Goal: Use online tool/utility: Utilize a website feature to perform a specific function

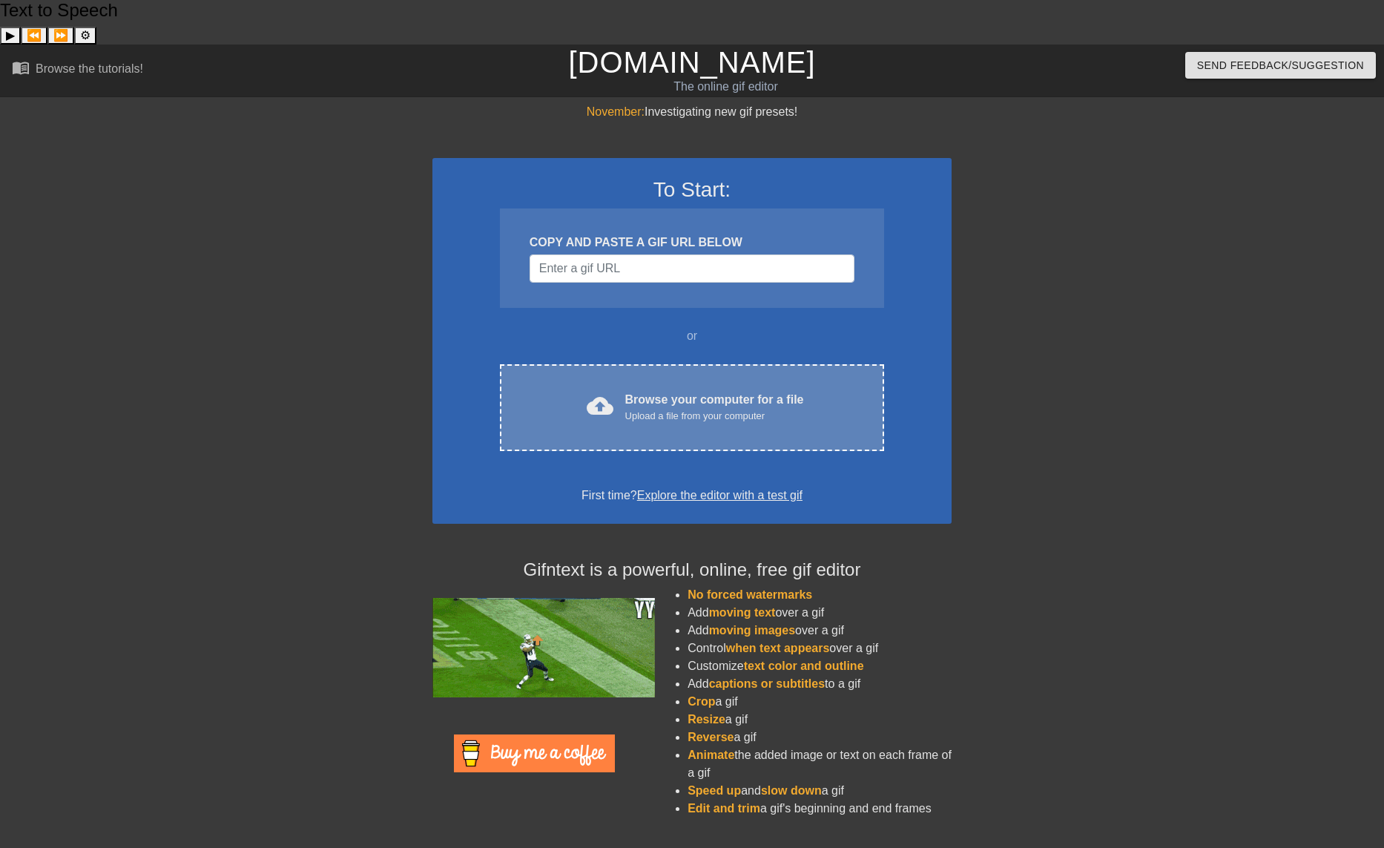
click at [754, 395] on div "cloud_upload Browse your computer for a file Upload a file from your computer C…" at bounding box center [692, 407] width 384 height 87
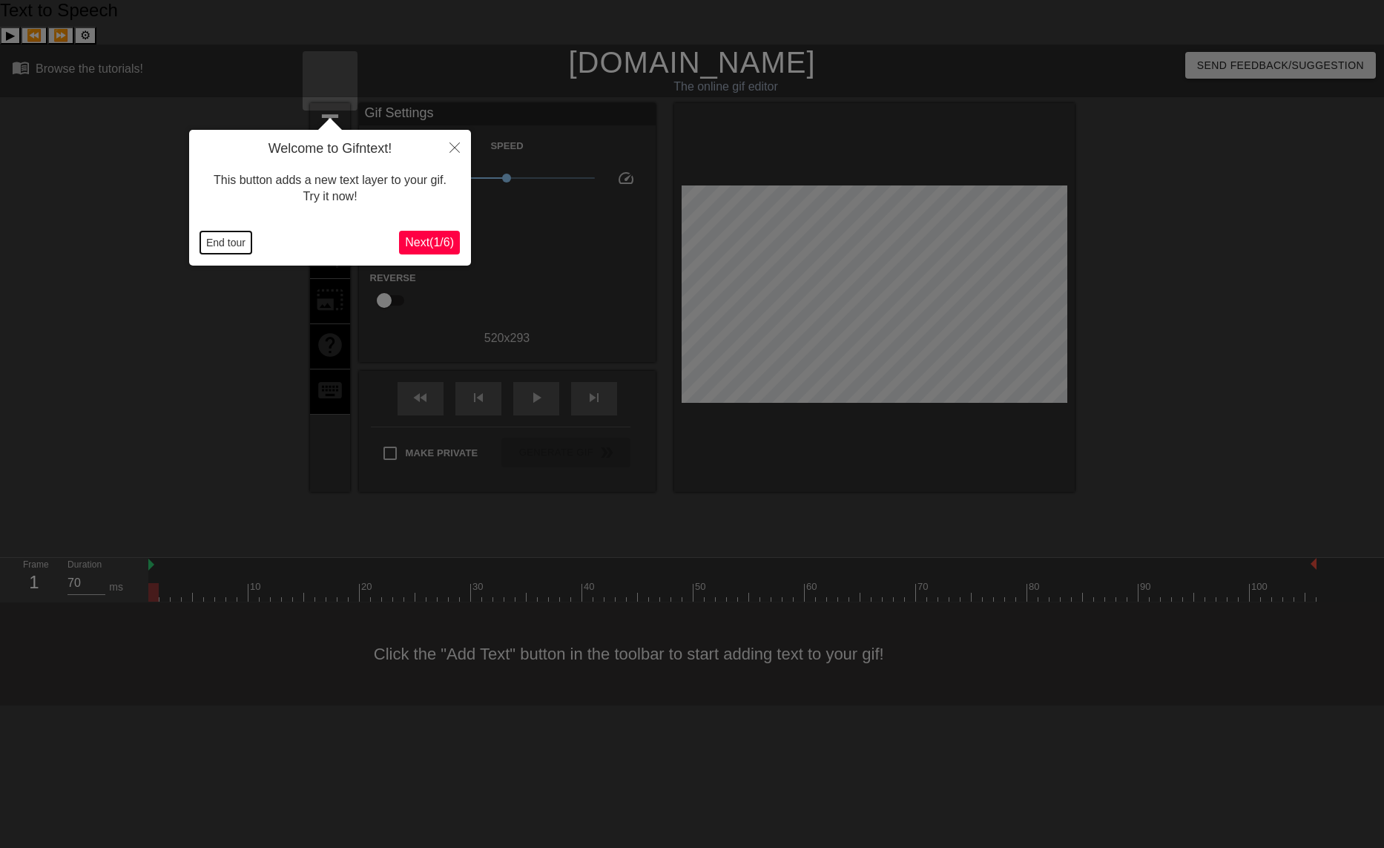
click at [211, 241] on button "End tour" at bounding box center [225, 242] width 51 height 22
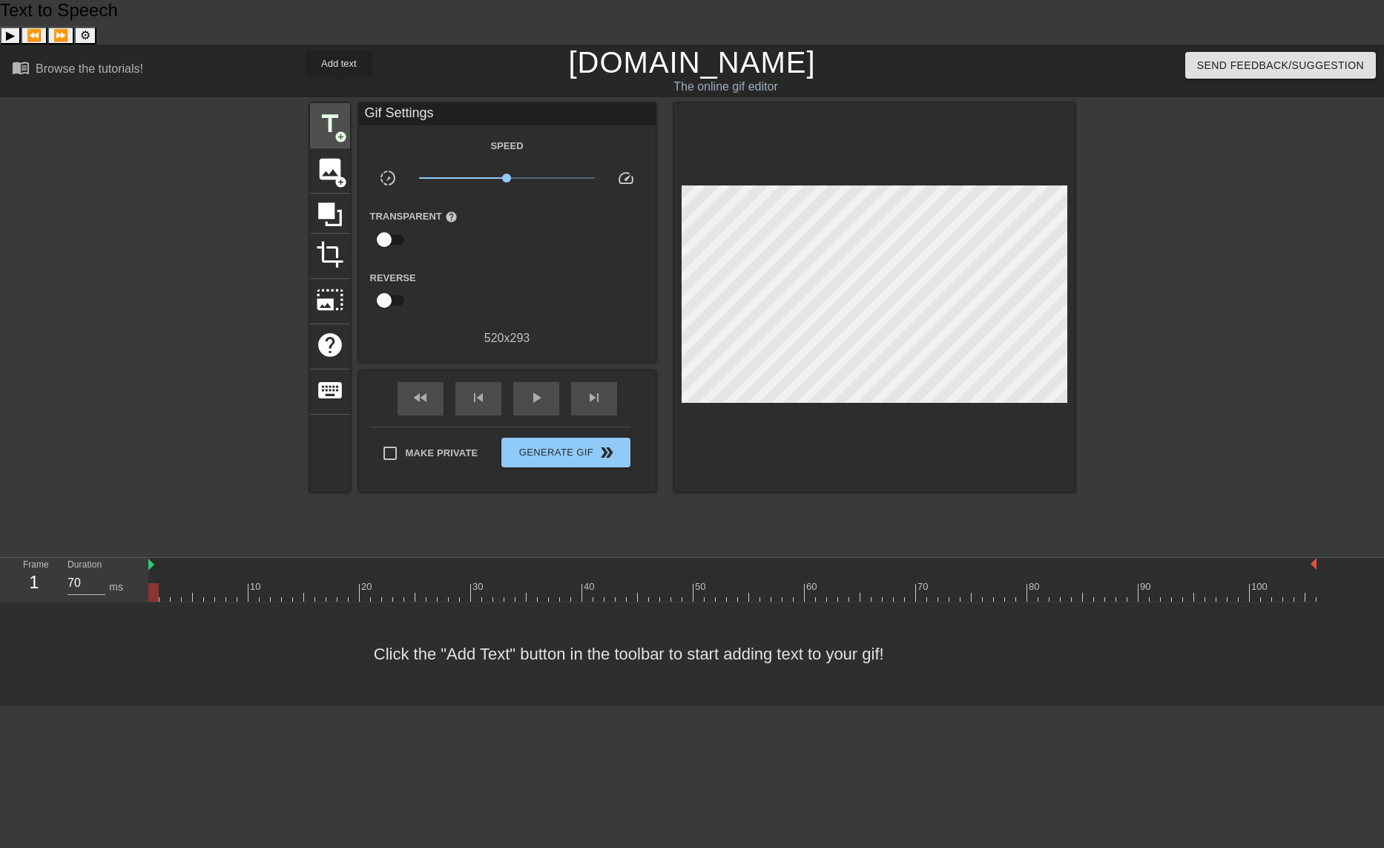
click at [339, 131] on span "add_circle" at bounding box center [341, 137] width 13 height 13
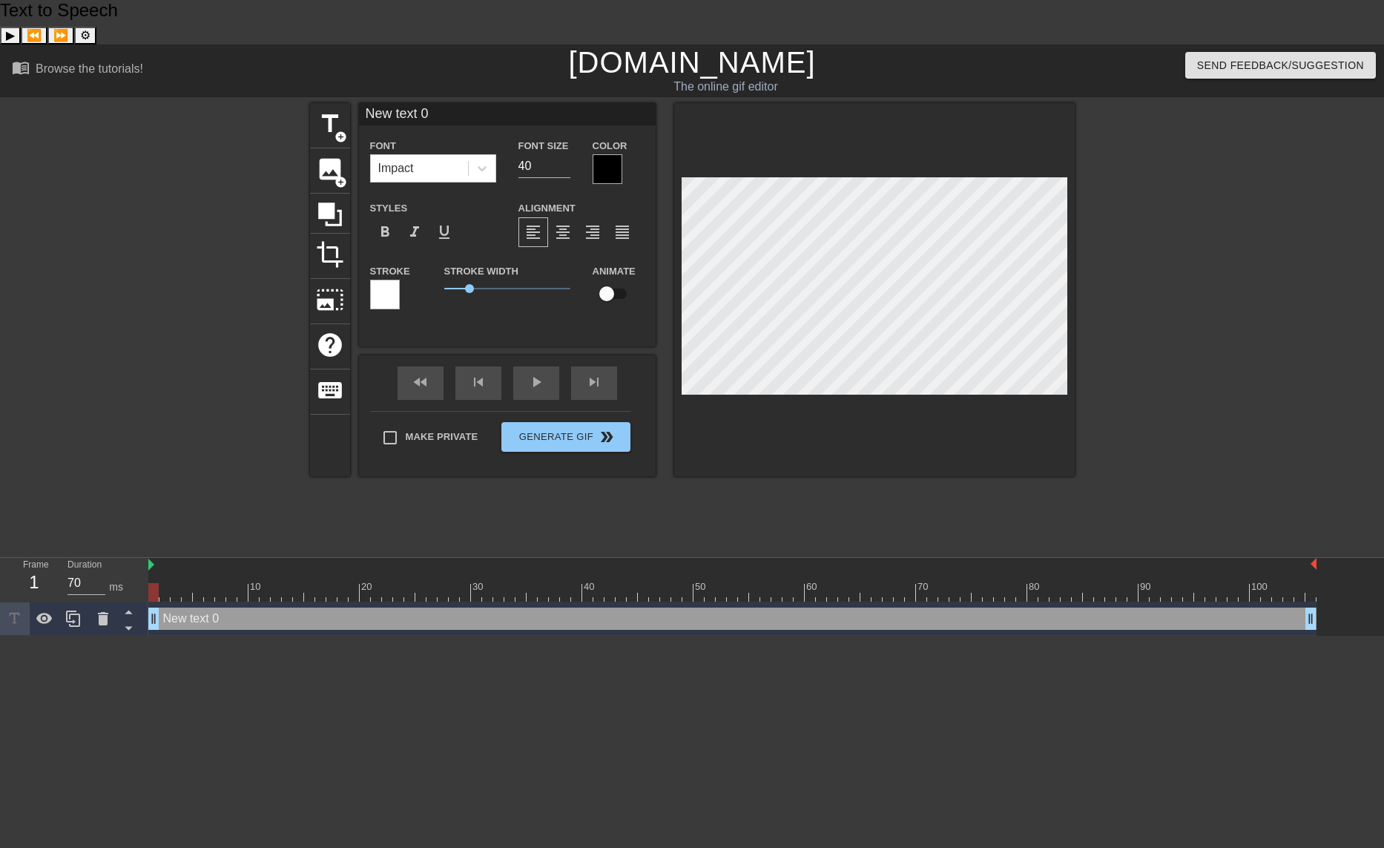
click at [606, 154] on div at bounding box center [608, 169] width 30 height 30
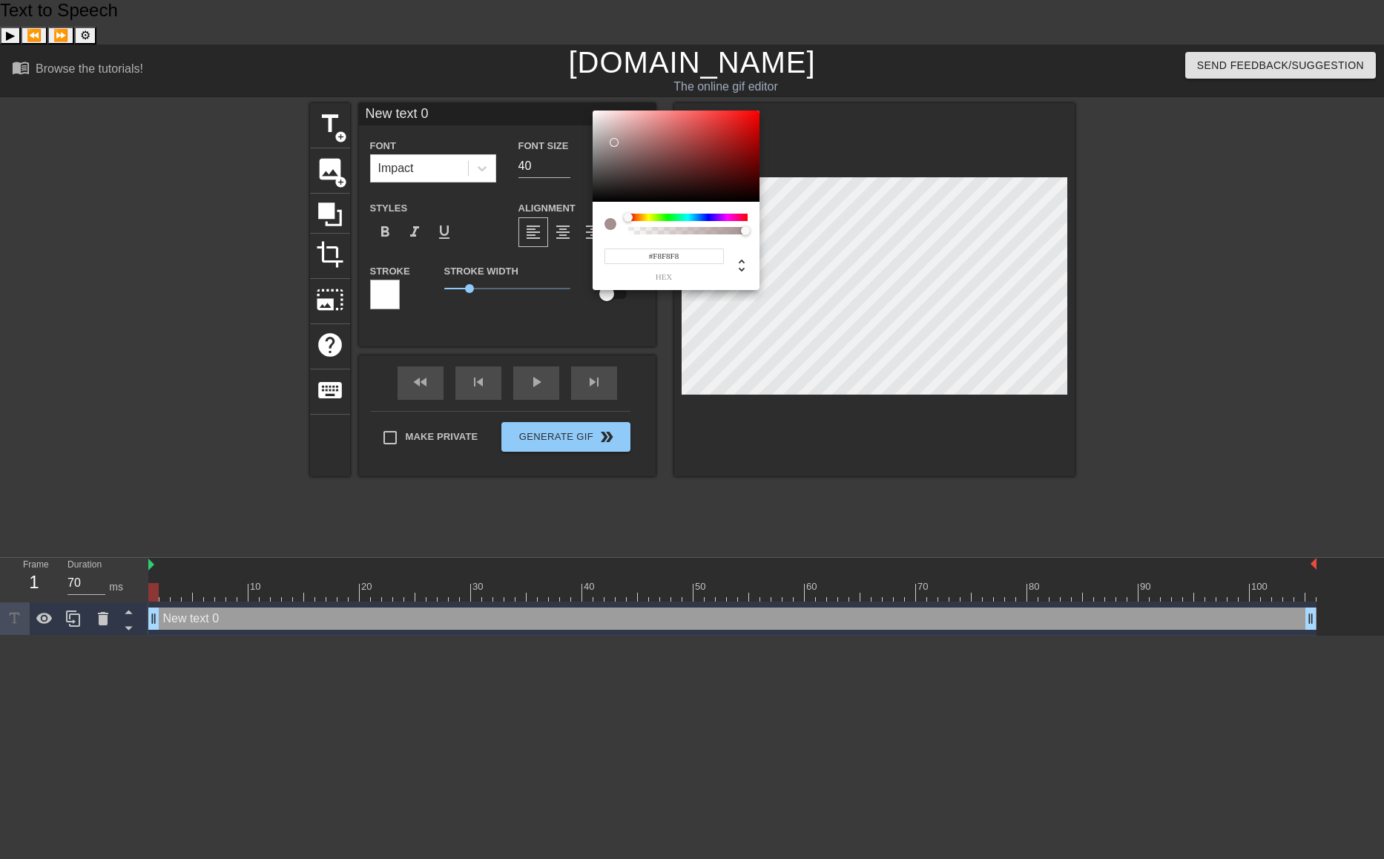
type input "#FFFFFF"
drag, startPoint x: 614, startPoint y: 138, endPoint x: 565, endPoint y: 72, distance: 82.6
click at [565, 72] on div "#FFFFFF hex" at bounding box center [692, 429] width 1384 height 859
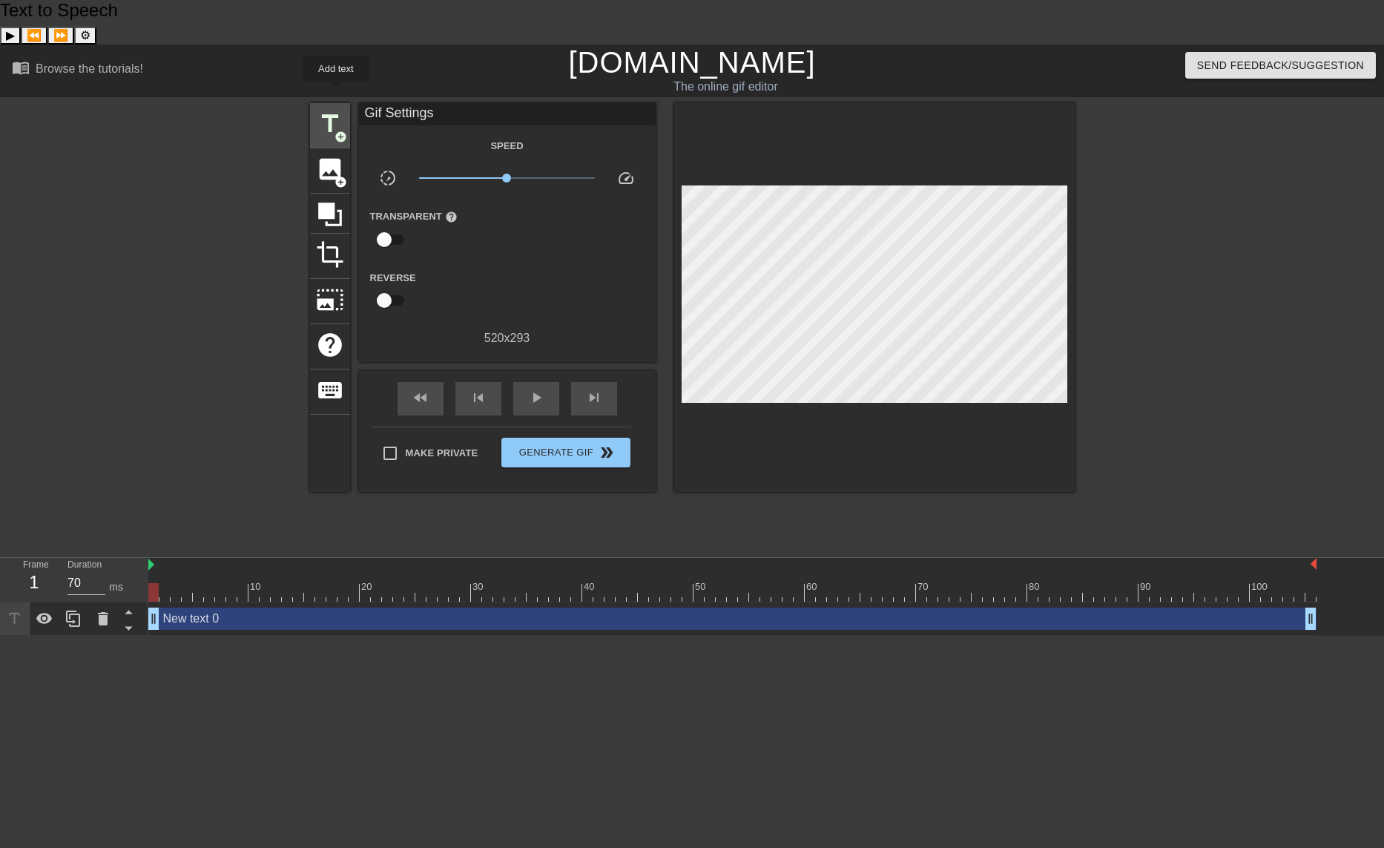
click at [336, 131] on span "add_circle" at bounding box center [341, 137] width 13 height 13
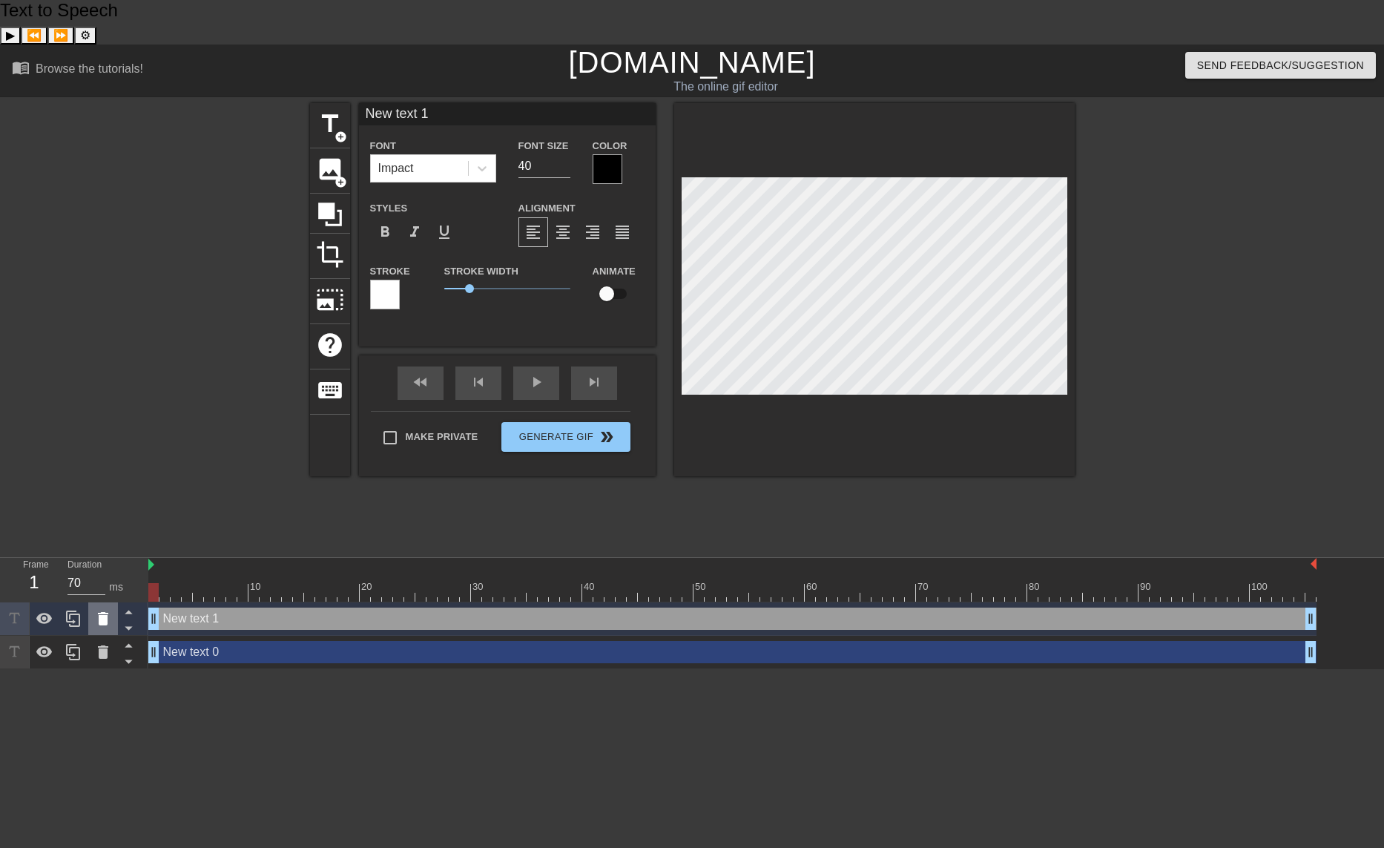
click at [111, 610] on icon at bounding box center [103, 619] width 18 height 18
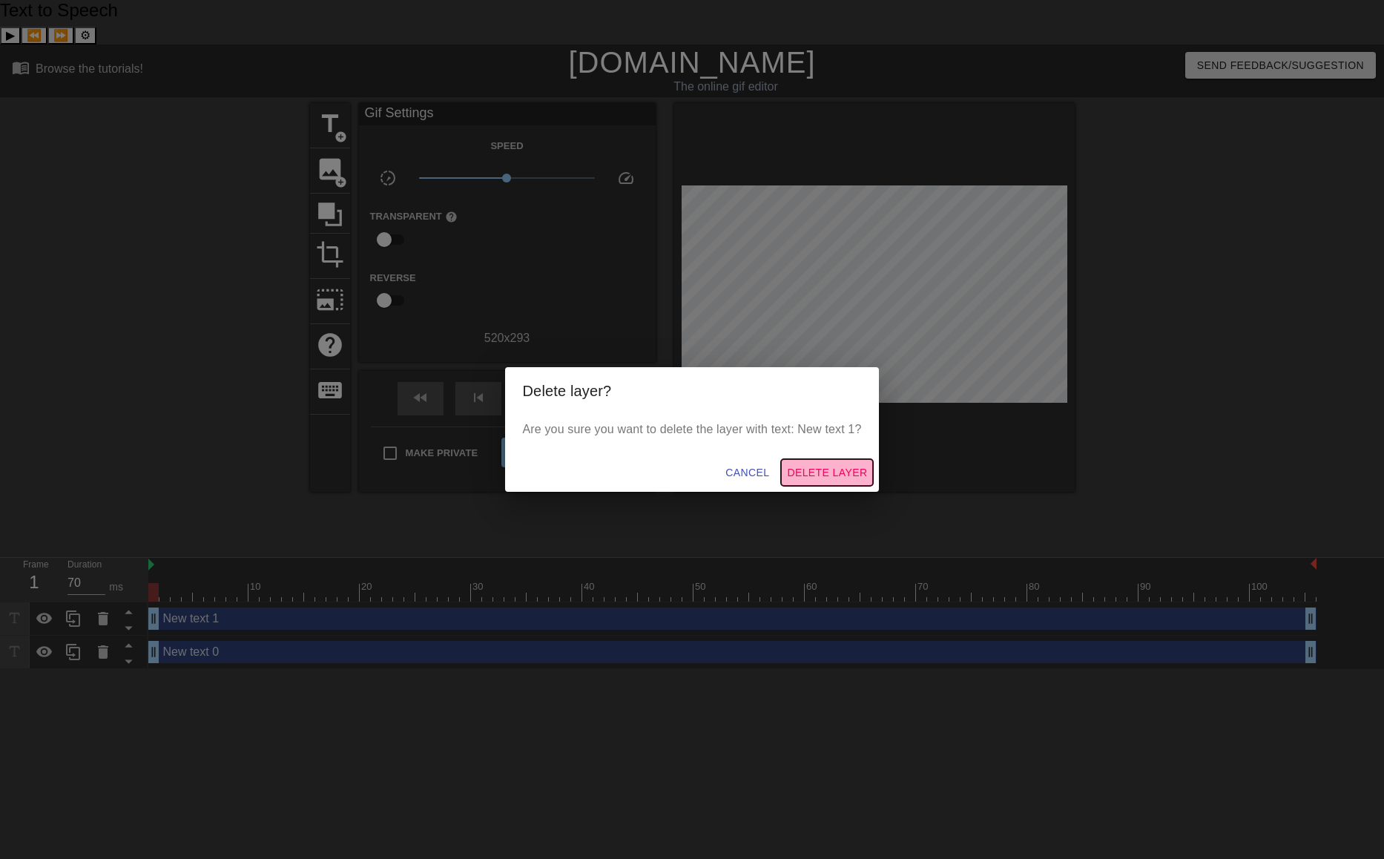
click at [808, 469] on span "Delete Layer" at bounding box center [827, 473] width 80 height 19
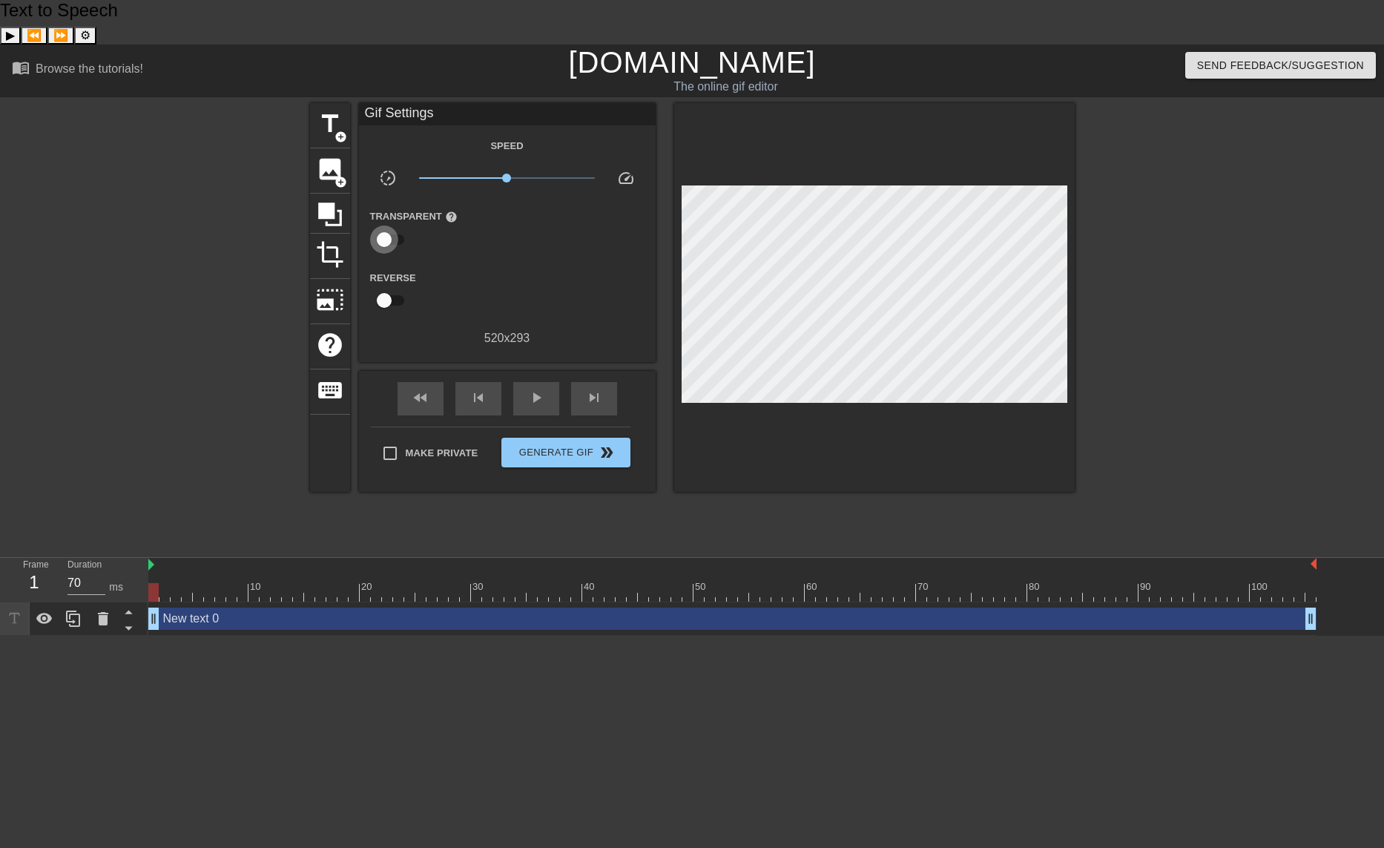
click at [401, 226] on input "checkbox" at bounding box center [384, 240] width 85 height 28
click at [401, 226] on input "checkbox" at bounding box center [398, 240] width 85 height 28
checkbox input "false"
click at [448, 211] on span "help" at bounding box center [451, 217] width 13 height 13
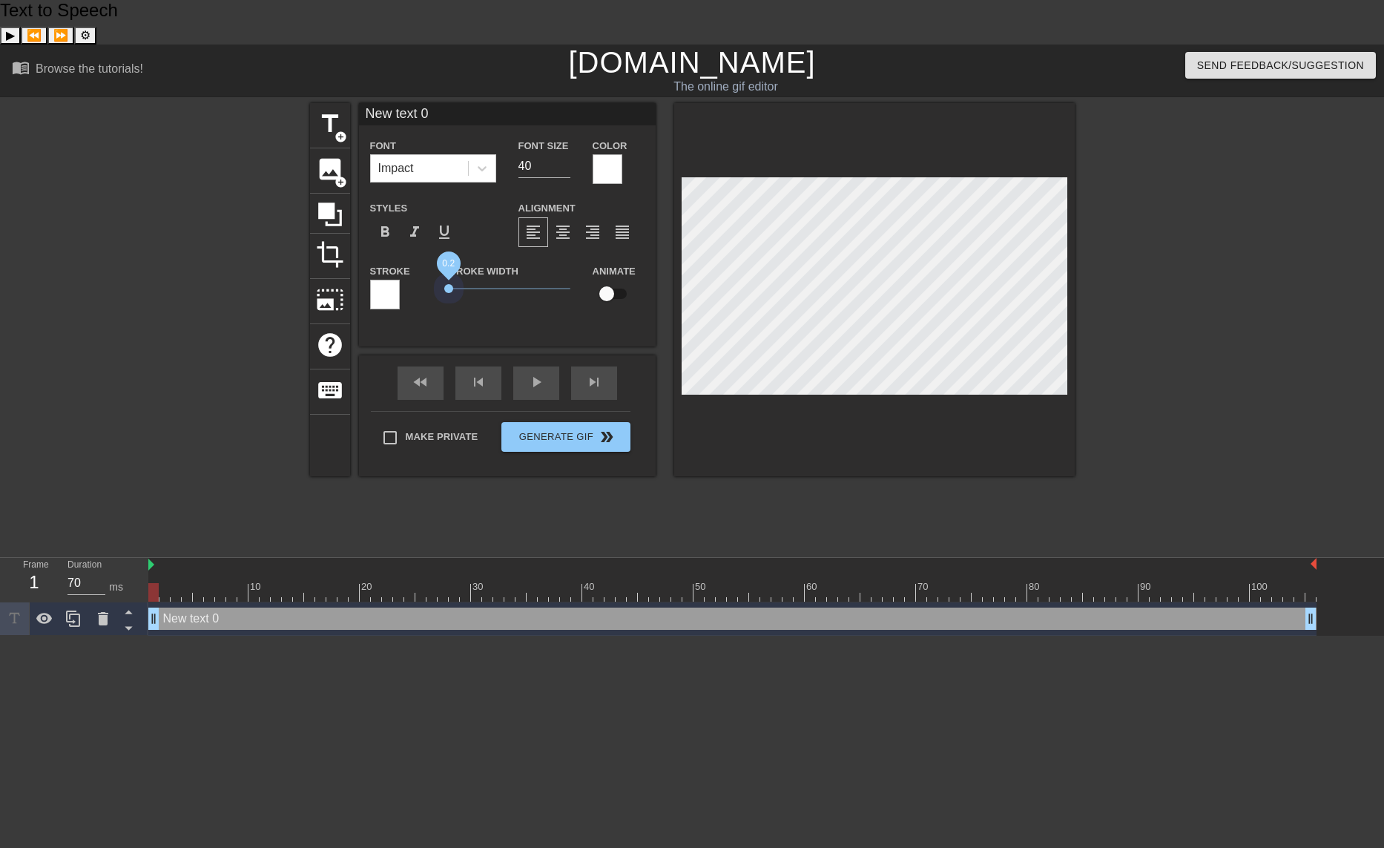
drag, startPoint x: 472, startPoint y: 243, endPoint x: 450, endPoint y: 250, distance: 23.5
click at [450, 280] on span "0.2" at bounding box center [507, 289] width 126 height 18
click at [384, 280] on div at bounding box center [385, 295] width 30 height 30
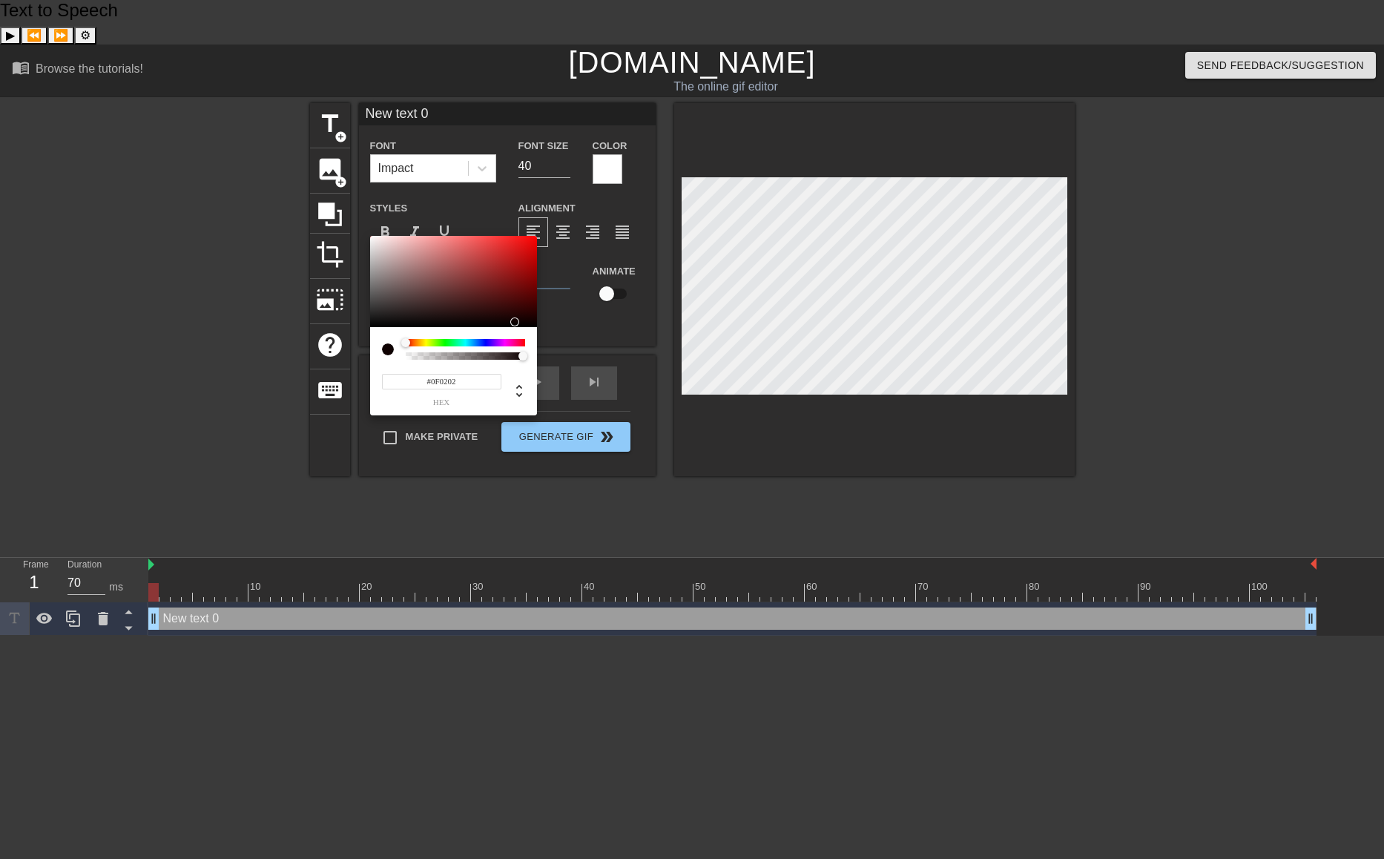
type input "#000000"
drag, startPoint x: 523, startPoint y: 318, endPoint x: 366, endPoint y: 345, distance: 158.8
click at [366, 345] on div "#000000 hex" at bounding box center [692, 429] width 1384 height 859
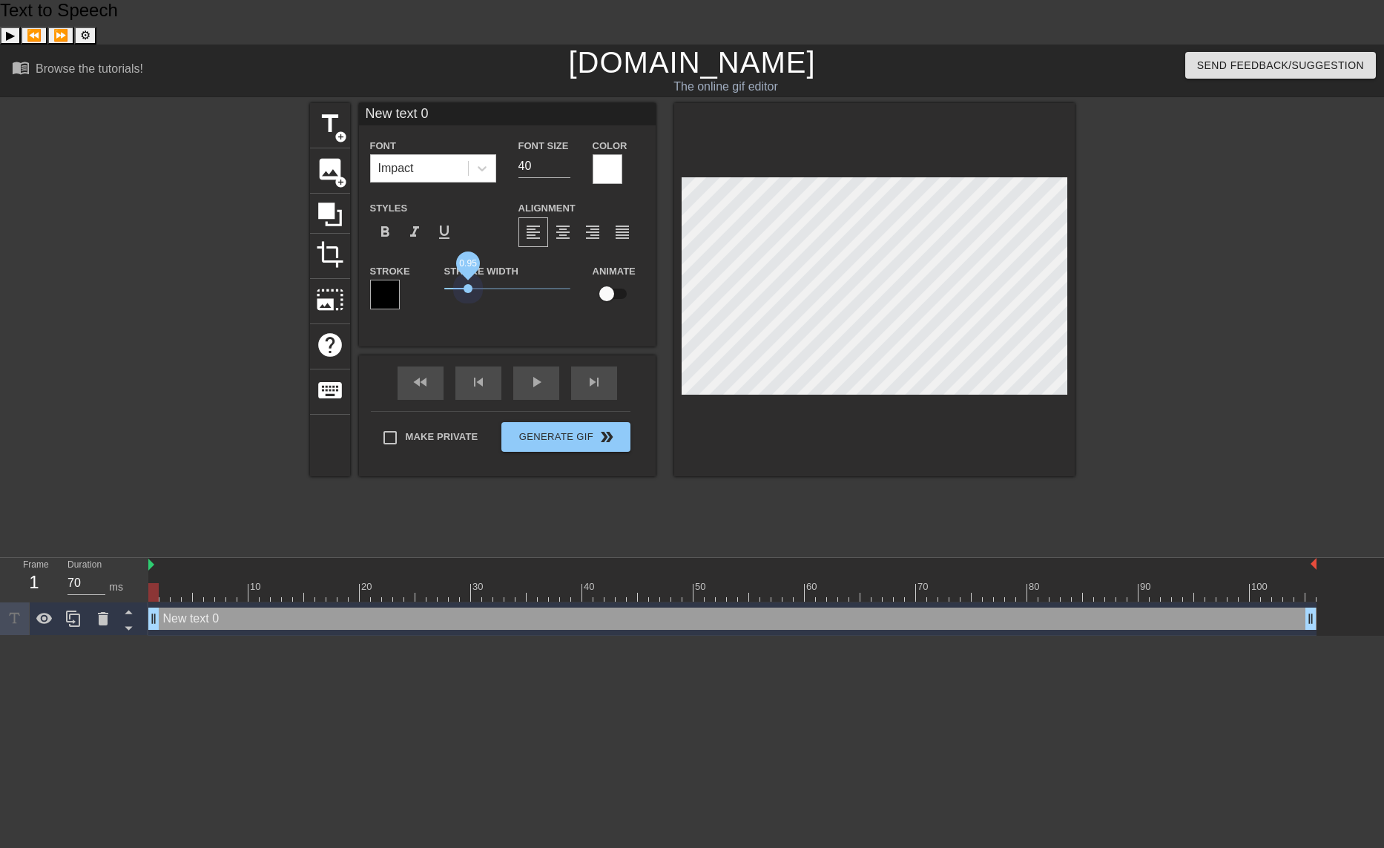
drag, startPoint x: 451, startPoint y: 244, endPoint x: 468, endPoint y: 250, distance: 18.1
click at [468, 280] on span "0.95" at bounding box center [507, 289] width 126 height 18
click at [615, 280] on input "checkbox" at bounding box center [607, 294] width 85 height 28
click at [615, 280] on input "checkbox" at bounding box center [621, 294] width 85 height 28
checkbox input "false"
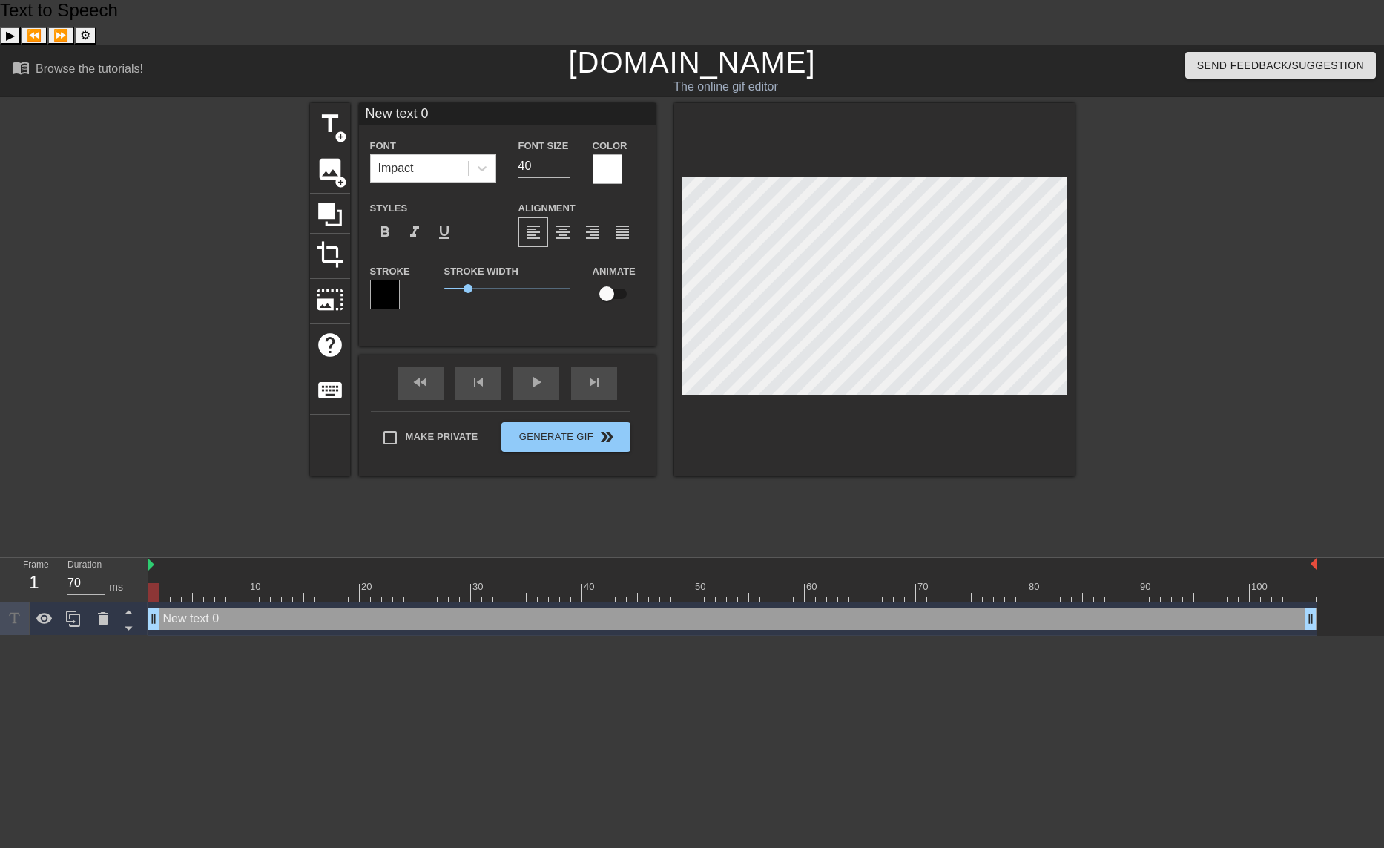
scroll to position [2, 2]
type input "C"
type textarea "C"
type input "CA"
type textarea "CA"
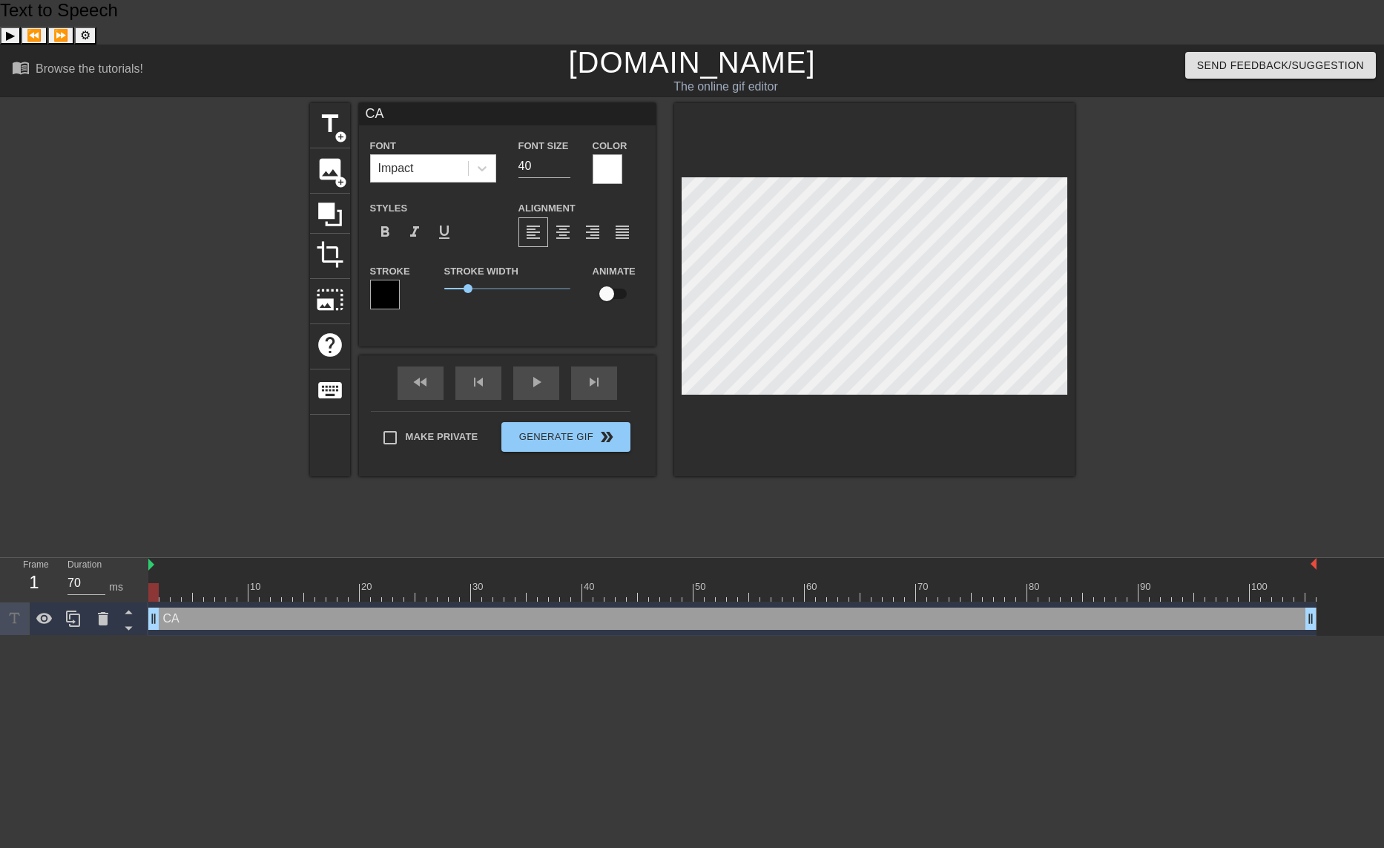
type input "CAC"
type textarea "CAC"
type input "CACH"
type textarea "CACH"
type input "CACHE"
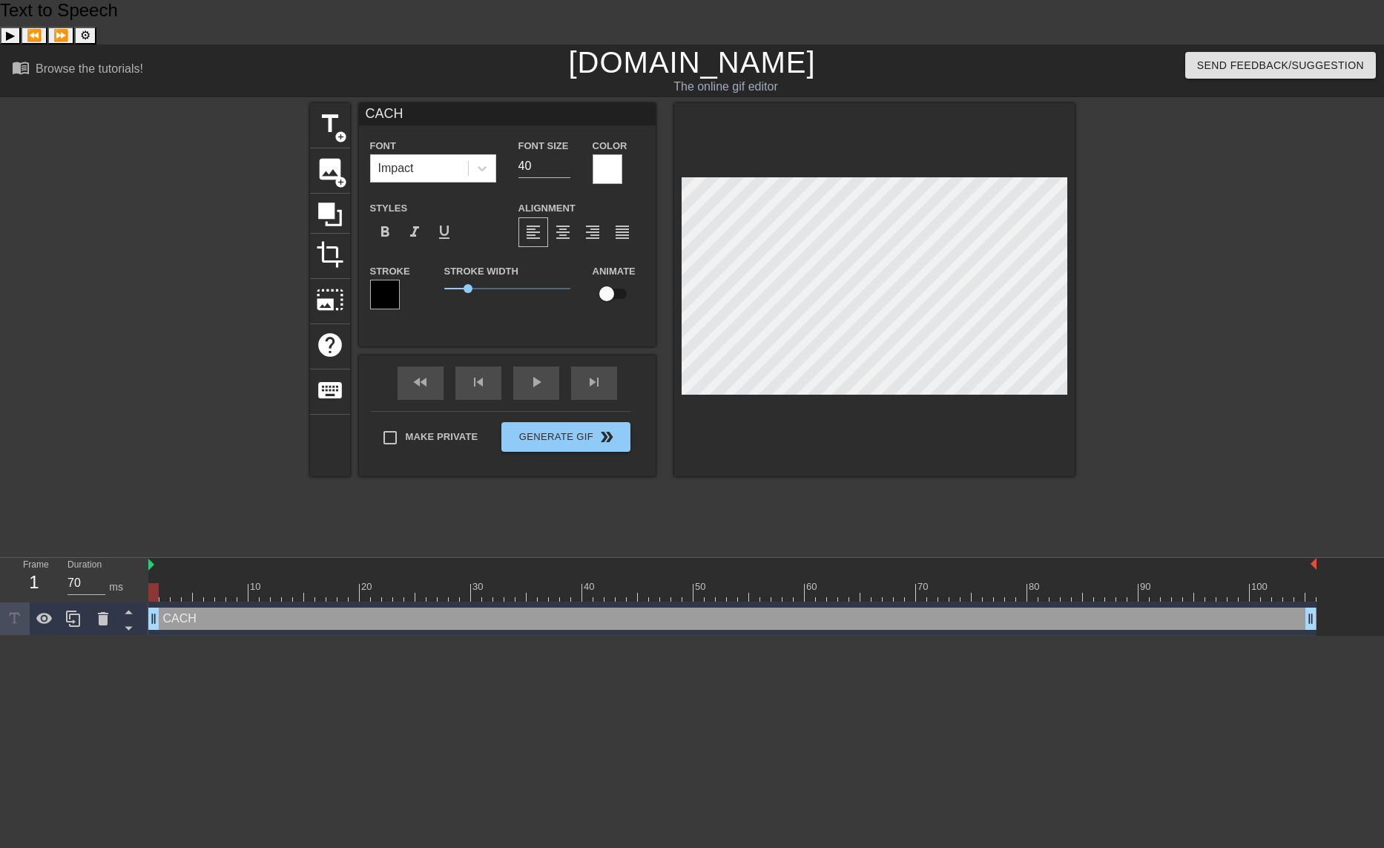
type textarea "CACHE"
type input "CACHE"
type textarea "CACHE"
type input "CACHEI"
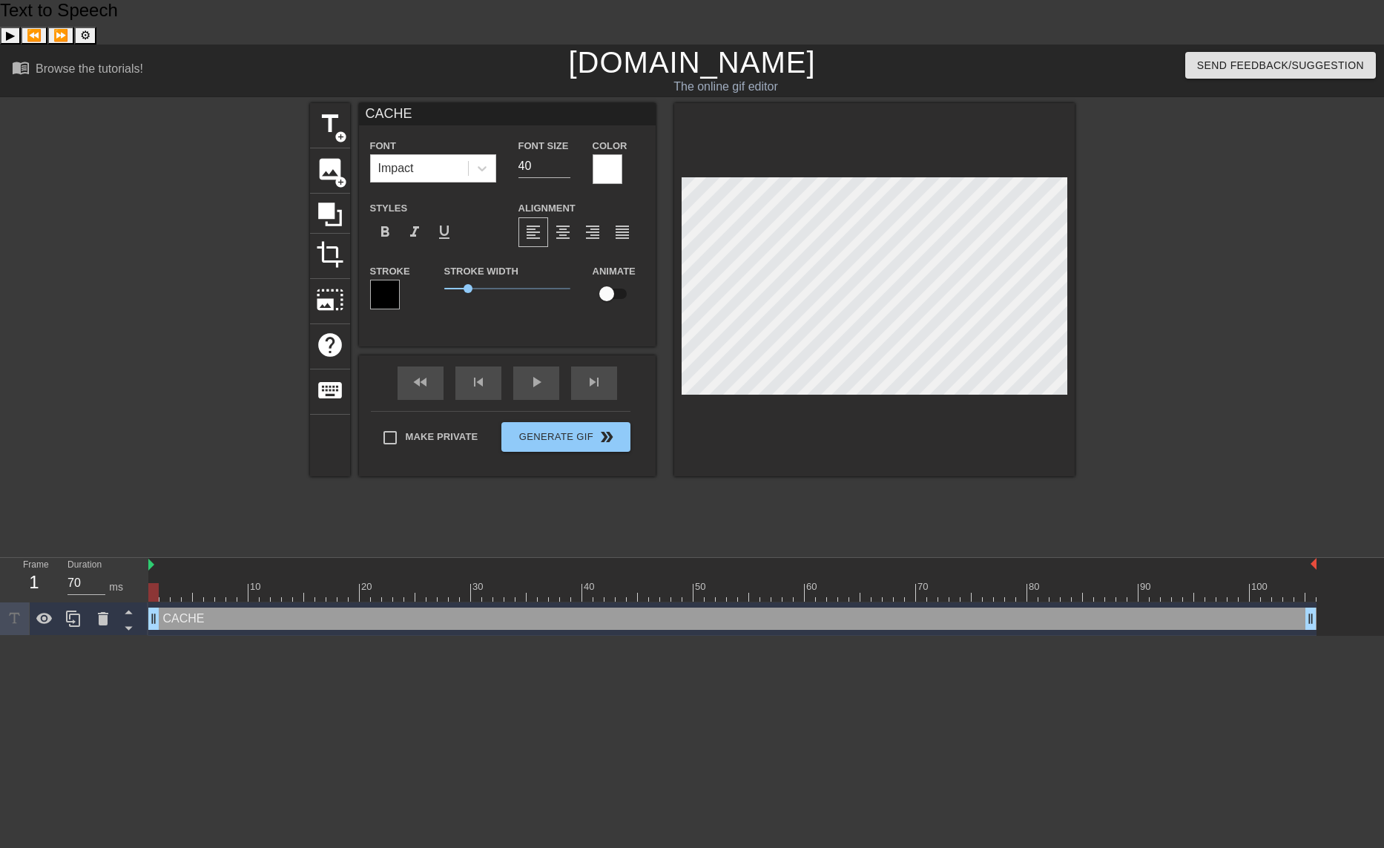
type textarea "CACHE I"
type input "CACHEI$"
type textarea "CACHE I$"
type input "CACHEI$"
type textarea "CACHE I$"
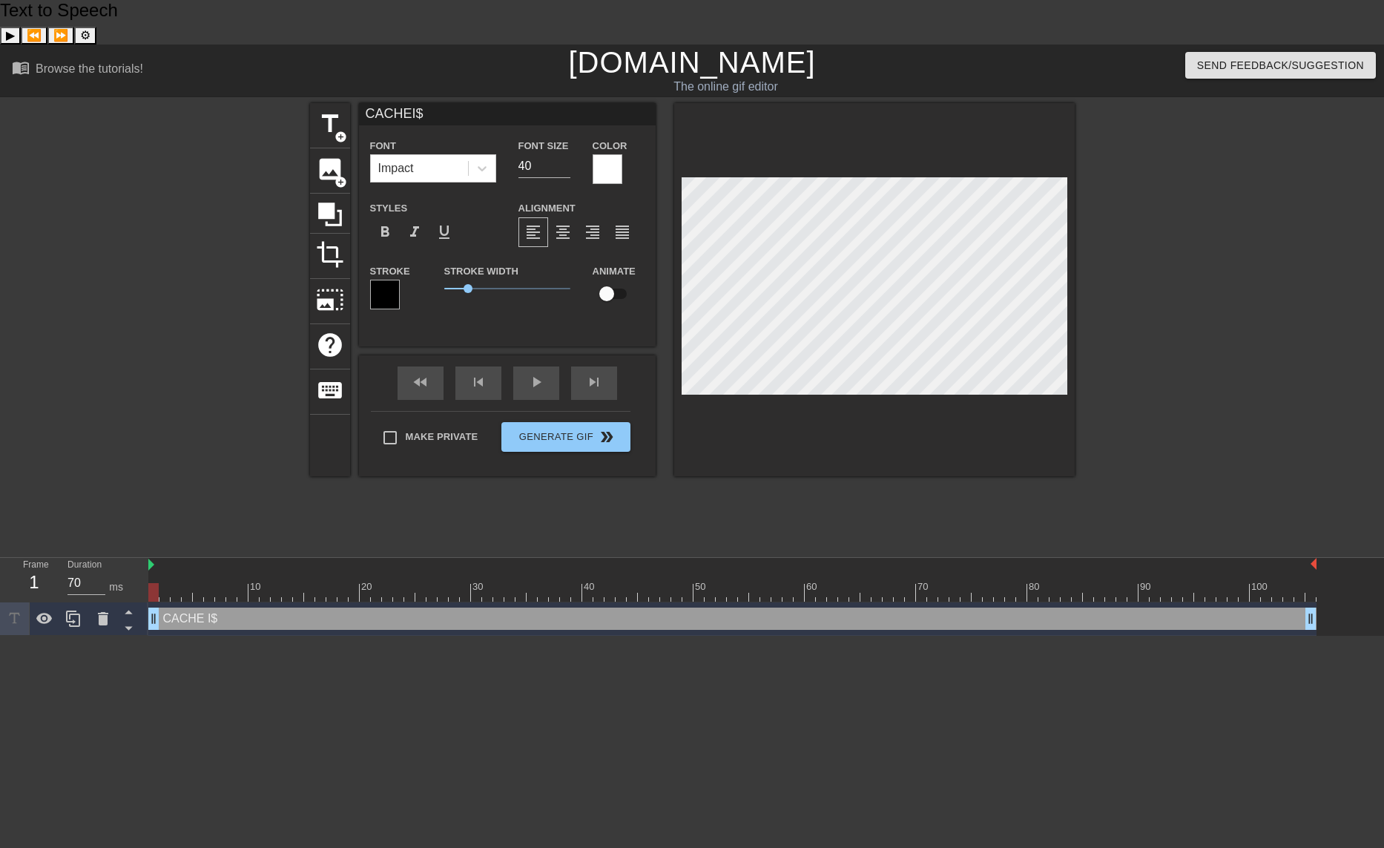
type input "CACHEI$ K"
type textarea "CACHE I$ K"
type input "CACHEI$ KI"
type textarea "CACHE I$ KI"
type input "CACHEI$ KIN"
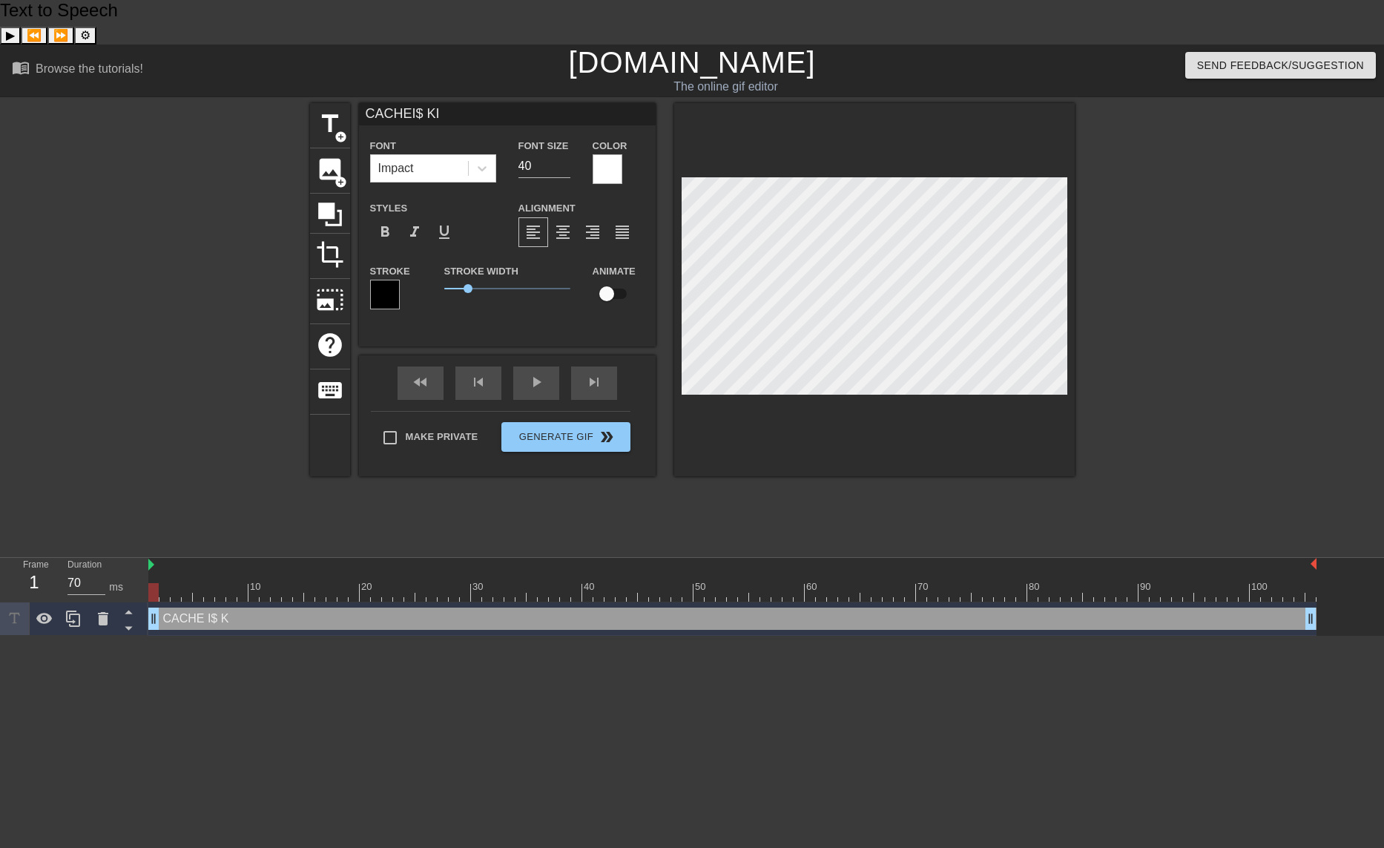
type textarea "CACHE I$ KIN"
type input "CACHEI$ KING"
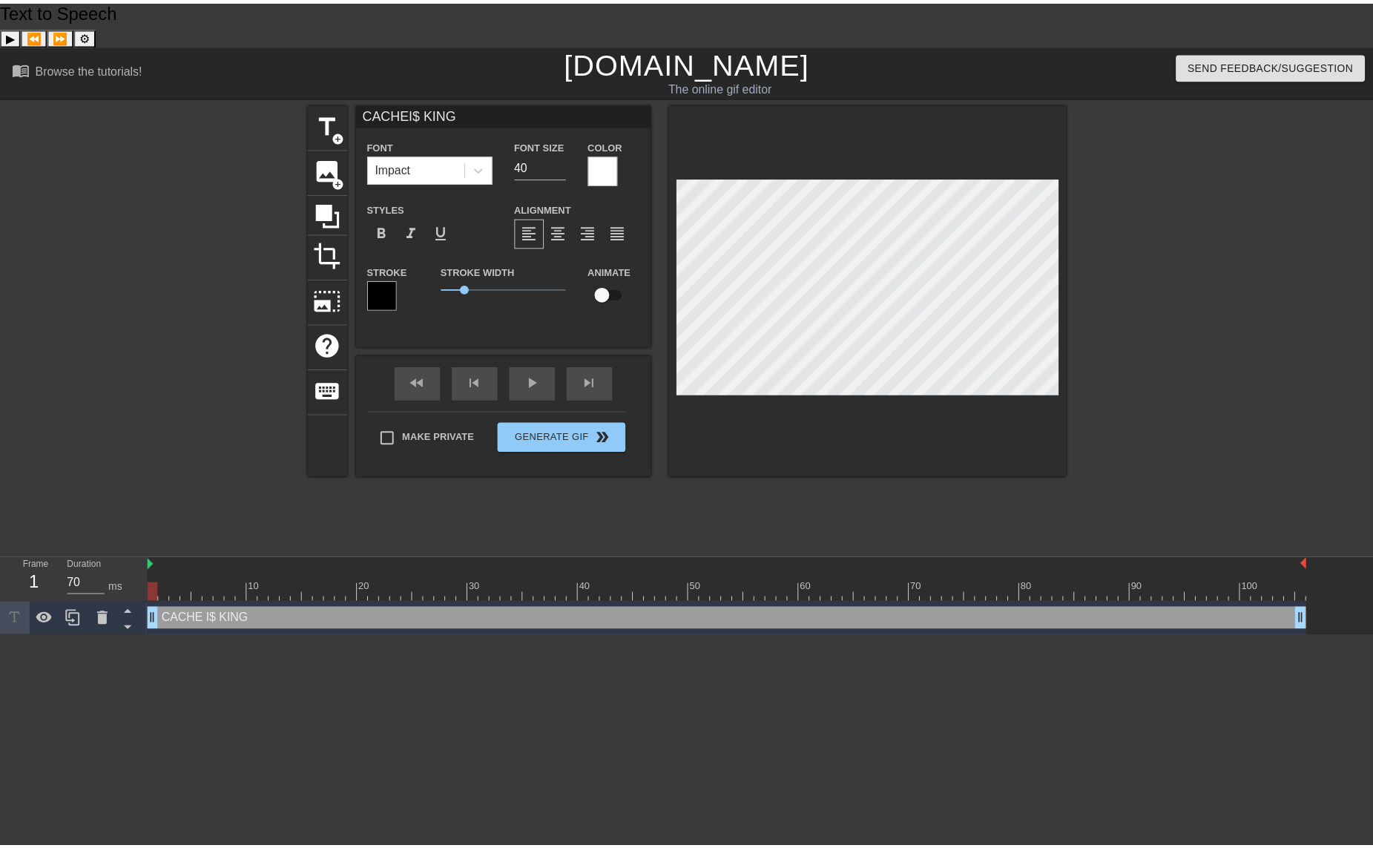
scroll to position [2, 3]
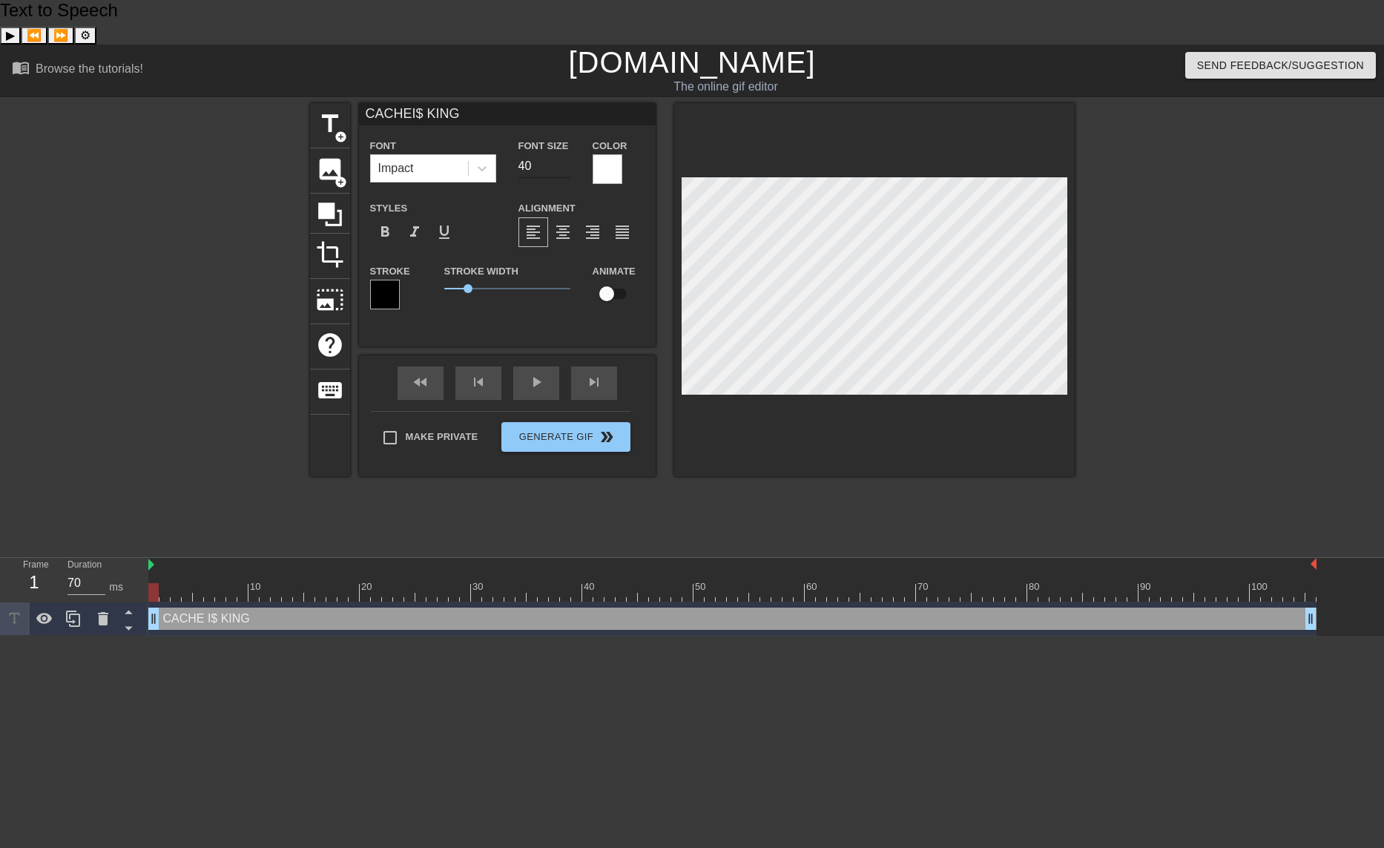
type textarea "CACHE I$ KING"
click at [547, 154] on input "40" at bounding box center [545, 166] width 52 height 24
type input "CACHEI$ KING"
type input "41"
type input "CACHEI$ KING"
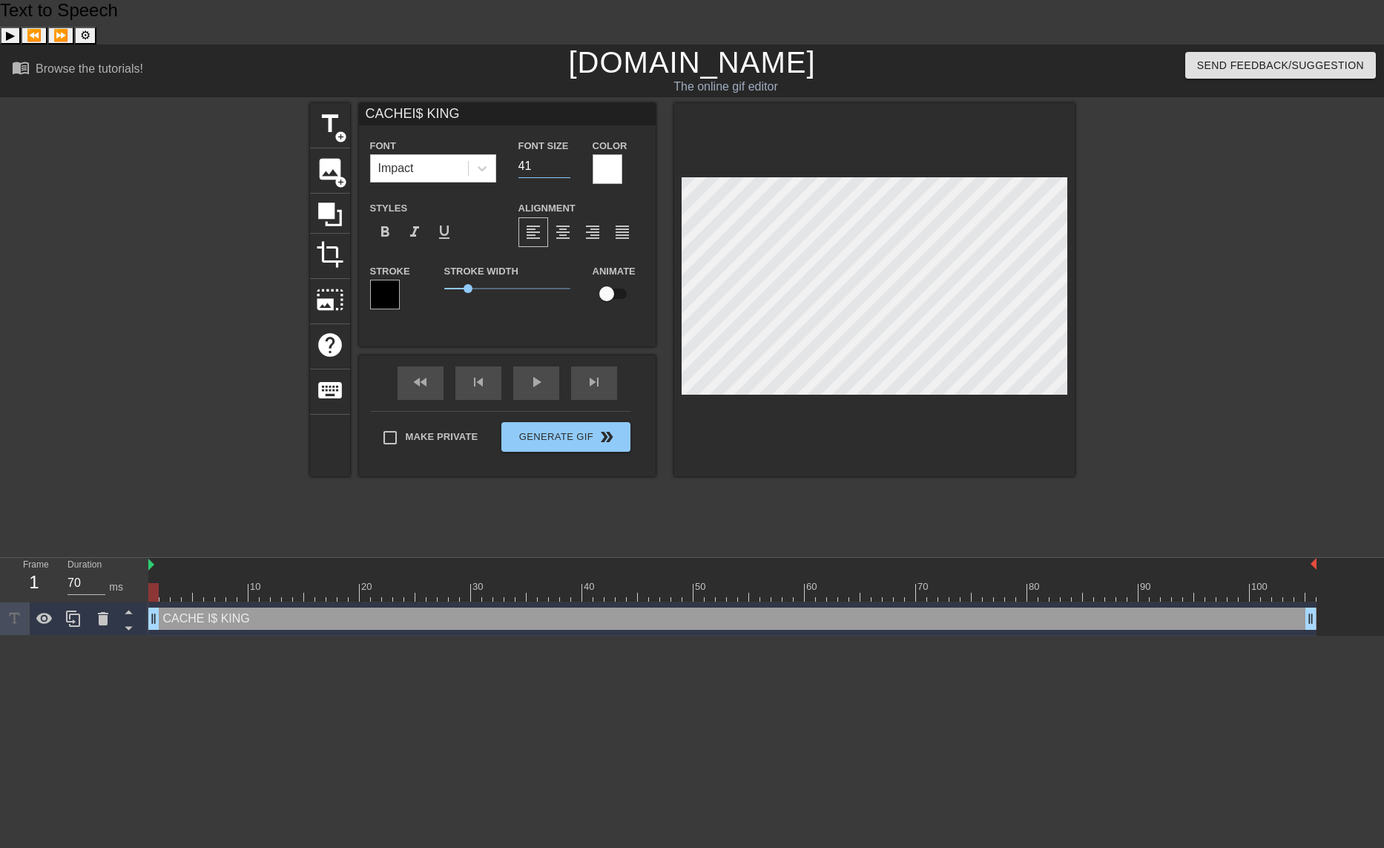
type input "42"
type input "CACHEI$ KING"
type input "43"
type input "CACHEI$ KING"
type input "44"
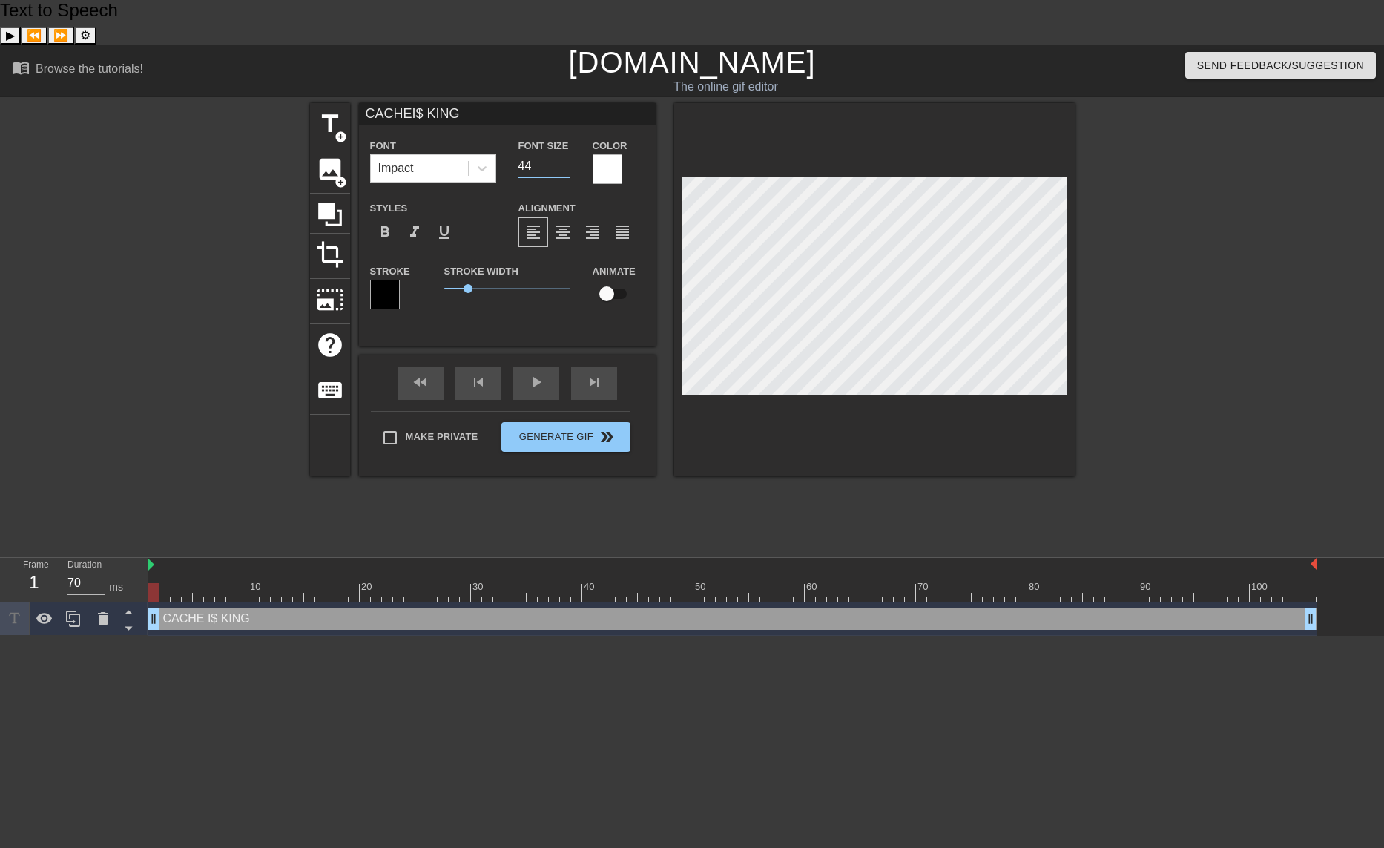
type input "CACHEI$ KING"
type input "45"
type input "CACHEI$ KING"
type input "46"
type input "CACHEI$ KING"
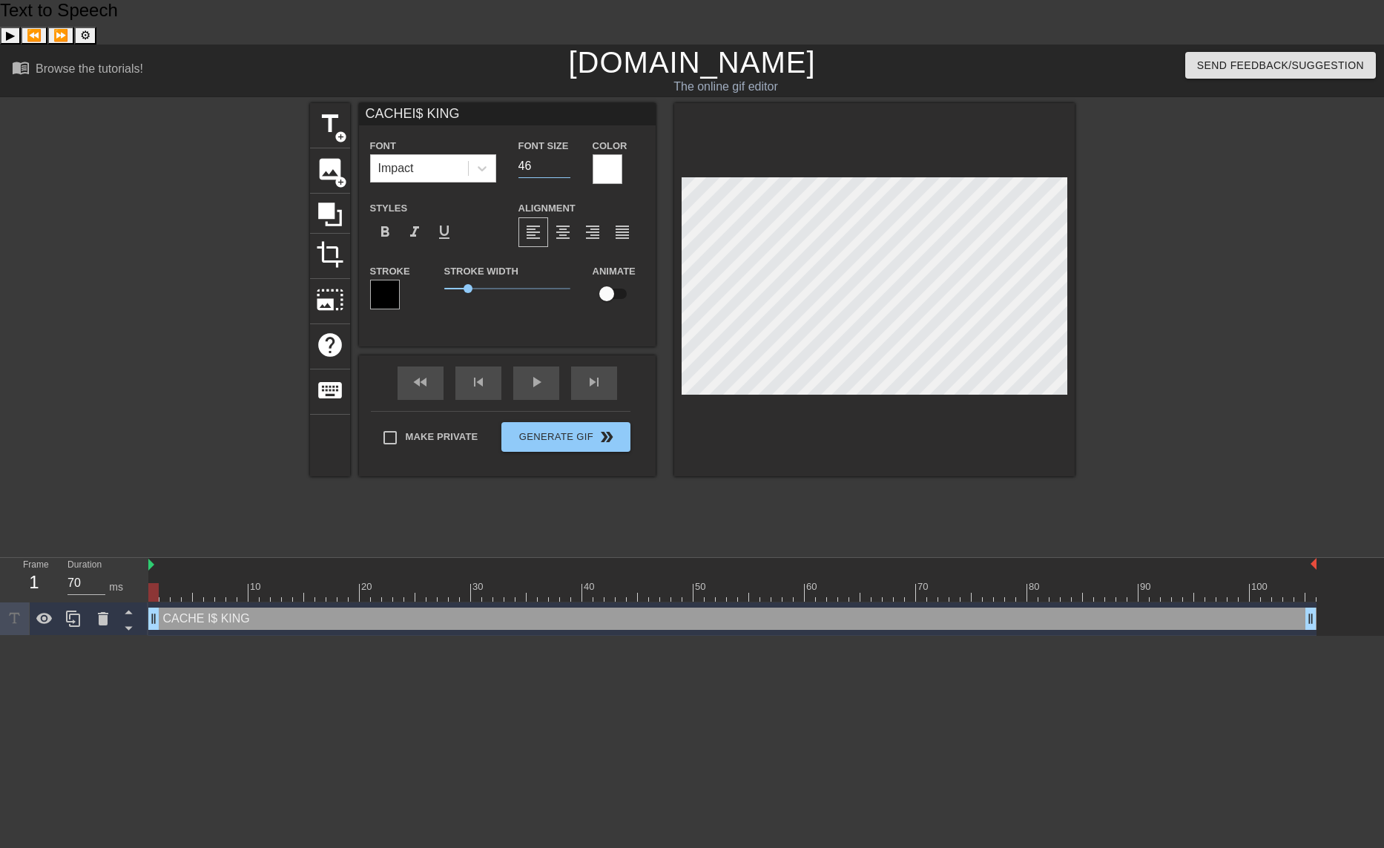
type input "47"
type input "CACHEI$ KING"
type input "48"
type input "CACHEI$ KING"
type input "49"
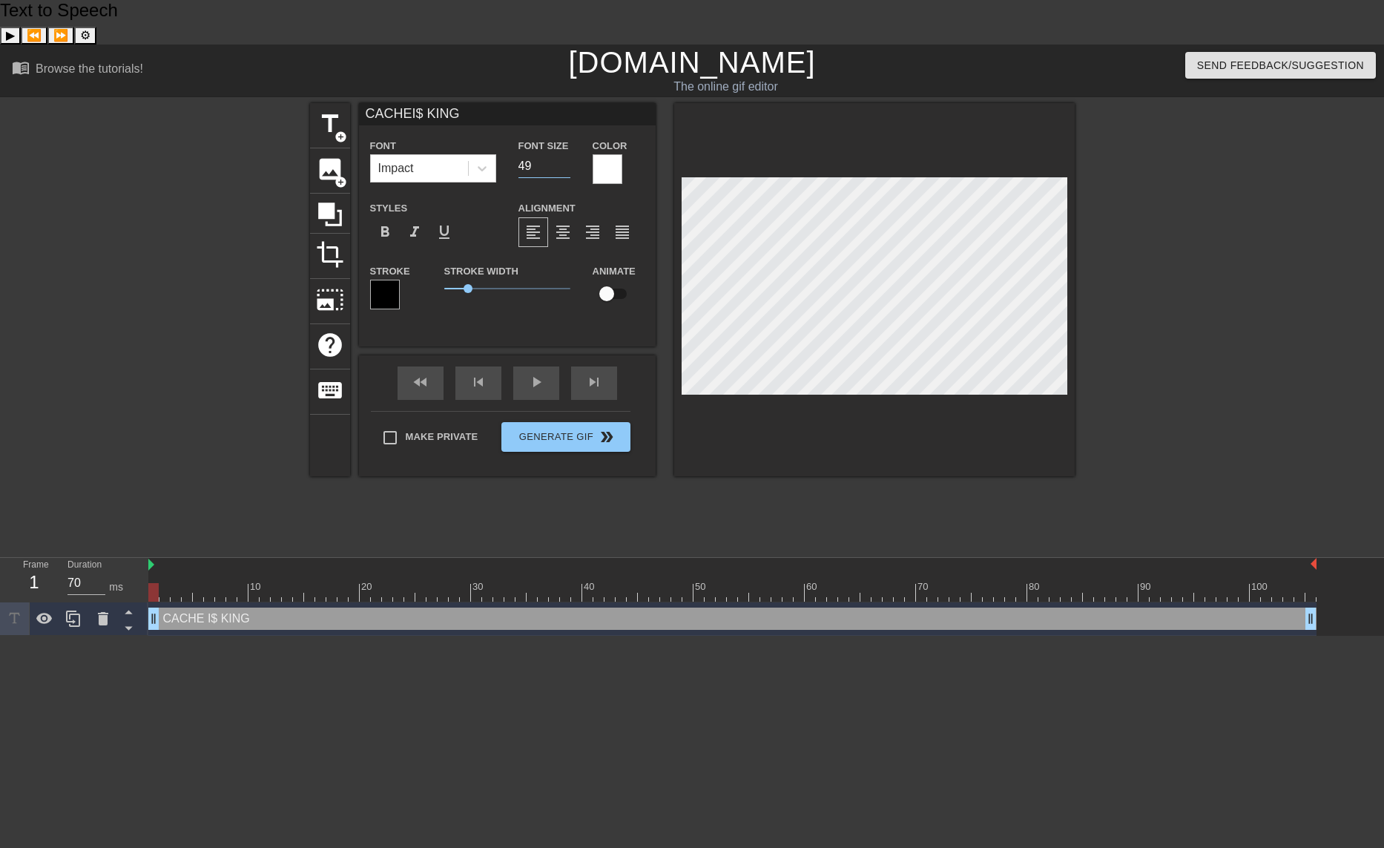
type input "CACHEI$ KING"
type input "50"
type input "CACHEI$ KING"
type input "51"
type input "CACHEI$ KING"
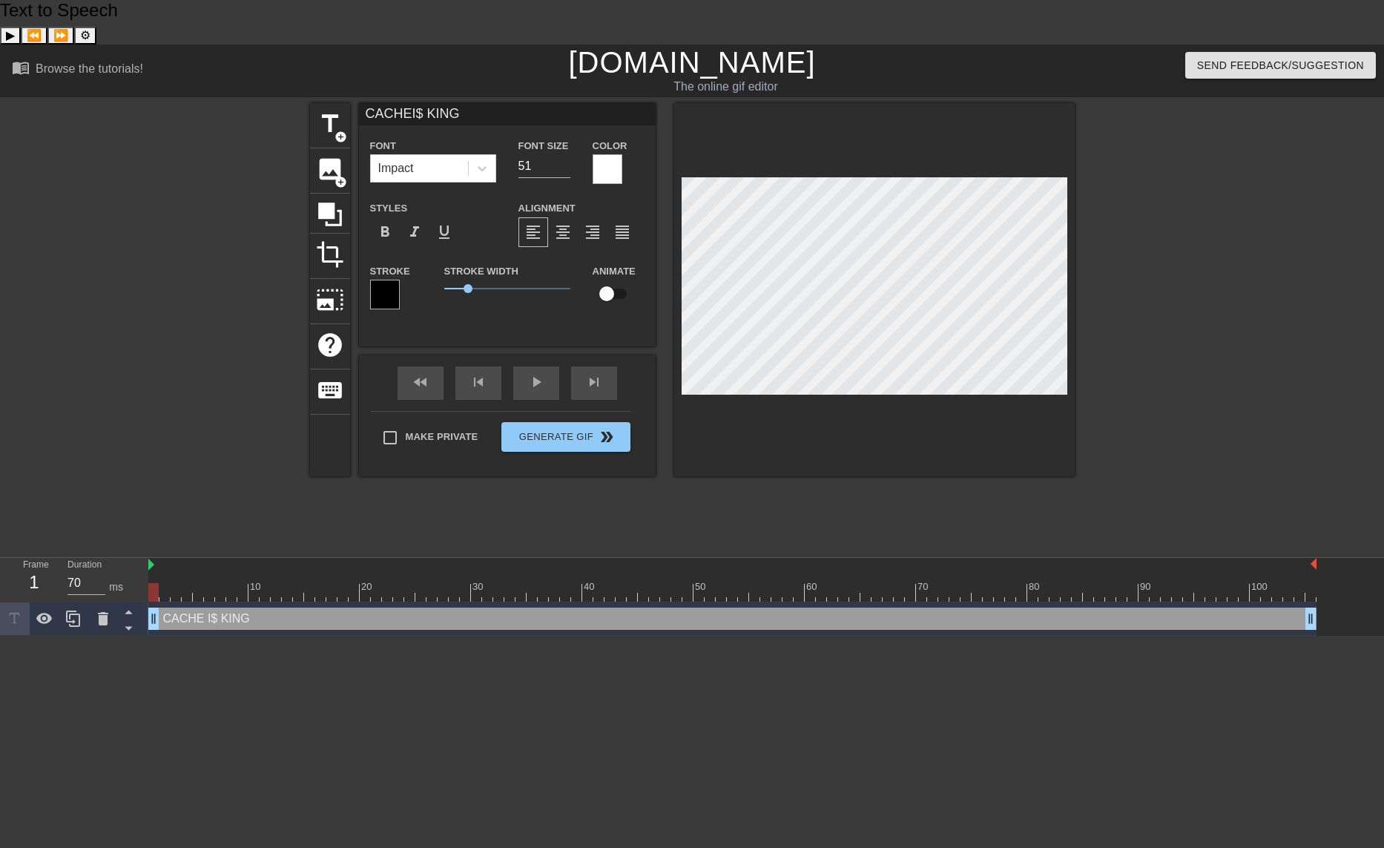
type input "52"
type input "CACHEI$ KING"
type input "53"
type input "CACHEI$ KING"
type input "54"
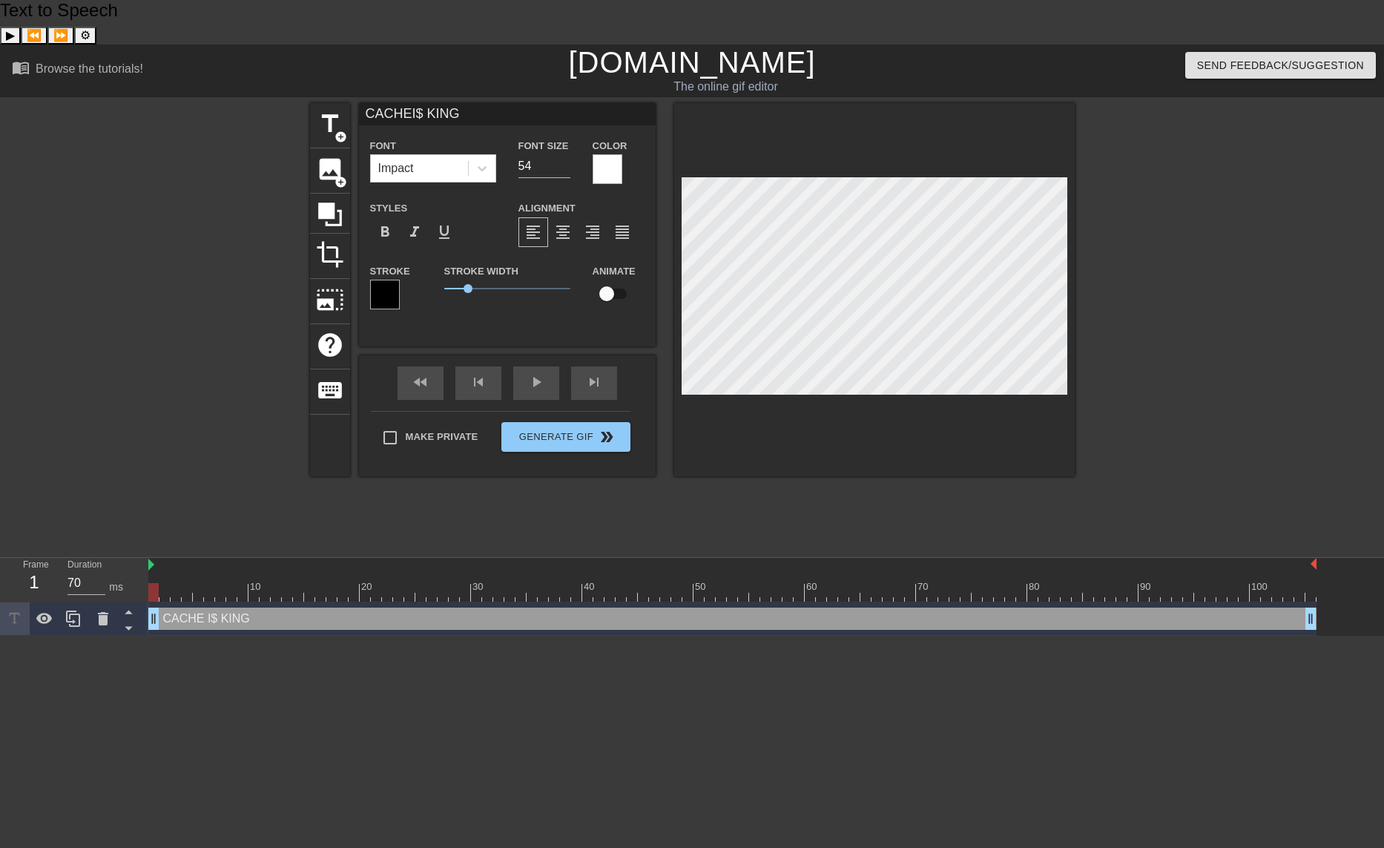
type input "CACHEI$ KING"
type input "55"
type input "CACHEI$ KING"
type input "56"
type input "CACHEI$ KING"
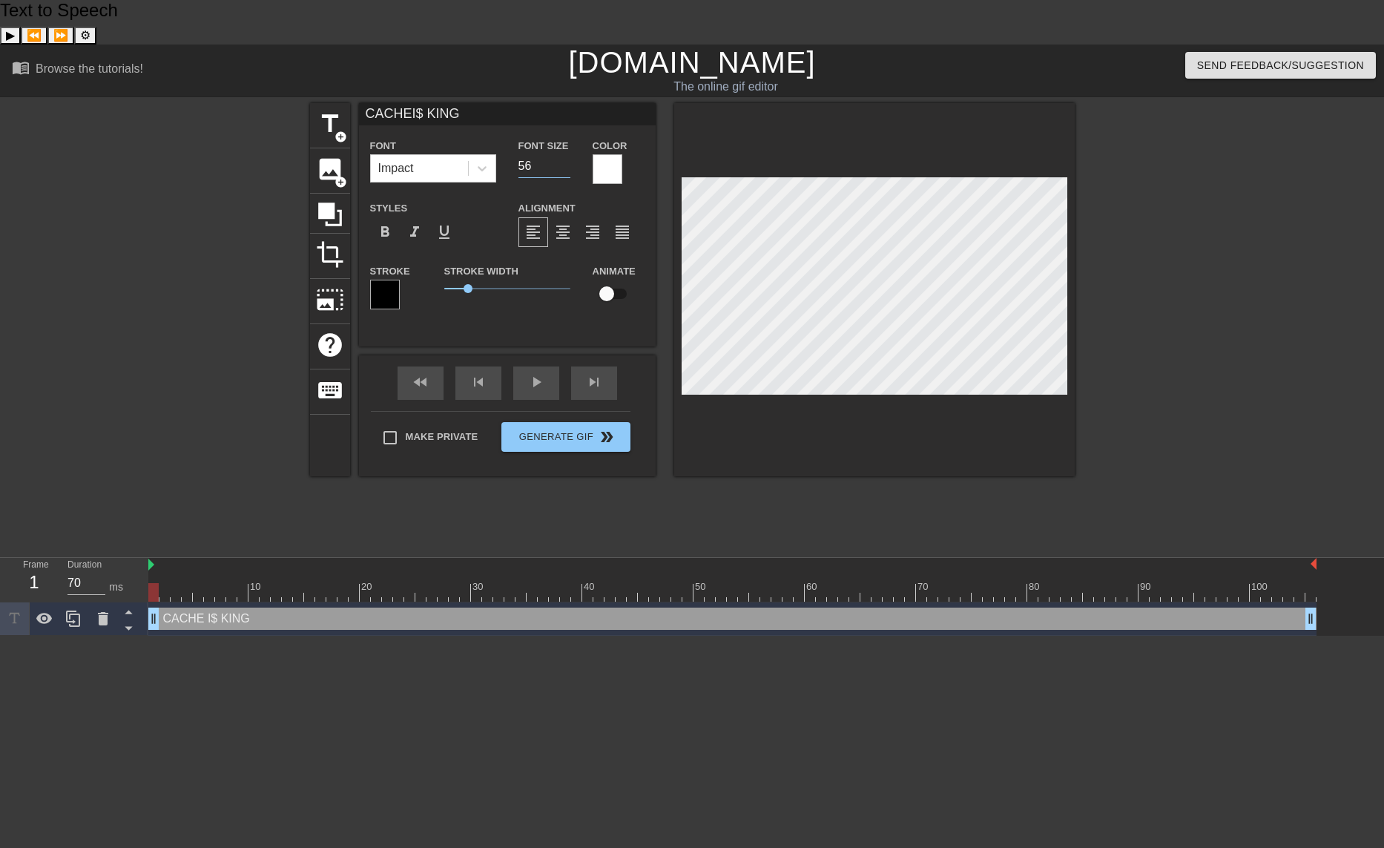
type input "57"
type input "CACHEI$ KING"
type input "58"
type input "CACHEI$ KING"
type input "59"
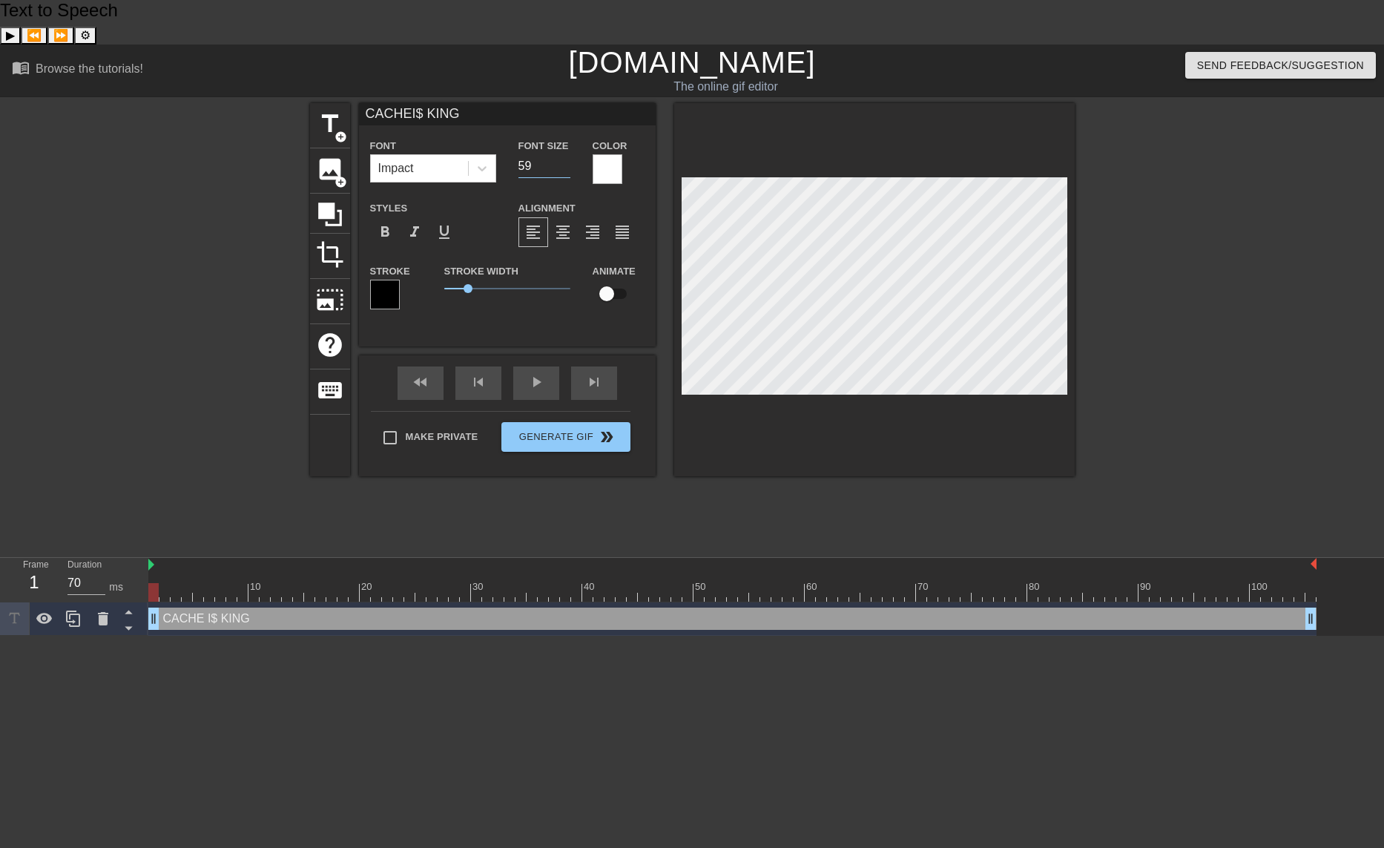
type input "CACHEI$ KING"
type input "60"
type input "CACHEI$ KING"
type input "61"
type input "CACHEI$ KING"
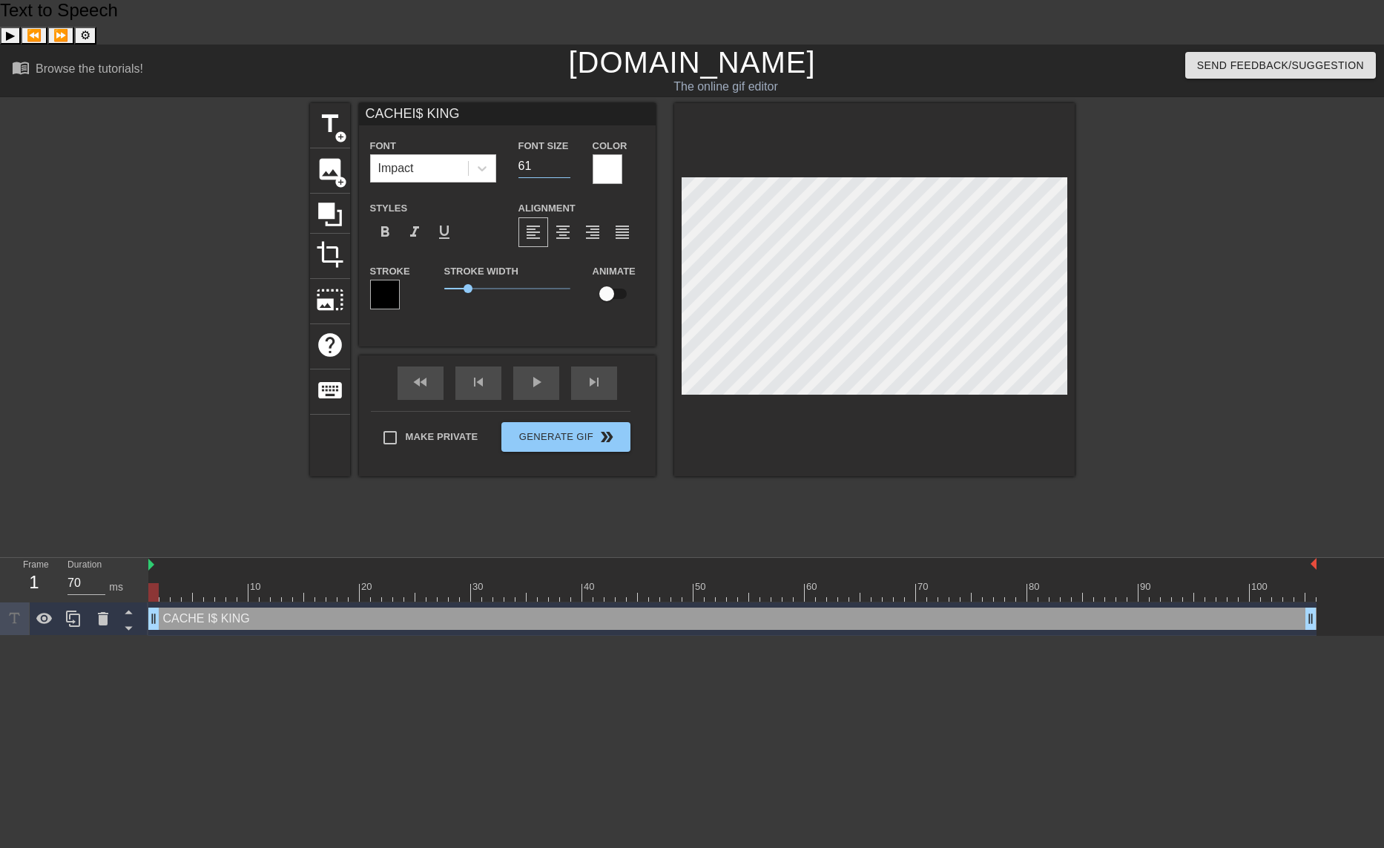
type input "62"
type input "CACHEI$ KING"
type input "63"
type input "CACHEI$ KING"
type input "64"
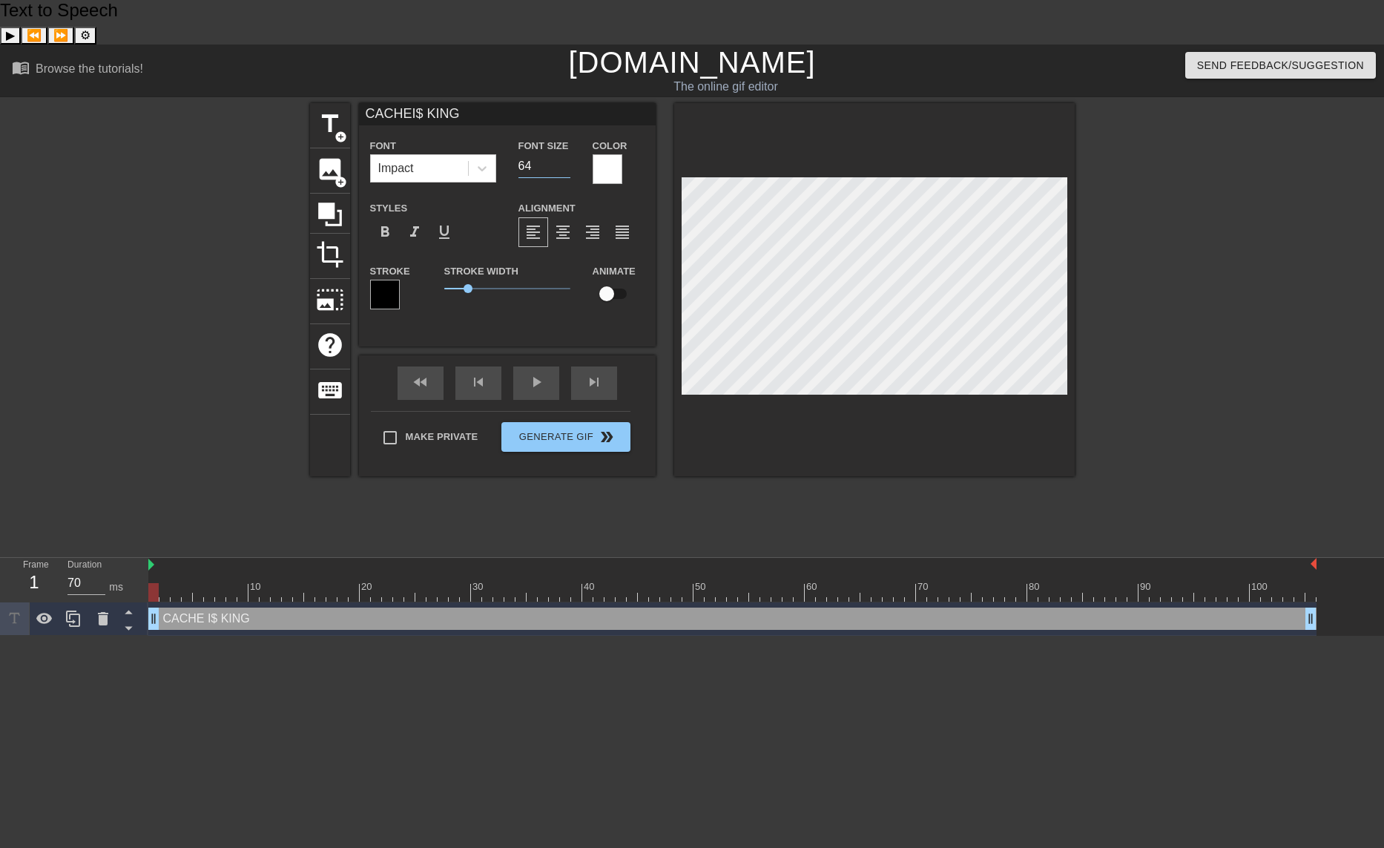
type input "CACHEI$ KING"
type input "65"
type input "CACHEI$ KING"
type input "66"
type input "CACHEI$ KING"
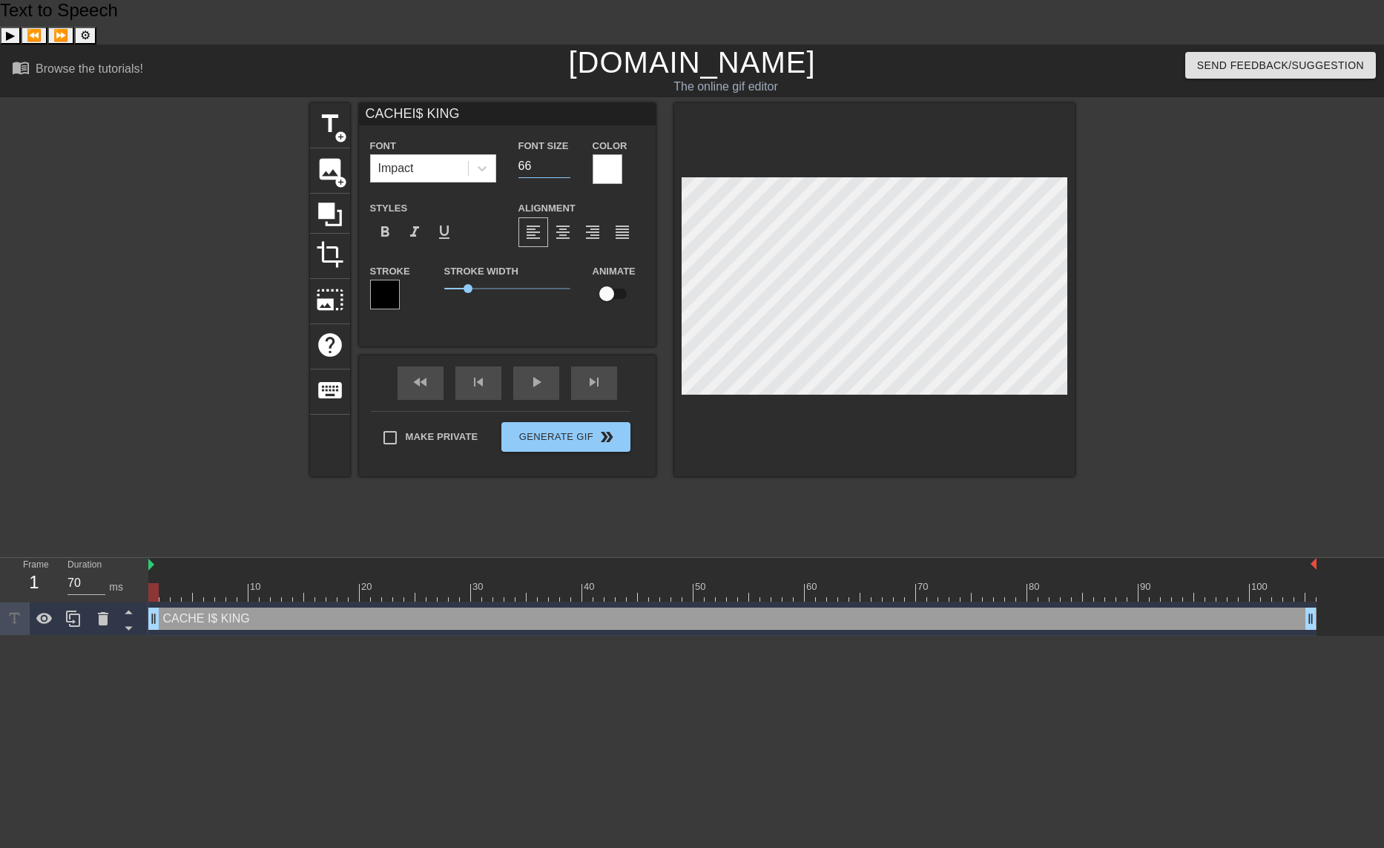
type input "67"
type input "CACHEI$ KING"
type input "68"
type input "CACHEI$ KING"
type input "69"
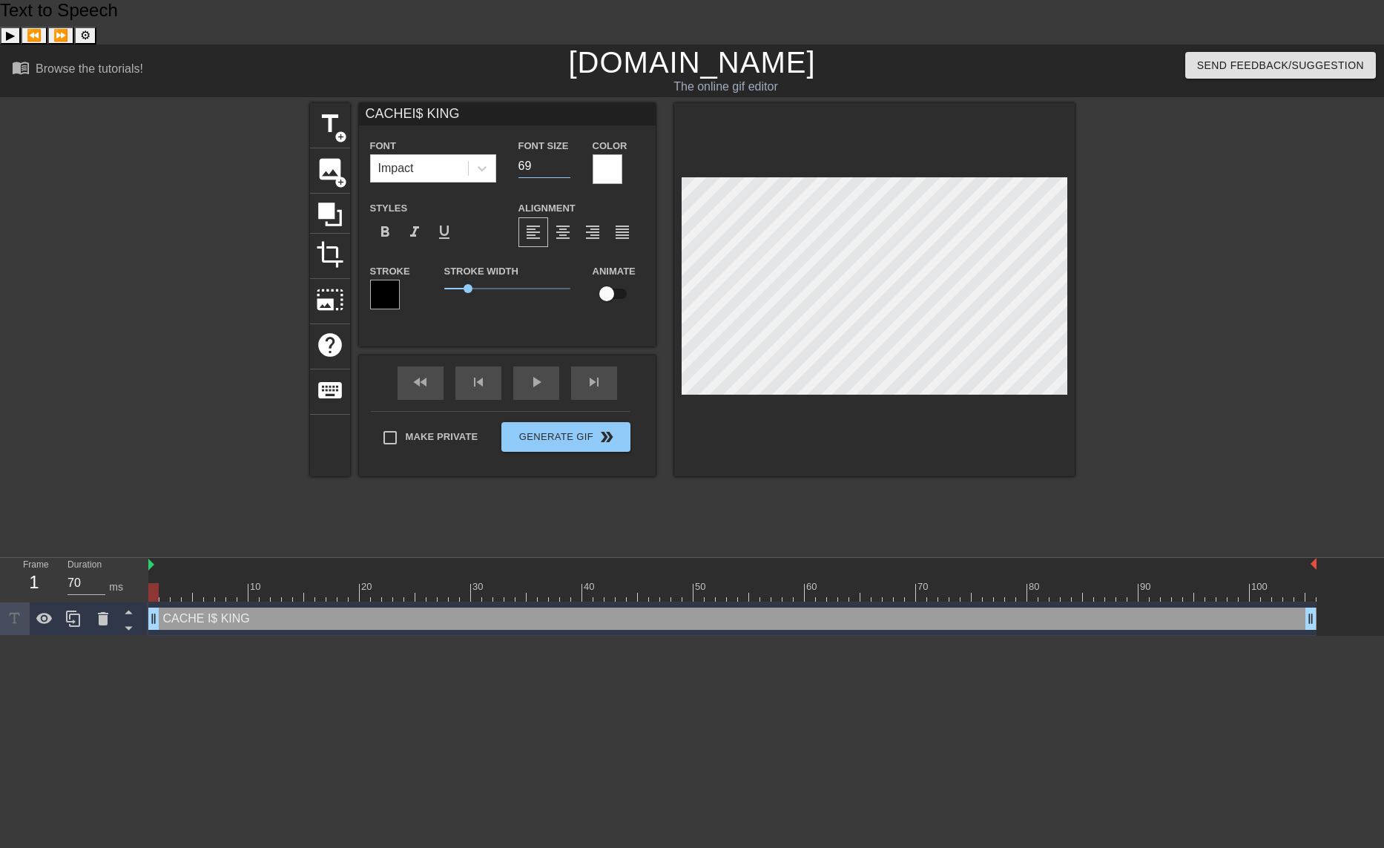
click at [565, 154] on input "69" at bounding box center [545, 166] width 52 height 24
type input "70"
drag, startPoint x: 154, startPoint y: 545, endPoint x: 126, endPoint y: 538, distance: 29.1
click at [127, 558] on div "Frame 1 Duration 70 ms 10 20 30 40 50 60 70 80 90 100 CACHE I$ KING drag_handle…" at bounding box center [692, 597] width 1384 height 78
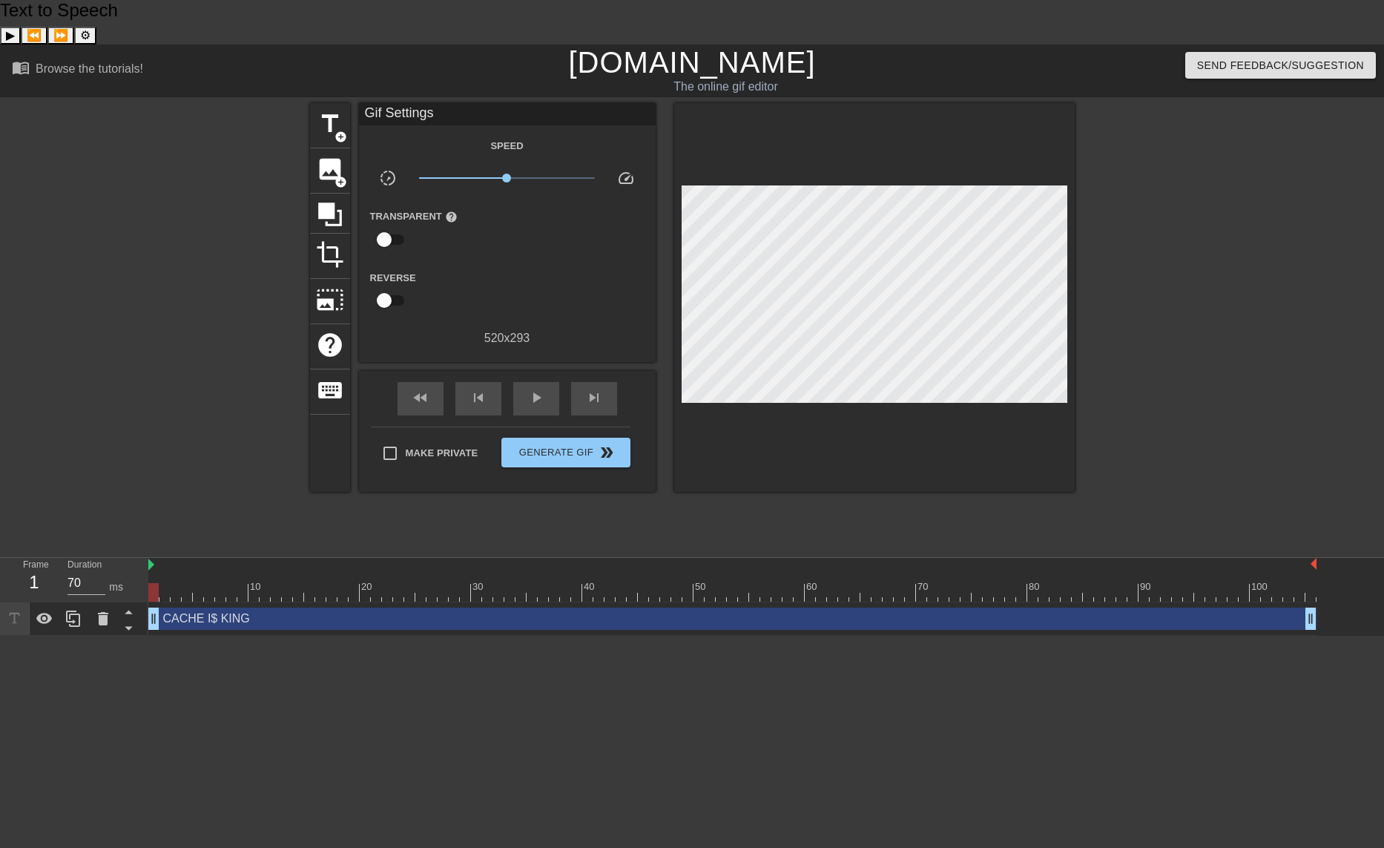
click at [1222, 346] on div at bounding box center [1204, 325] width 223 height 445
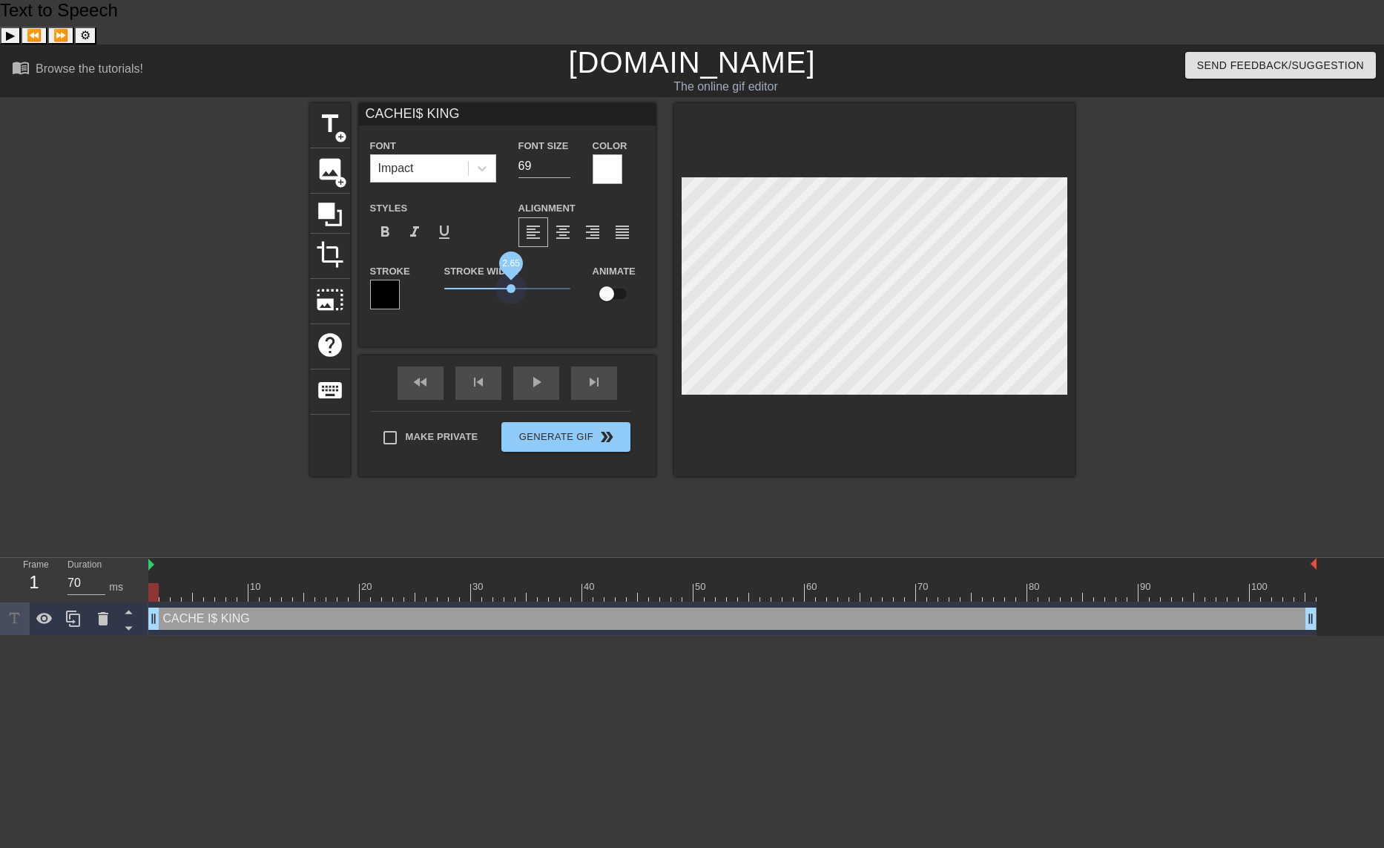
drag, startPoint x: 469, startPoint y: 243, endPoint x: 510, endPoint y: 249, distance: 42.0
click at [510, 280] on span "2.65" at bounding box center [507, 289] width 126 height 18
type input "CACHEI$ KING"
type input "70"
click at [566, 154] on input "70" at bounding box center [545, 166] width 52 height 24
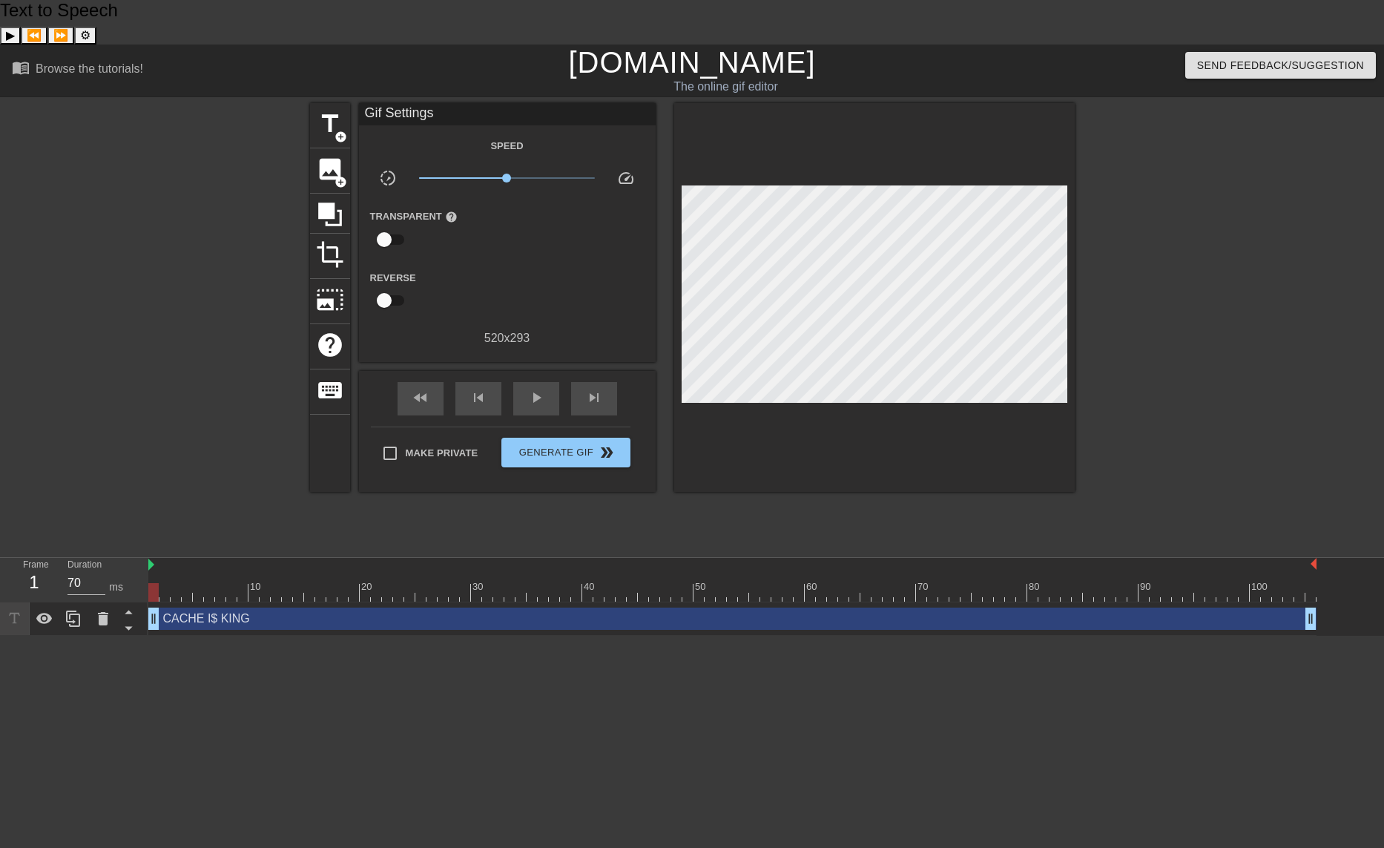
click at [1220, 254] on div at bounding box center [1204, 325] width 223 height 445
click at [335, 176] on span "add_circle" at bounding box center [341, 182] width 13 height 13
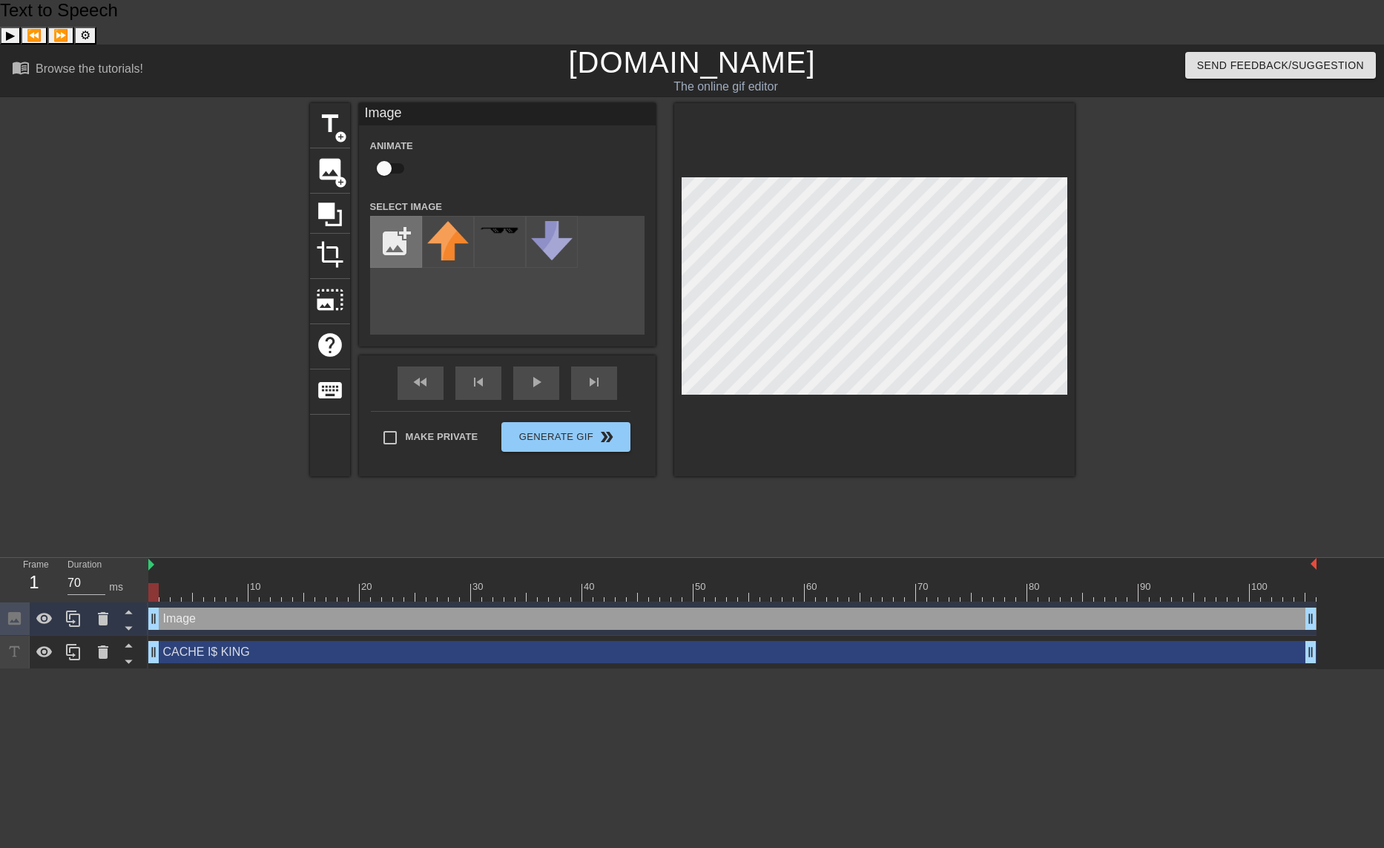
click at [398, 217] on input "file" at bounding box center [396, 242] width 50 height 50
click at [401, 217] on input "file" at bounding box center [396, 242] width 50 height 50
click at [392, 217] on input "file" at bounding box center [396, 242] width 50 height 50
type input "C:\fakepath\fruit icon.png"
click at [392, 217] on input "file" at bounding box center [396, 242] width 50 height 50
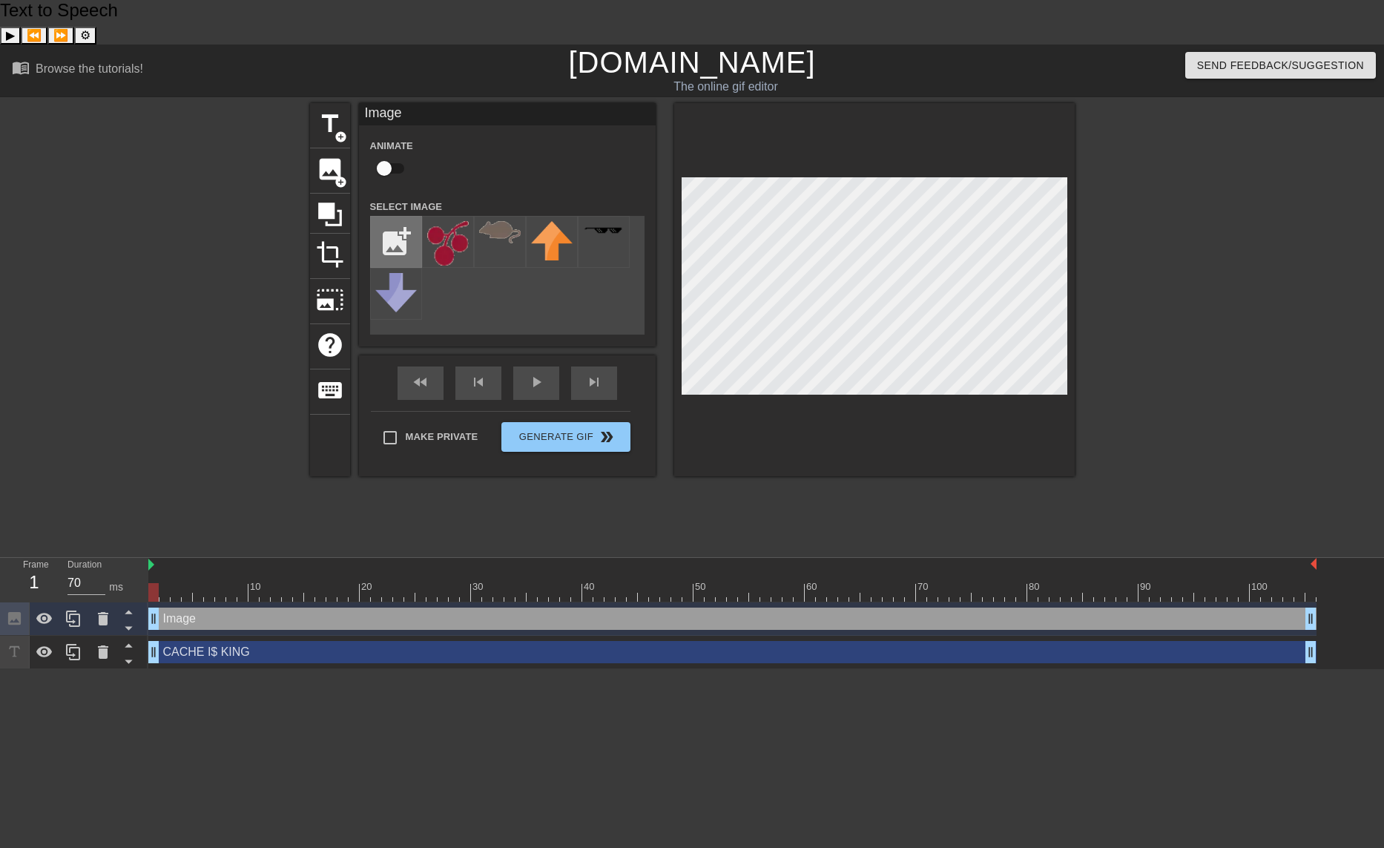
click at [398, 217] on input "file" at bounding box center [396, 242] width 50 height 50
click at [401, 217] on input "file" at bounding box center [396, 242] width 50 height 50
click at [397, 217] on input "file" at bounding box center [396, 242] width 50 height 50
click at [399, 217] on input "file" at bounding box center [396, 242] width 50 height 50
click at [398, 217] on input "file" at bounding box center [396, 242] width 50 height 50
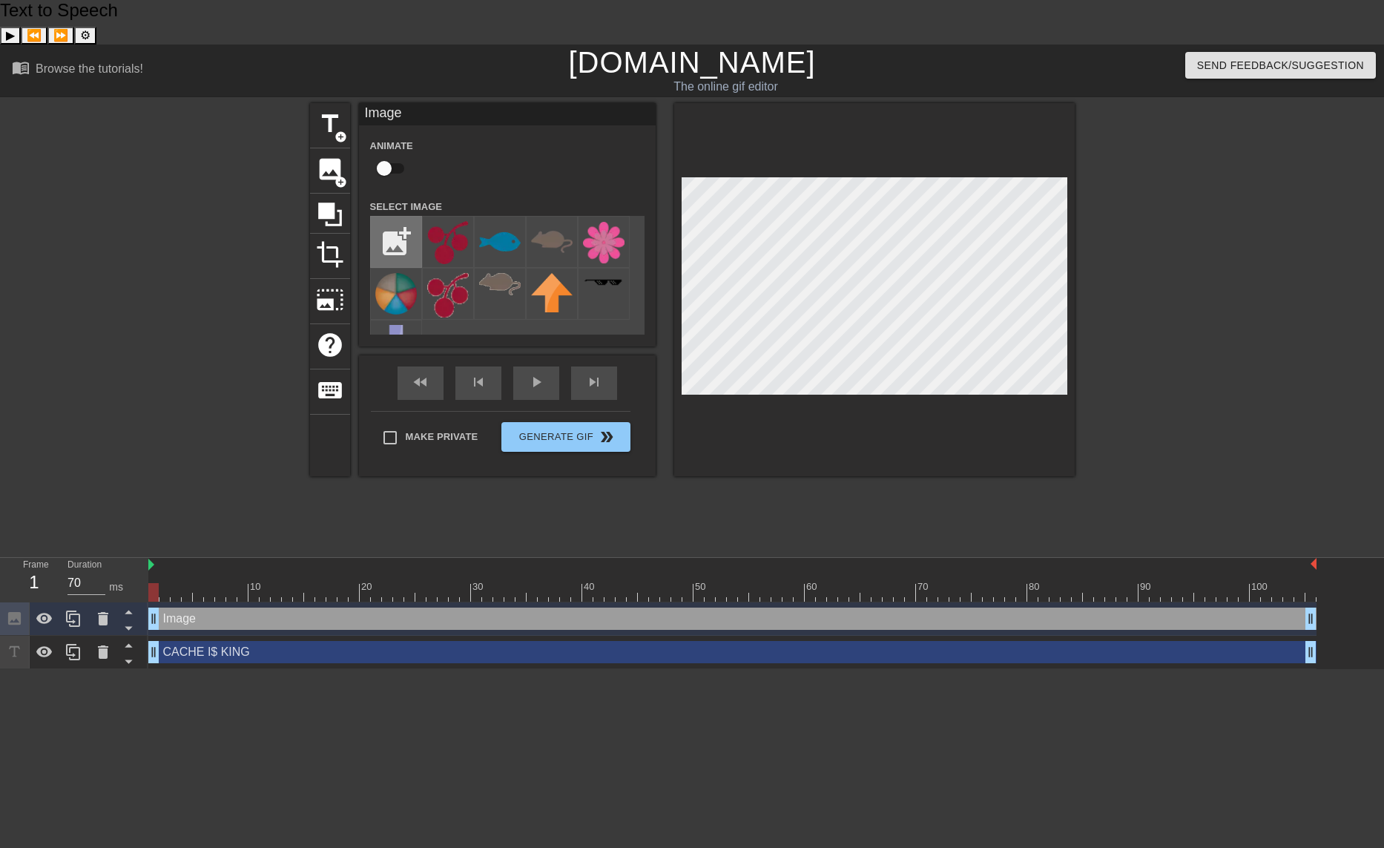
click at [388, 217] on input "file" at bounding box center [396, 242] width 50 height 50
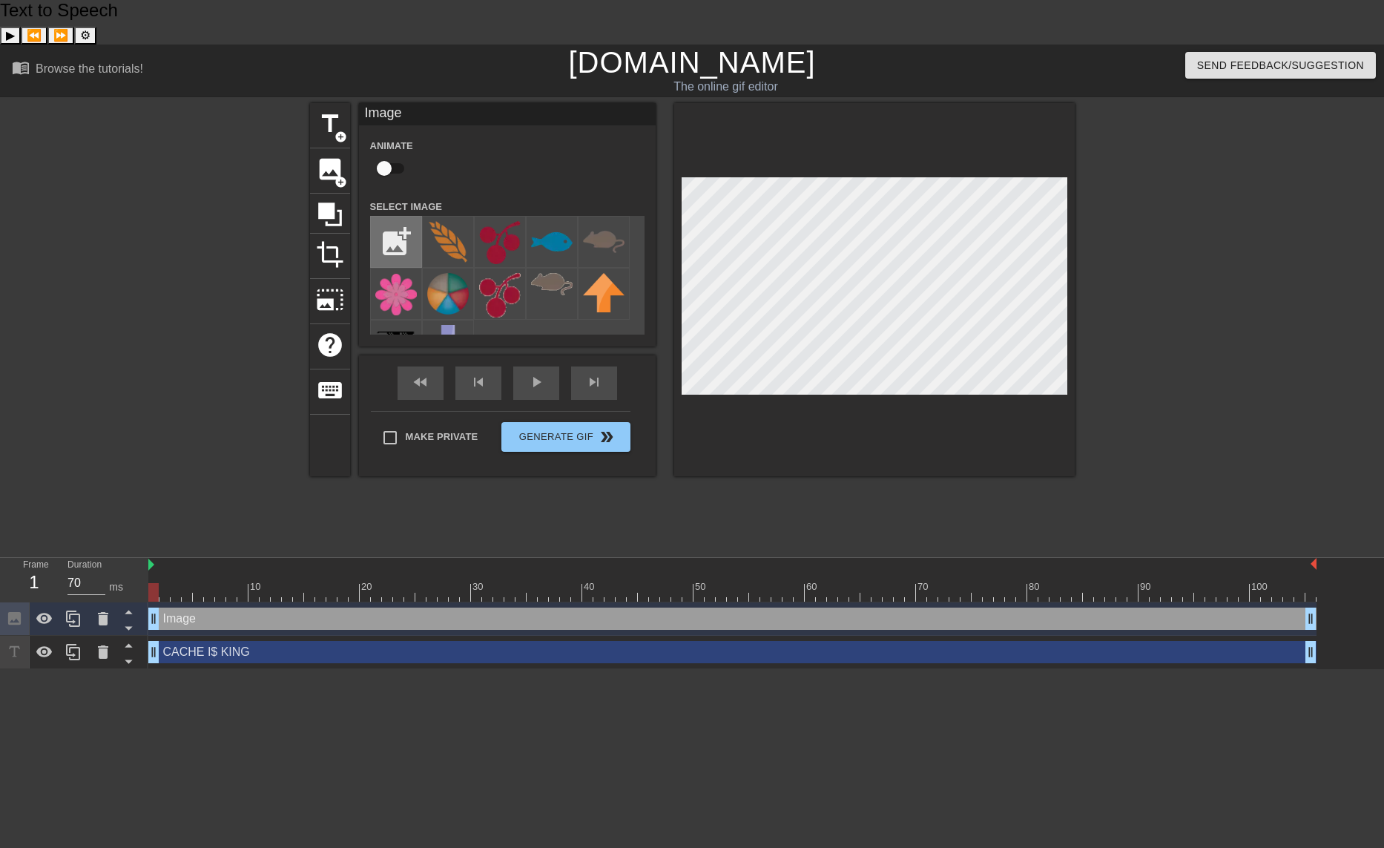
click at [387, 217] on input "file" at bounding box center [396, 242] width 50 height 50
type input "C:\fakepath\invertebrate.png"
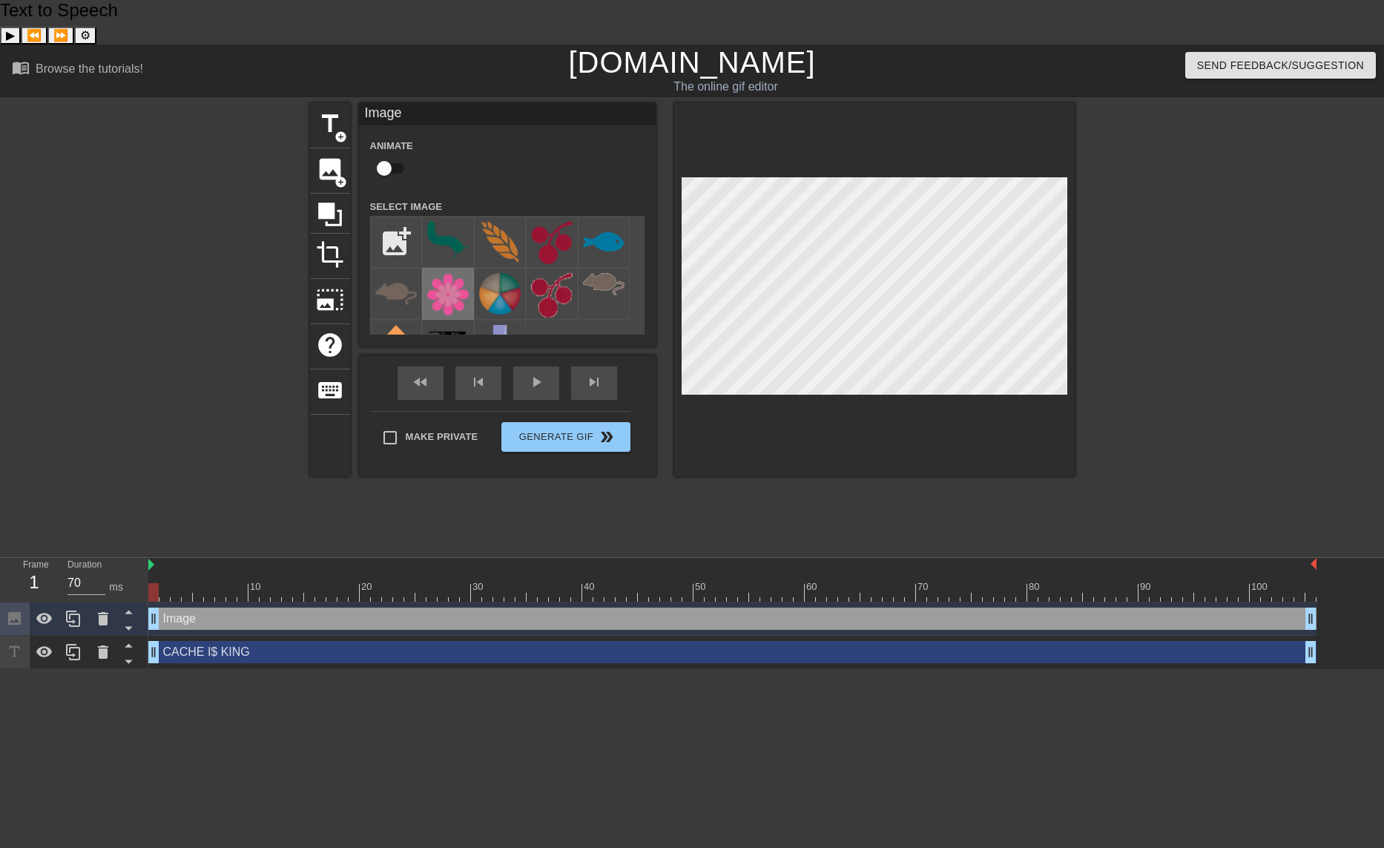
click at [458, 273] on img at bounding box center [448, 295] width 42 height 44
click at [338, 176] on span "add_circle" at bounding box center [341, 182] width 13 height 13
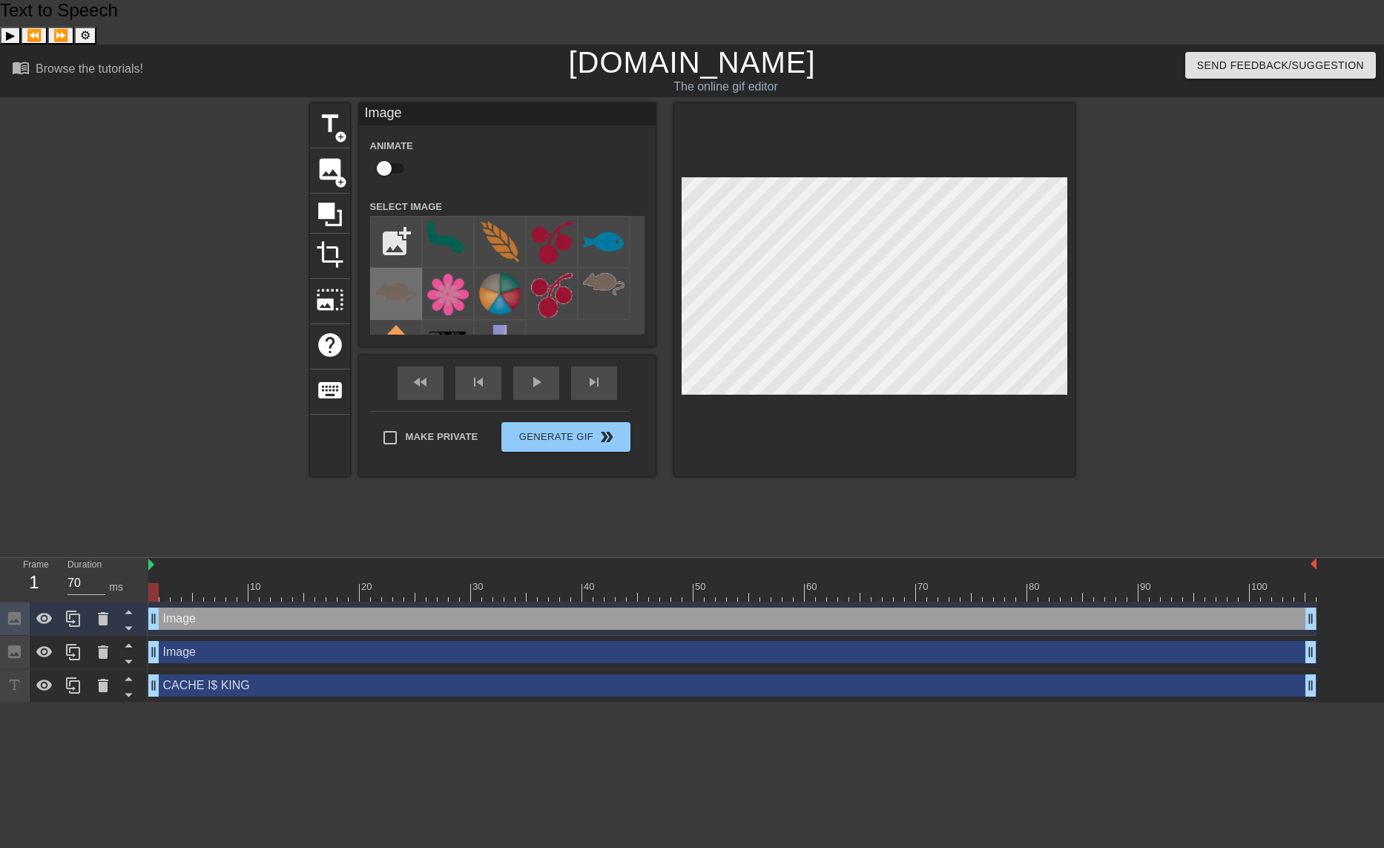
click at [401, 273] on img at bounding box center [396, 294] width 42 height 42
click at [603, 221] on img at bounding box center [604, 242] width 42 height 42
click at [387, 273] on img at bounding box center [396, 294] width 42 height 42
click at [324, 155] on span "image" at bounding box center [330, 169] width 28 height 28
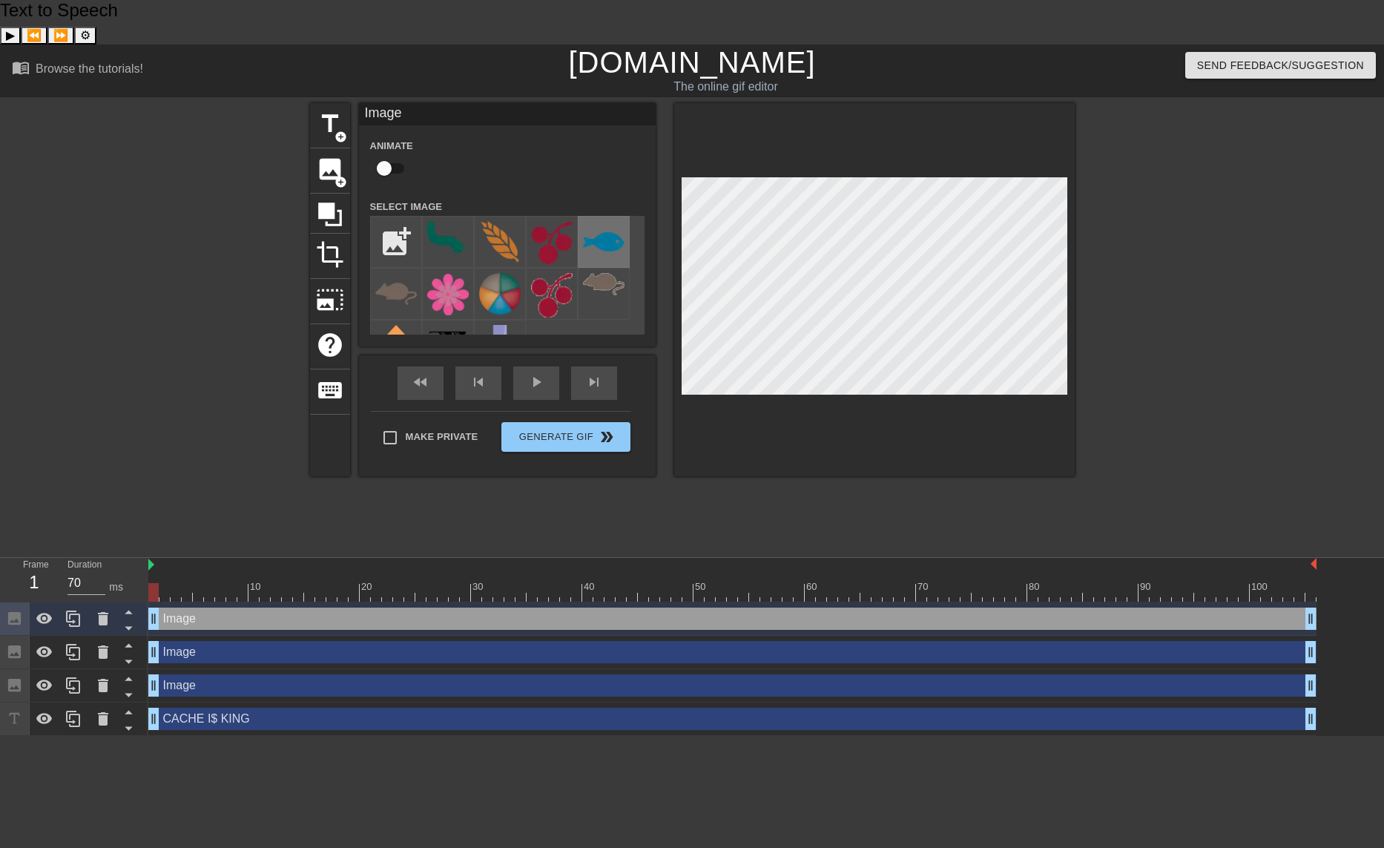
click at [602, 221] on img at bounding box center [604, 242] width 42 height 42
click at [557, 221] on img at bounding box center [552, 242] width 42 height 43
click at [337, 176] on span "add_circle" at bounding box center [341, 182] width 13 height 13
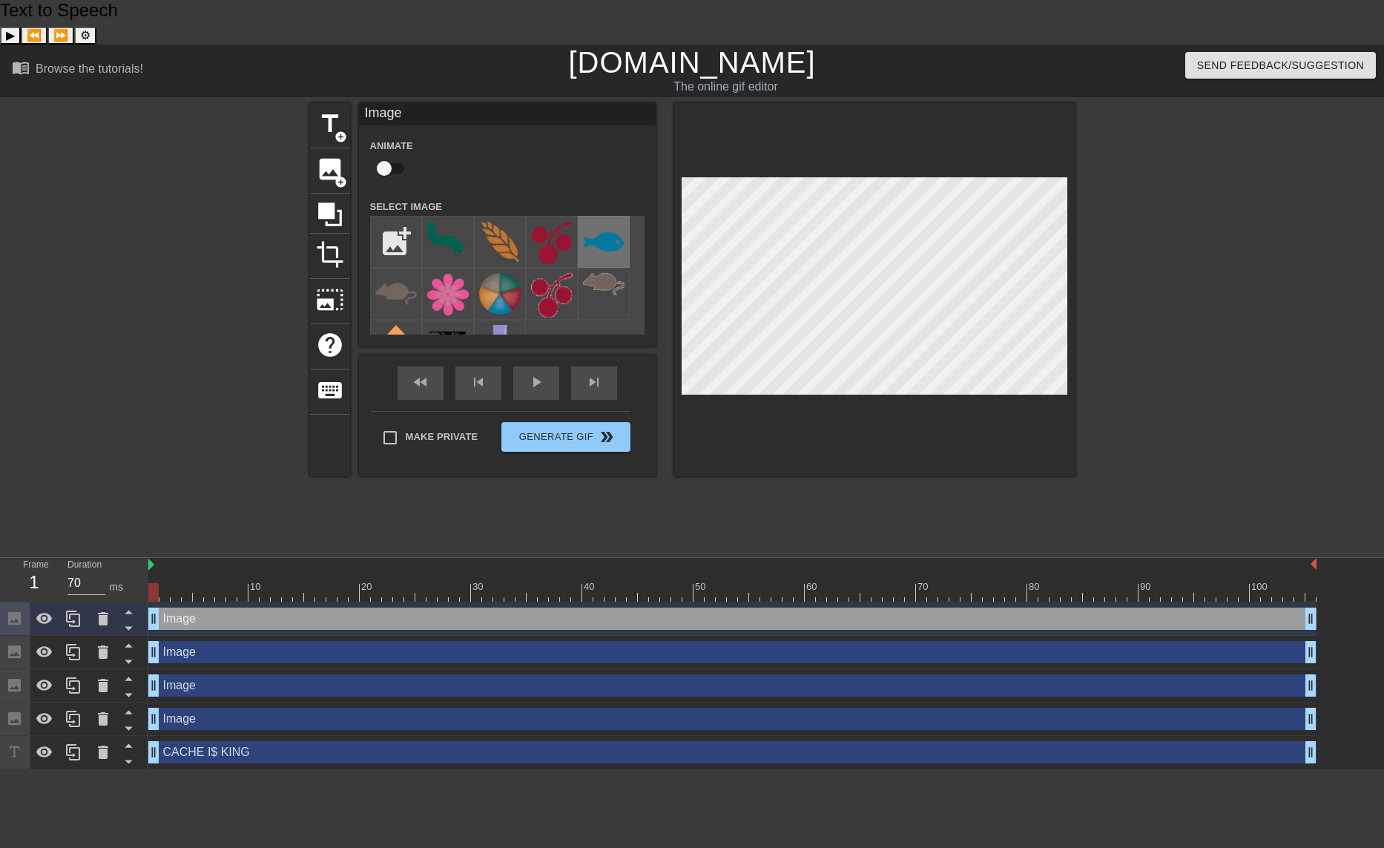
click at [613, 221] on img at bounding box center [604, 242] width 42 height 42
click at [332, 155] on span "image" at bounding box center [330, 169] width 28 height 28
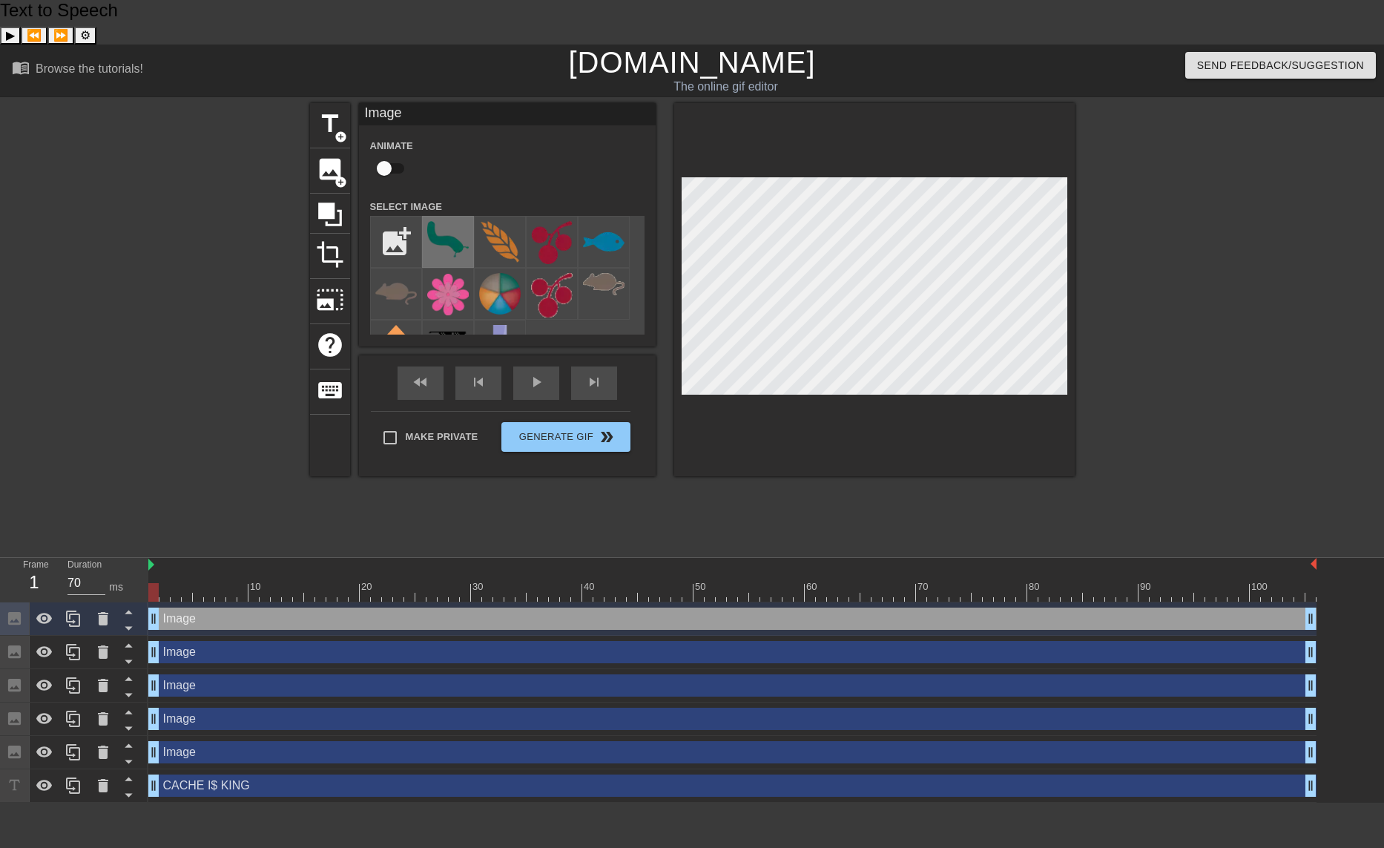
click at [440, 221] on img at bounding box center [448, 239] width 42 height 36
click at [345, 176] on span "add_circle" at bounding box center [341, 182] width 13 height 13
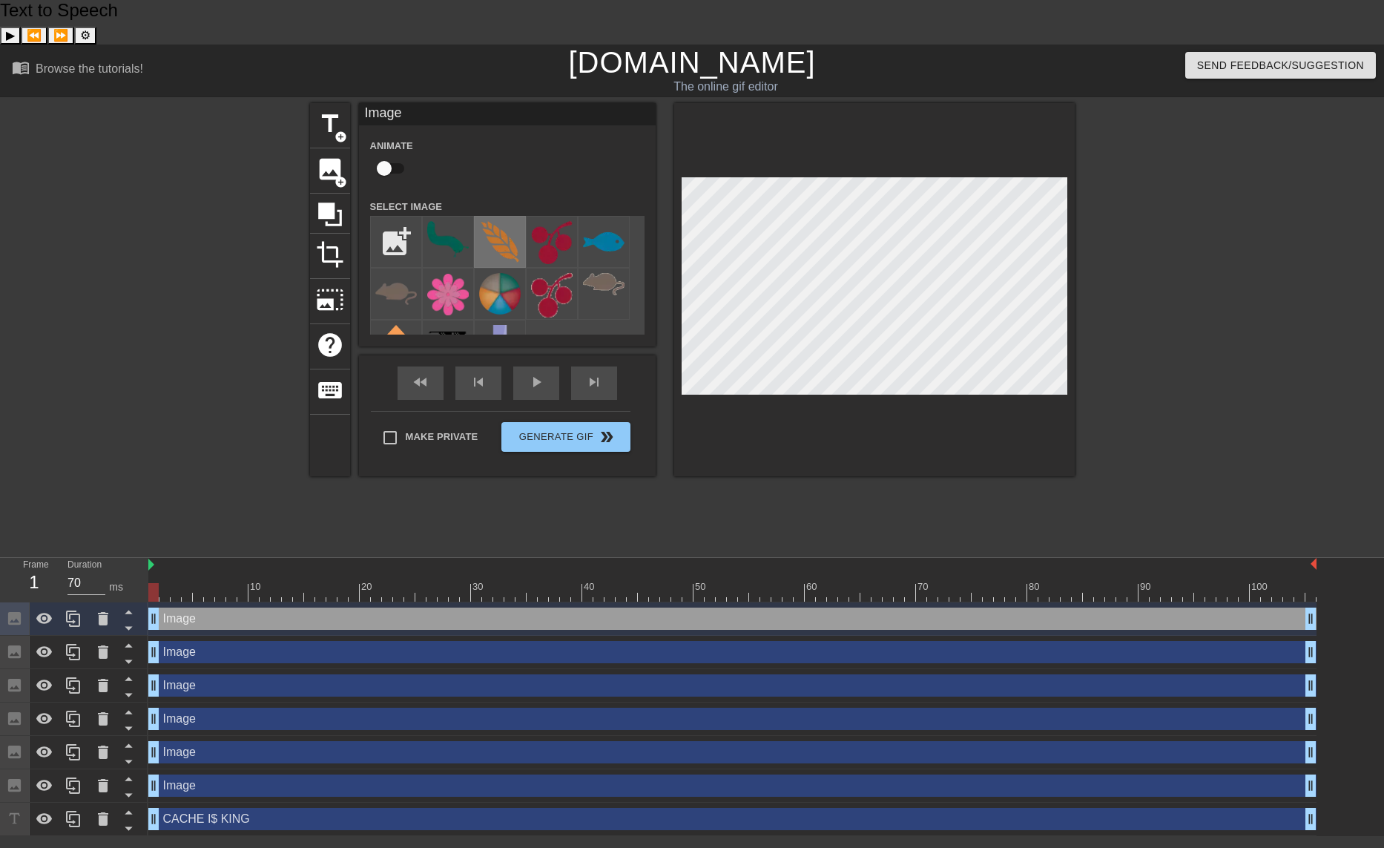
click at [509, 221] on img at bounding box center [500, 242] width 42 height 42
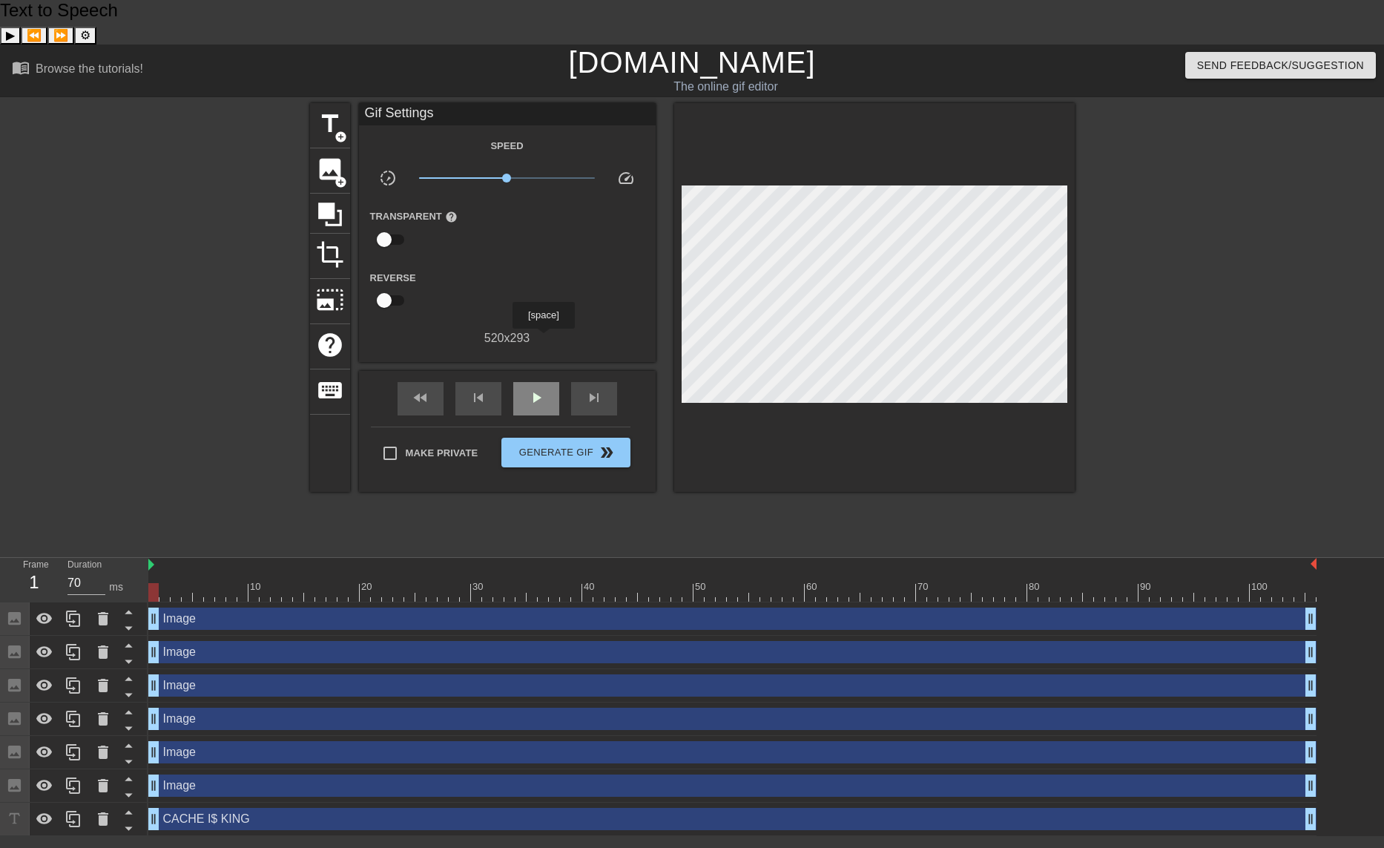
click at [543, 382] on div "play_arrow" at bounding box center [536, 398] width 46 height 33
click at [538, 389] on span "pause" at bounding box center [536, 398] width 18 height 18
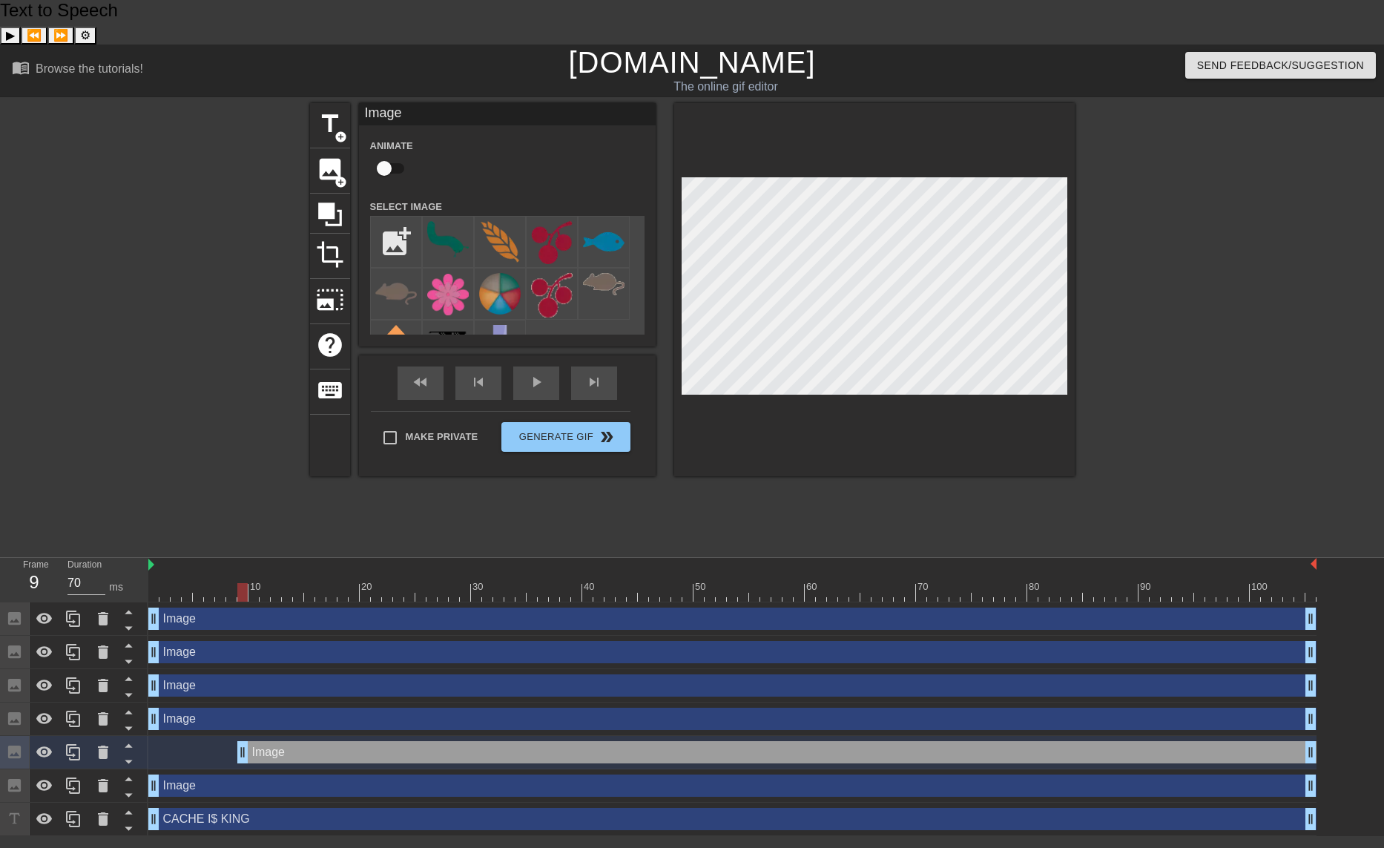
drag, startPoint x: 156, startPoint y: 711, endPoint x: 248, endPoint y: 711, distance: 92.7
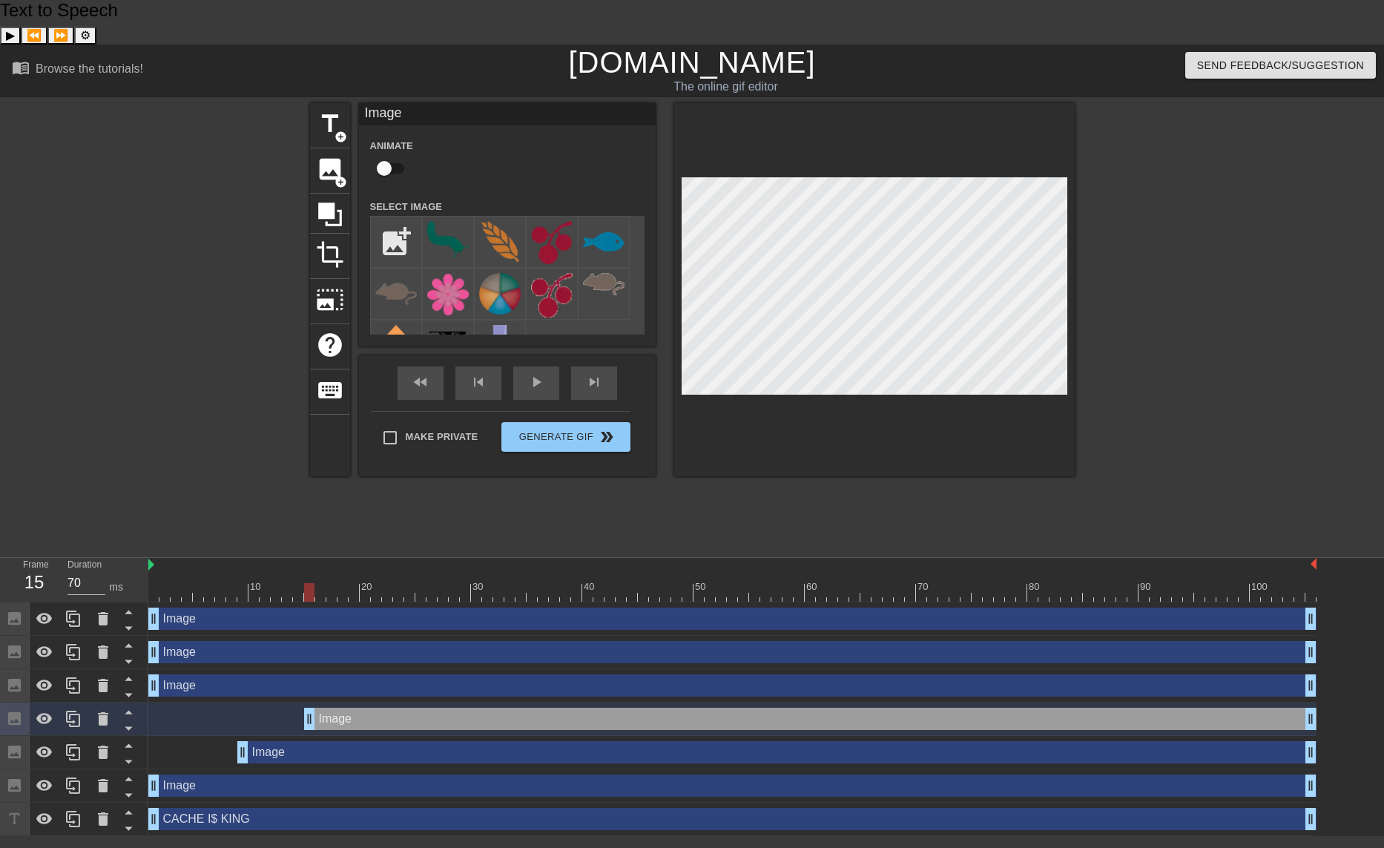
drag, startPoint x: 151, startPoint y: 679, endPoint x: 303, endPoint y: 669, distance: 152.4
click at [303, 708] on div "Image drag_handle drag_handle" at bounding box center [732, 719] width 1168 height 22
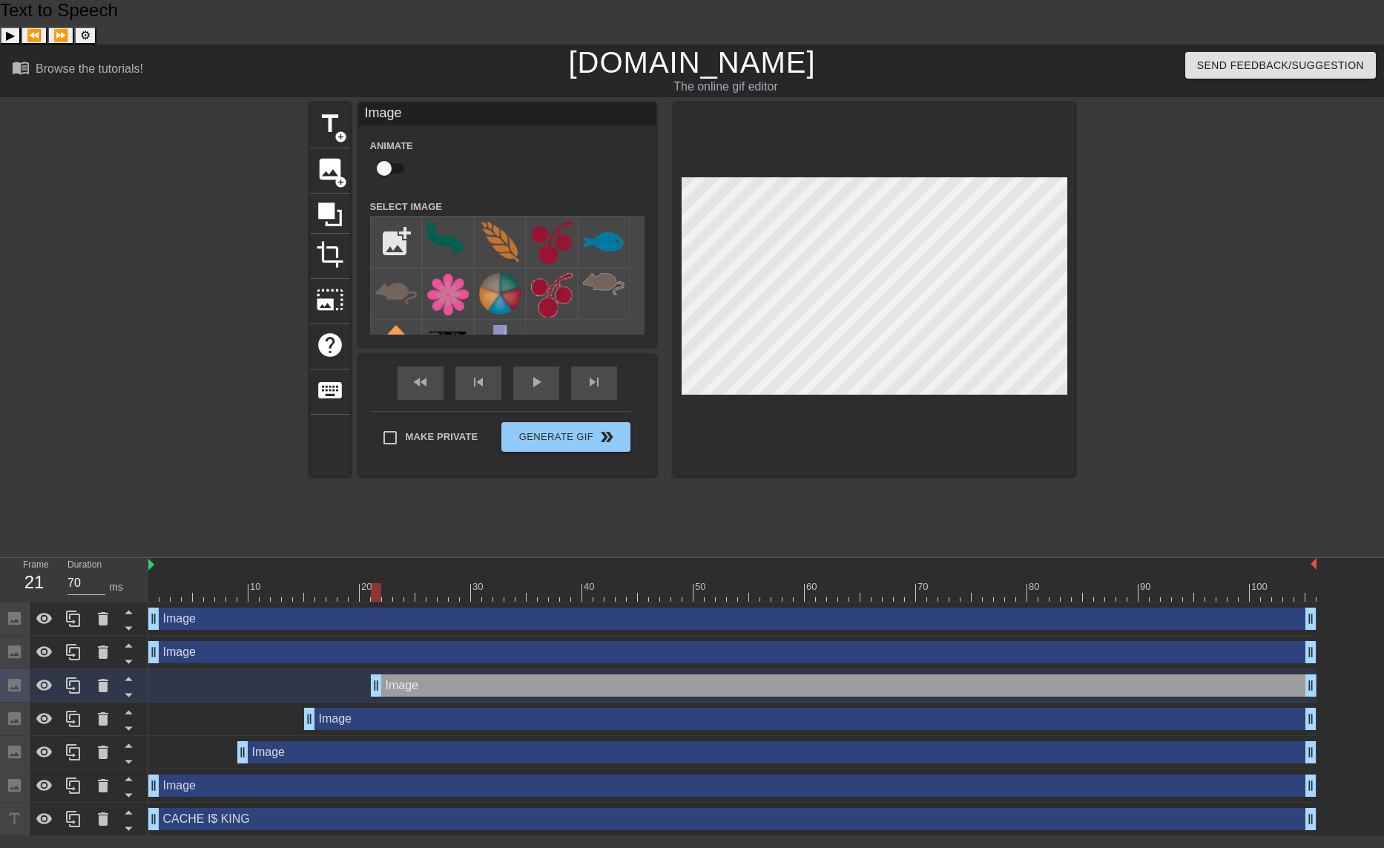
drag, startPoint x: 154, startPoint y: 645, endPoint x: 378, endPoint y: 645, distance: 223.3
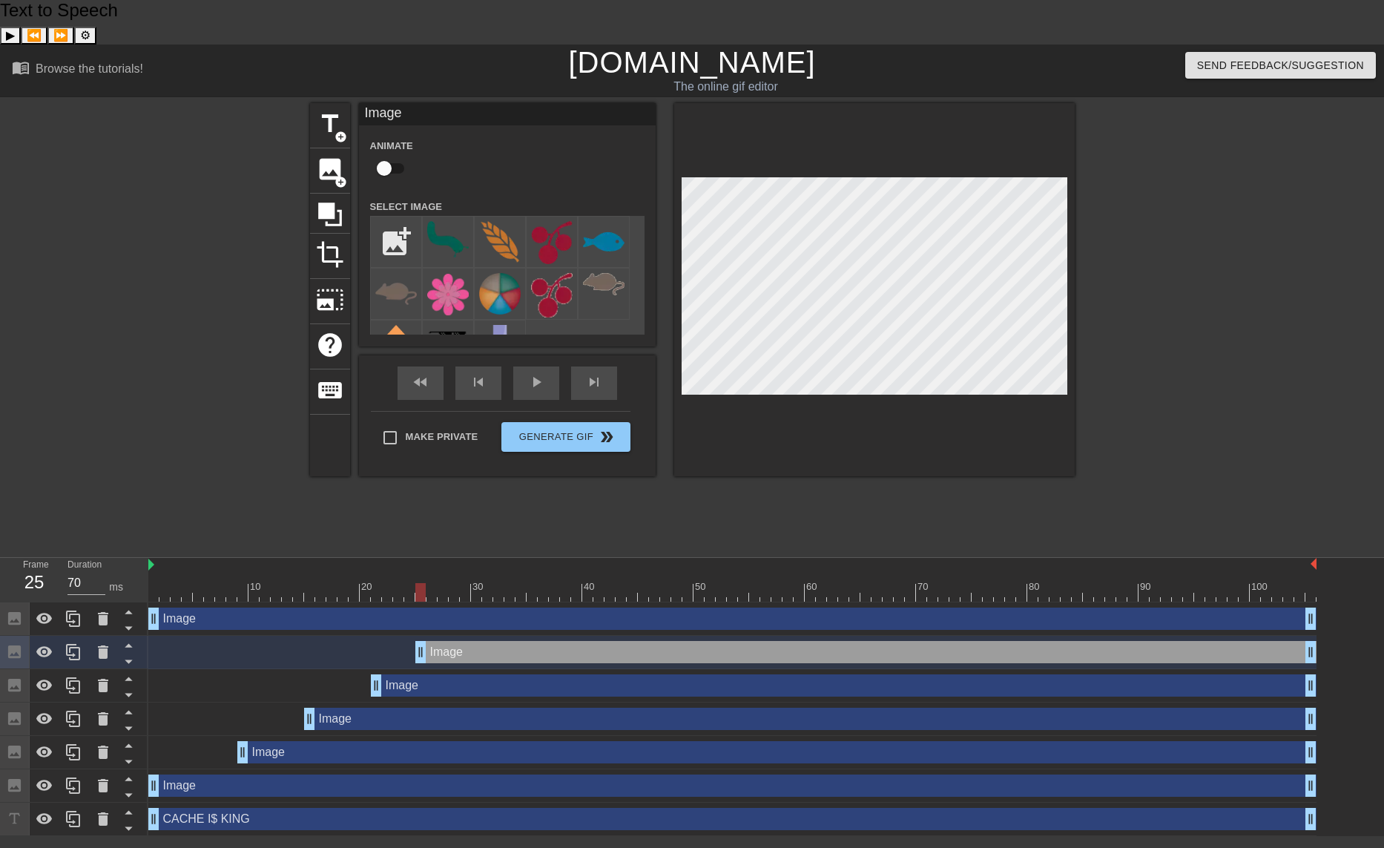
drag, startPoint x: 154, startPoint y: 609, endPoint x: 427, endPoint y: 591, distance: 272.8
click at [427, 636] on div "Image drag_handle drag_handle" at bounding box center [732, 652] width 1168 height 33
drag, startPoint x: 154, startPoint y: 576, endPoint x: 445, endPoint y: 589, distance: 291.1
click at [445, 602] on div "Image drag_handle drag_handle" at bounding box center [732, 618] width 1168 height 33
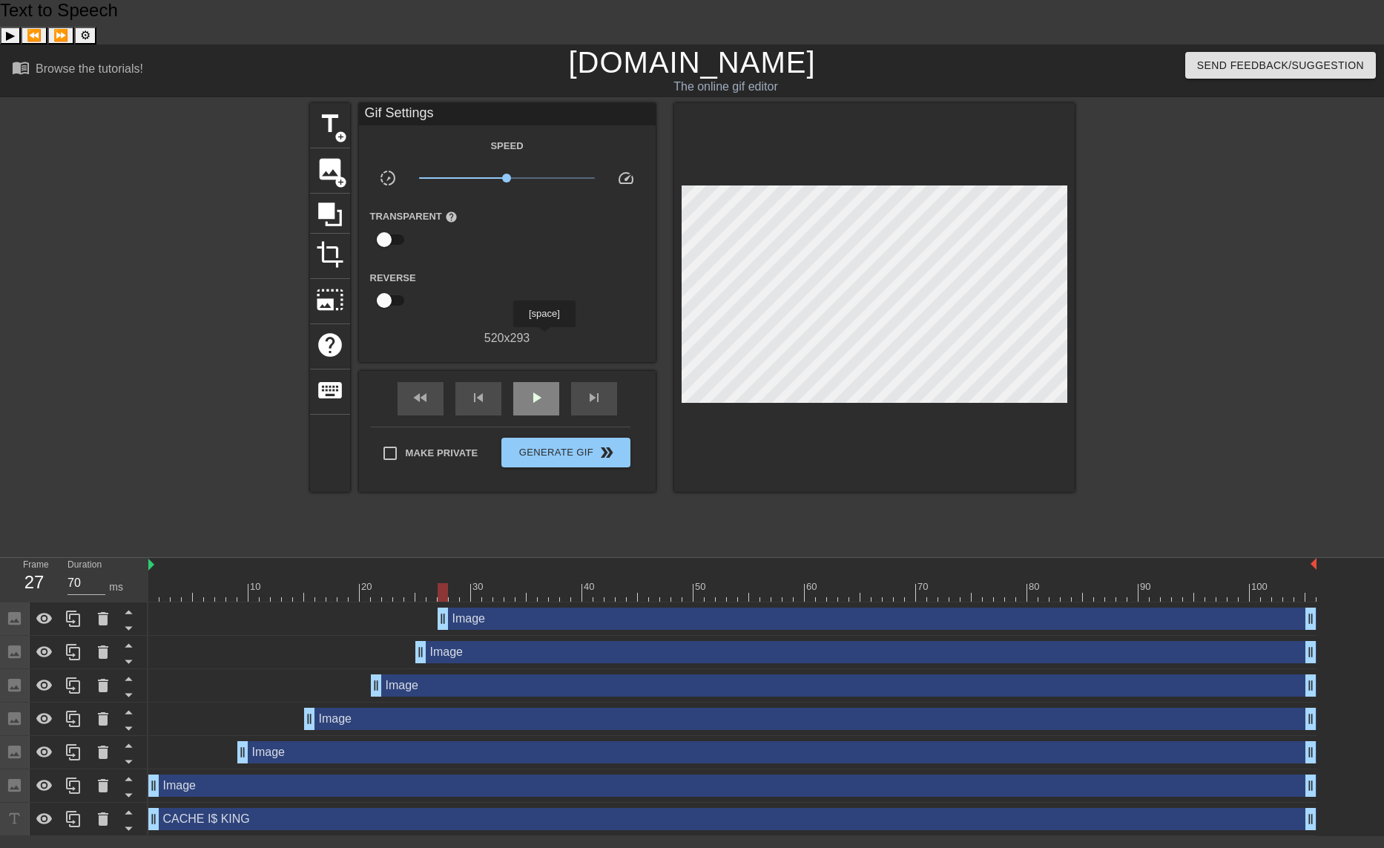
click at [544, 382] on div "play_arrow" at bounding box center [536, 398] width 46 height 33
click at [1168, 269] on div at bounding box center [1204, 325] width 223 height 445
click at [520, 382] on div "pause" at bounding box center [536, 398] width 46 height 33
click at [74, 777] on icon at bounding box center [74, 786] width 18 height 18
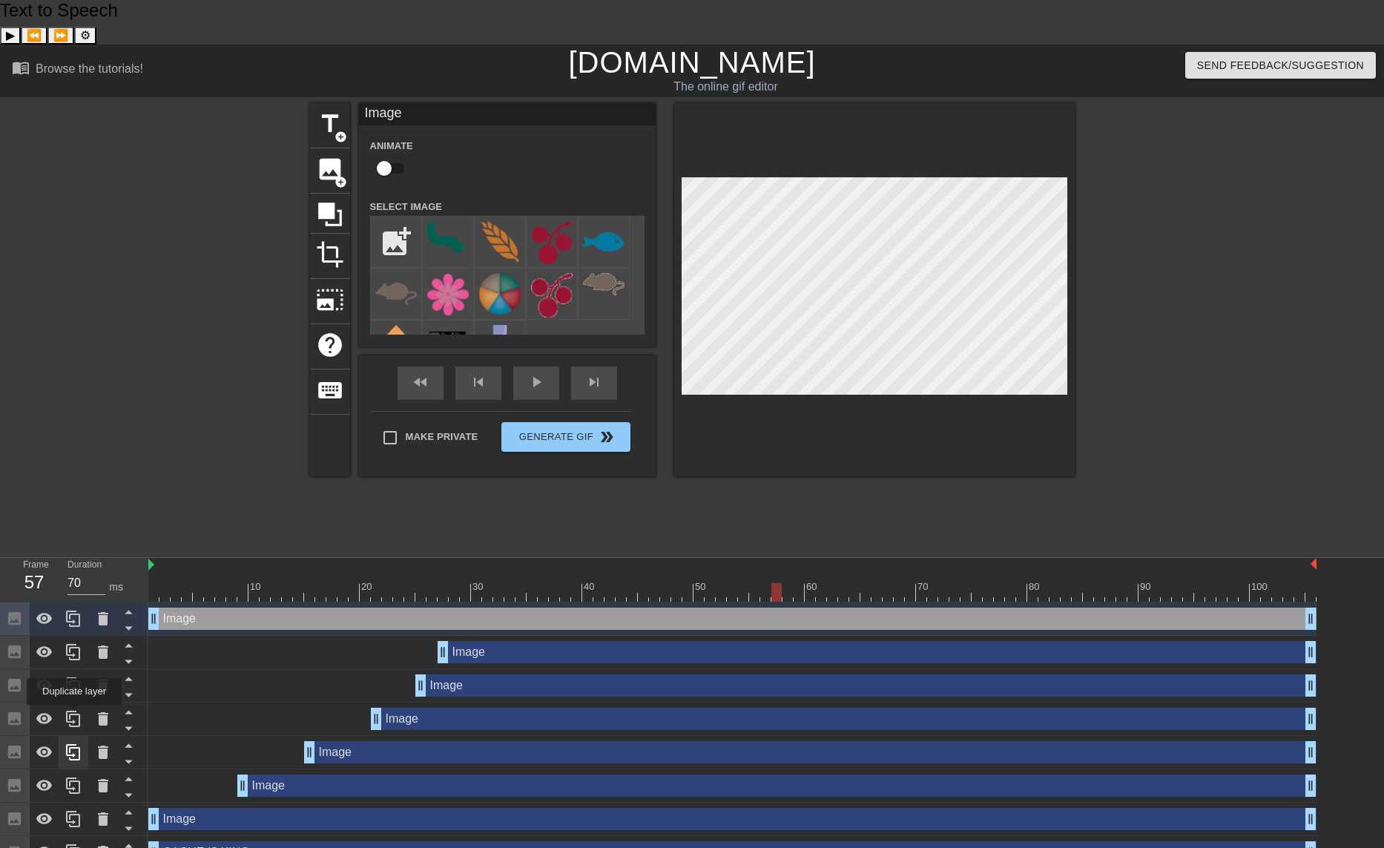
click at [74, 744] on icon at bounding box center [73, 752] width 14 height 16
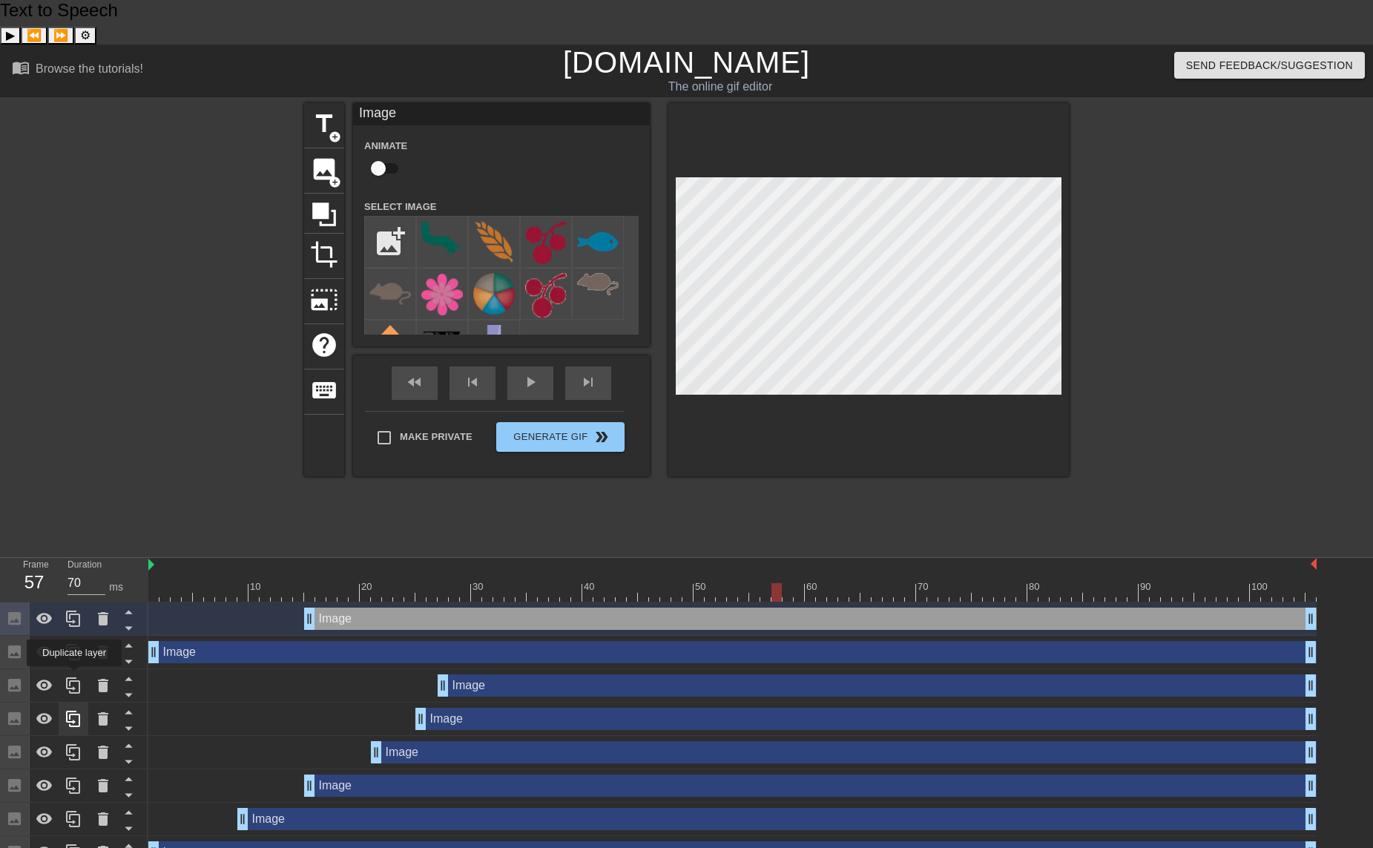
click at [74, 710] on icon at bounding box center [74, 719] width 18 height 18
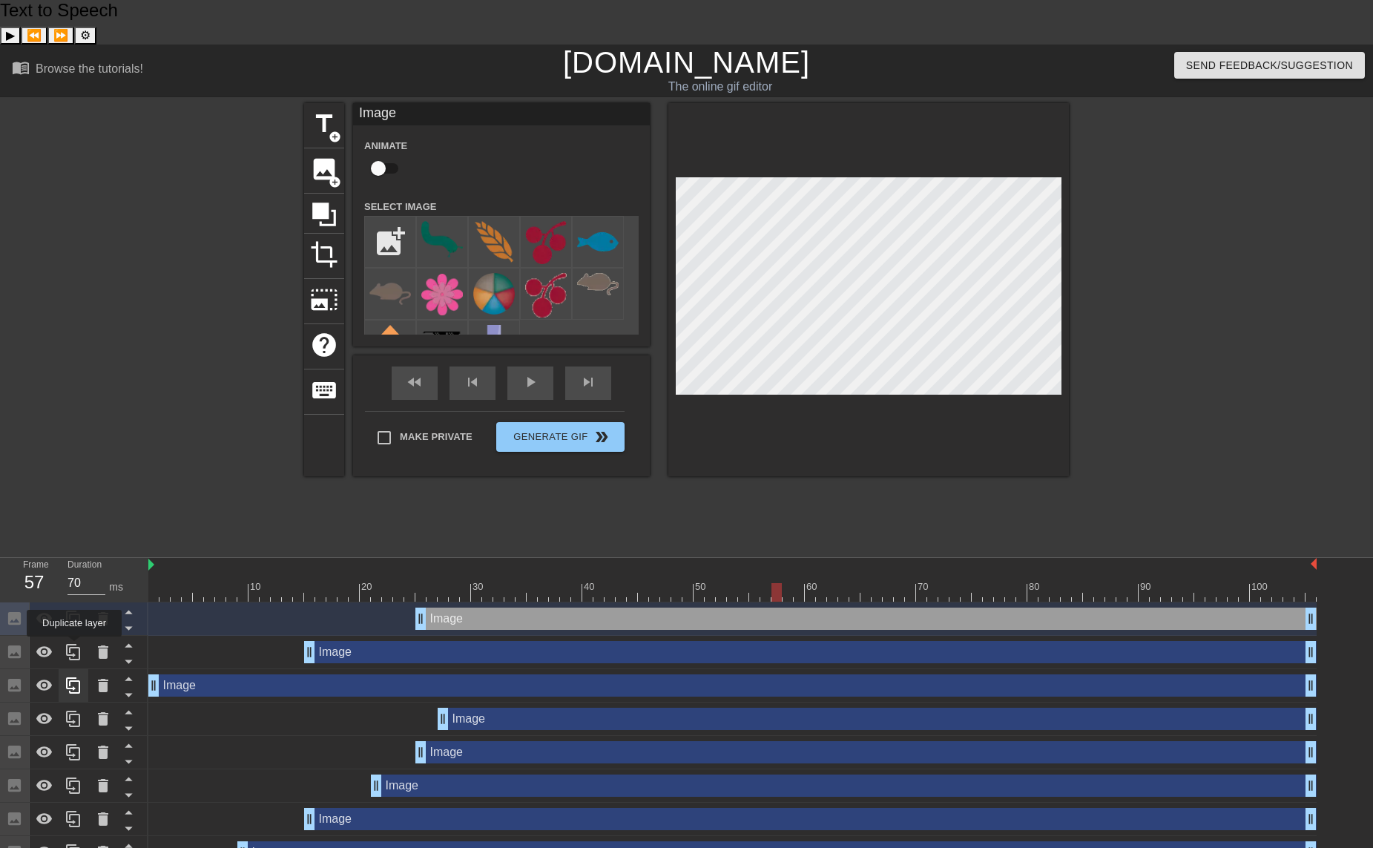
click at [74, 677] on icon at bounding box center [74, 686] width 18 height 18
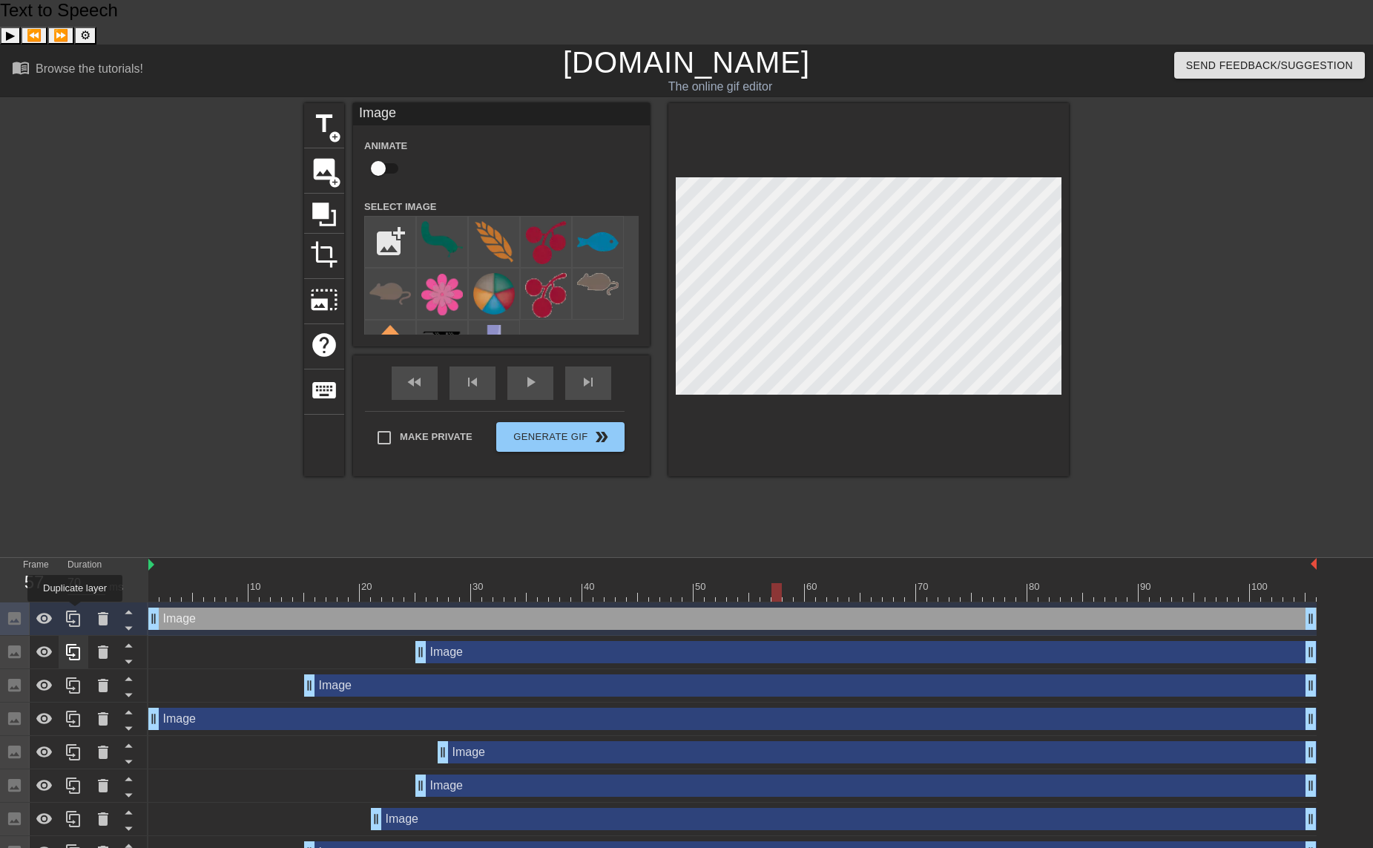
click at [75, 643] on icon at bounding box center [74, 652] width 18 height 18
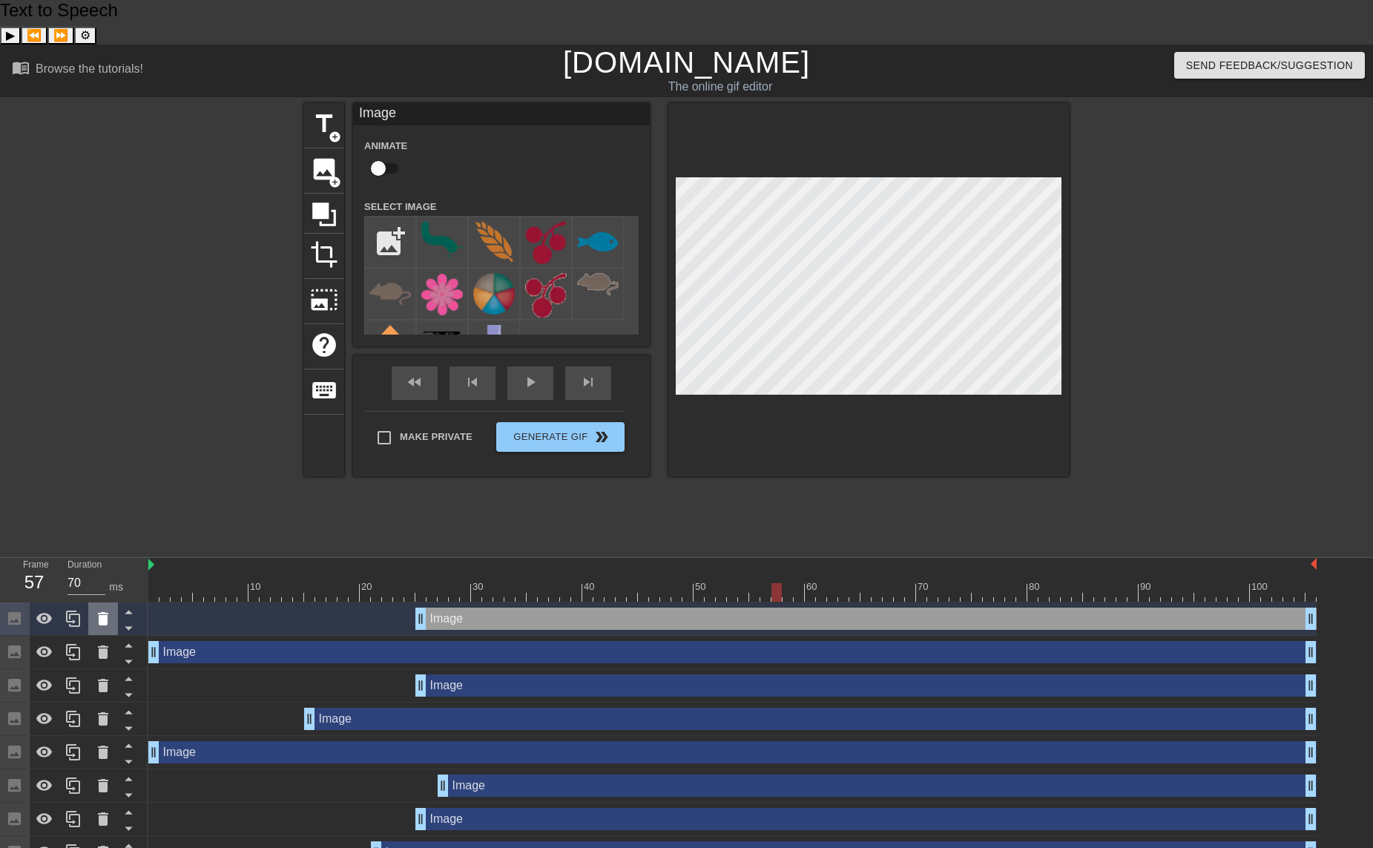
click at [109, 610] on icon at bounding box center [103, 619] width 18 height 18
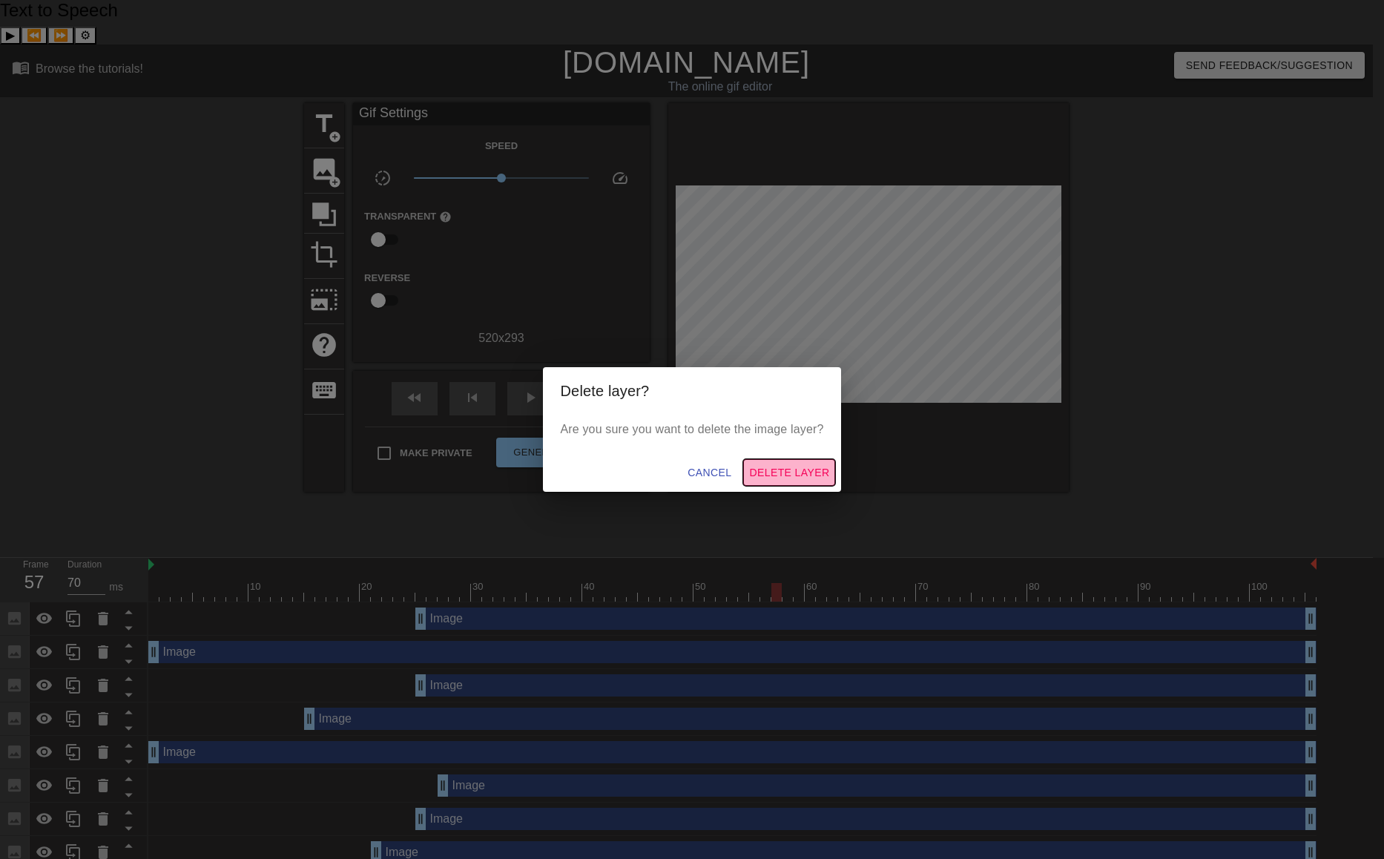
click at [777, 464] on span "Delete Layer" at bounding box center [789, 473] width 80 height 19
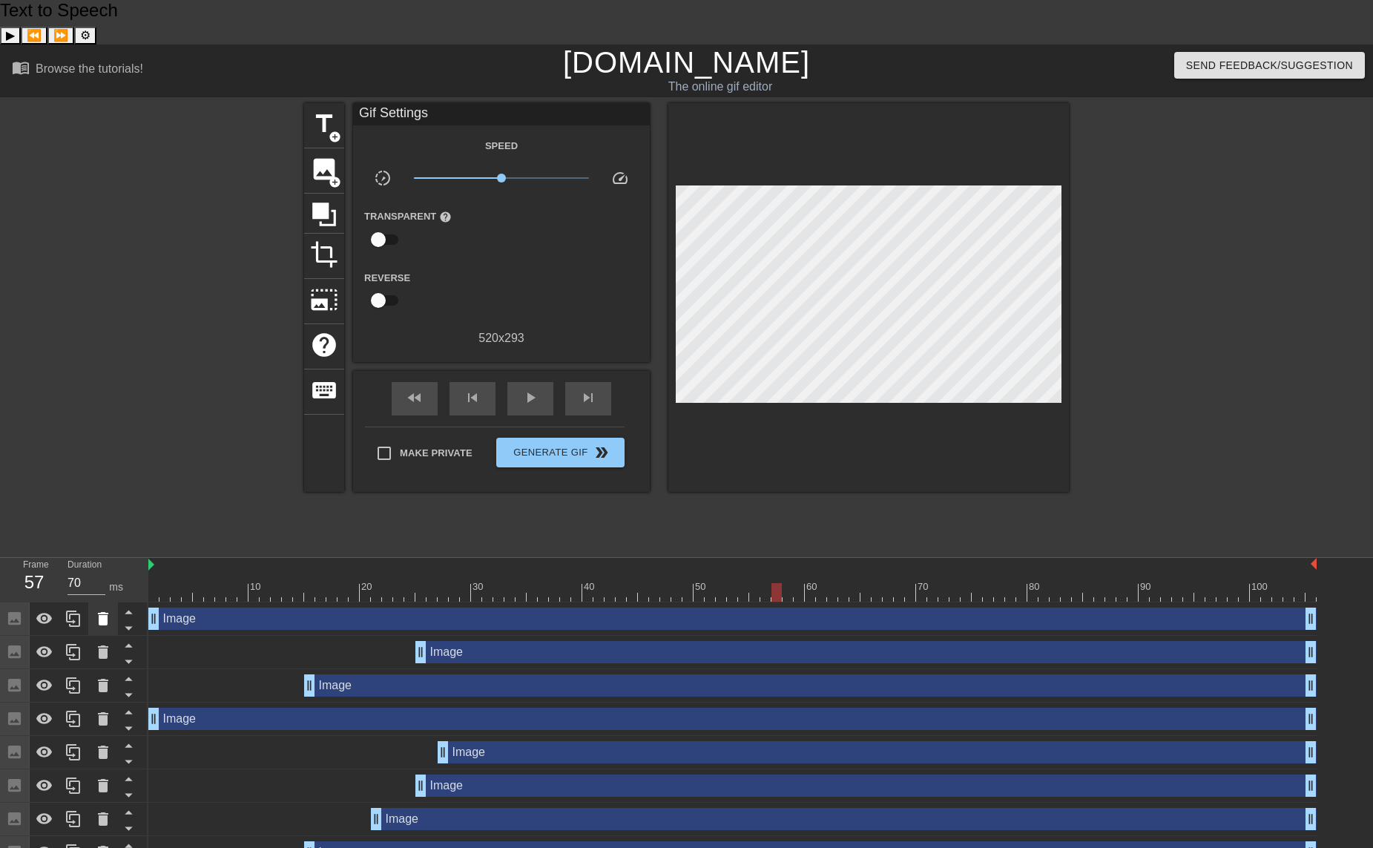
click at [101, 612] on icon at bounding box center [103, 618] width 10 height 13
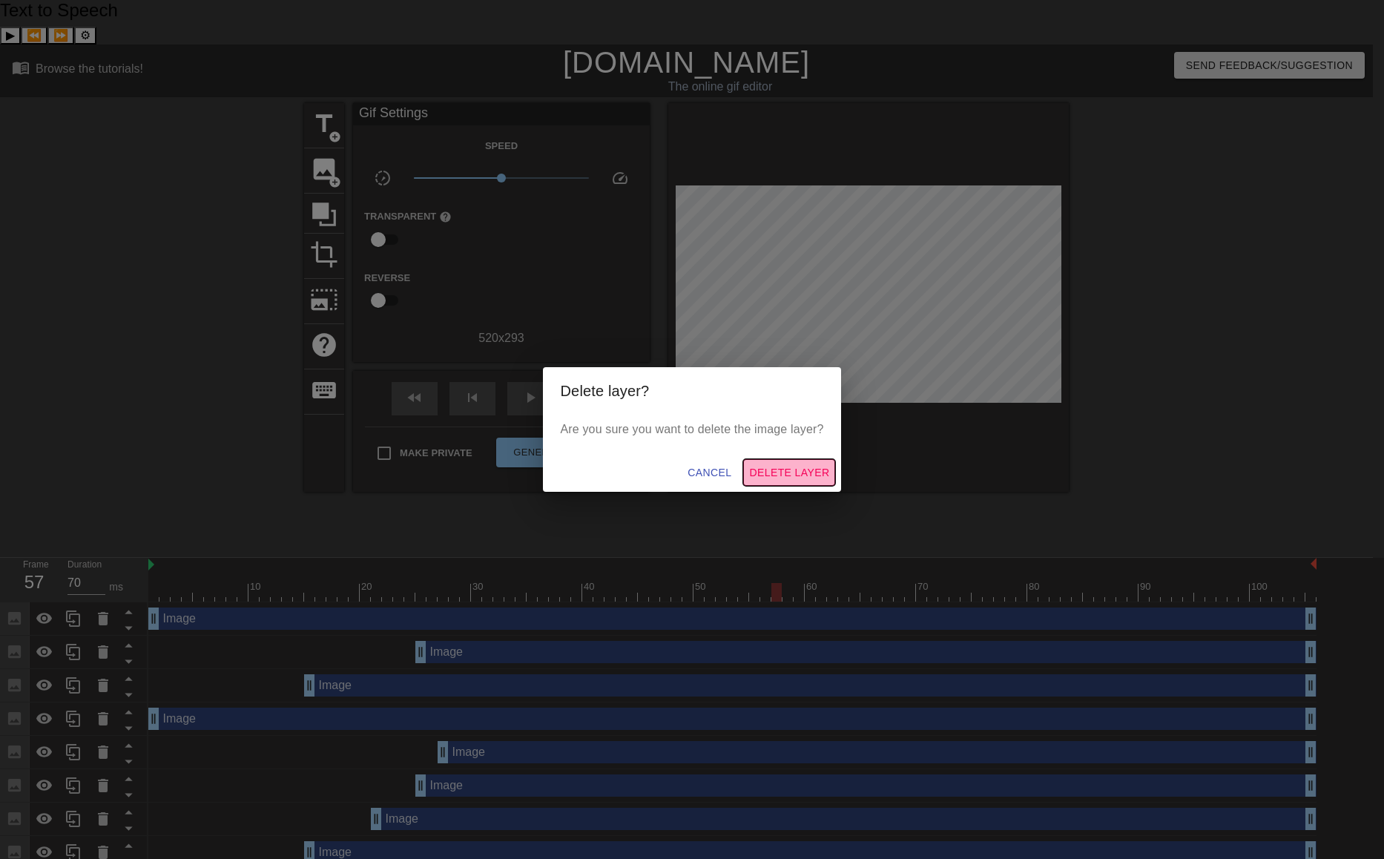
click at [774, 465] on span "Delete Layer" at bounding box center [789, 473] width 80 height 19
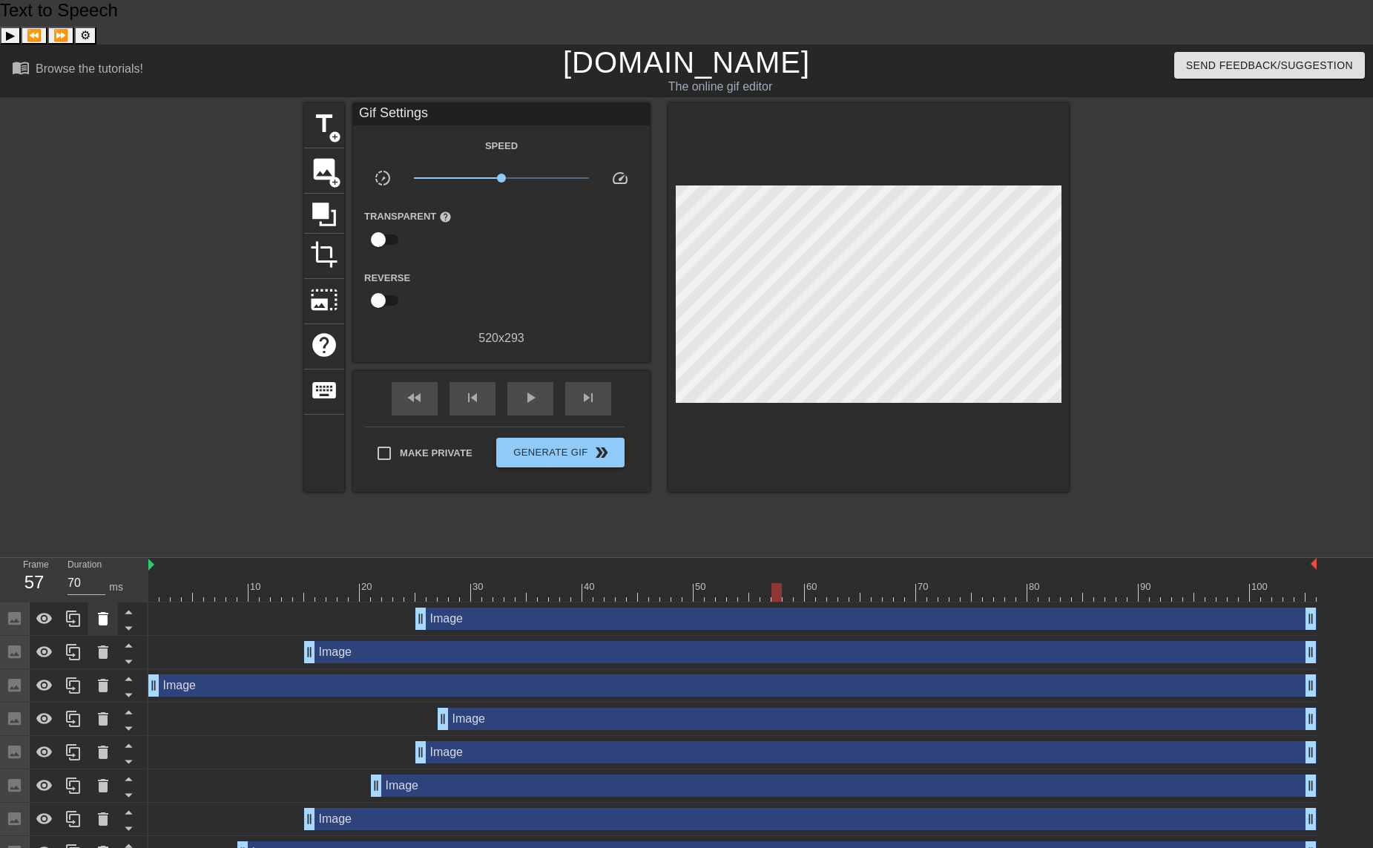
click at [104, 612] on icon at bounding box center [103, 618] width 10 height 13
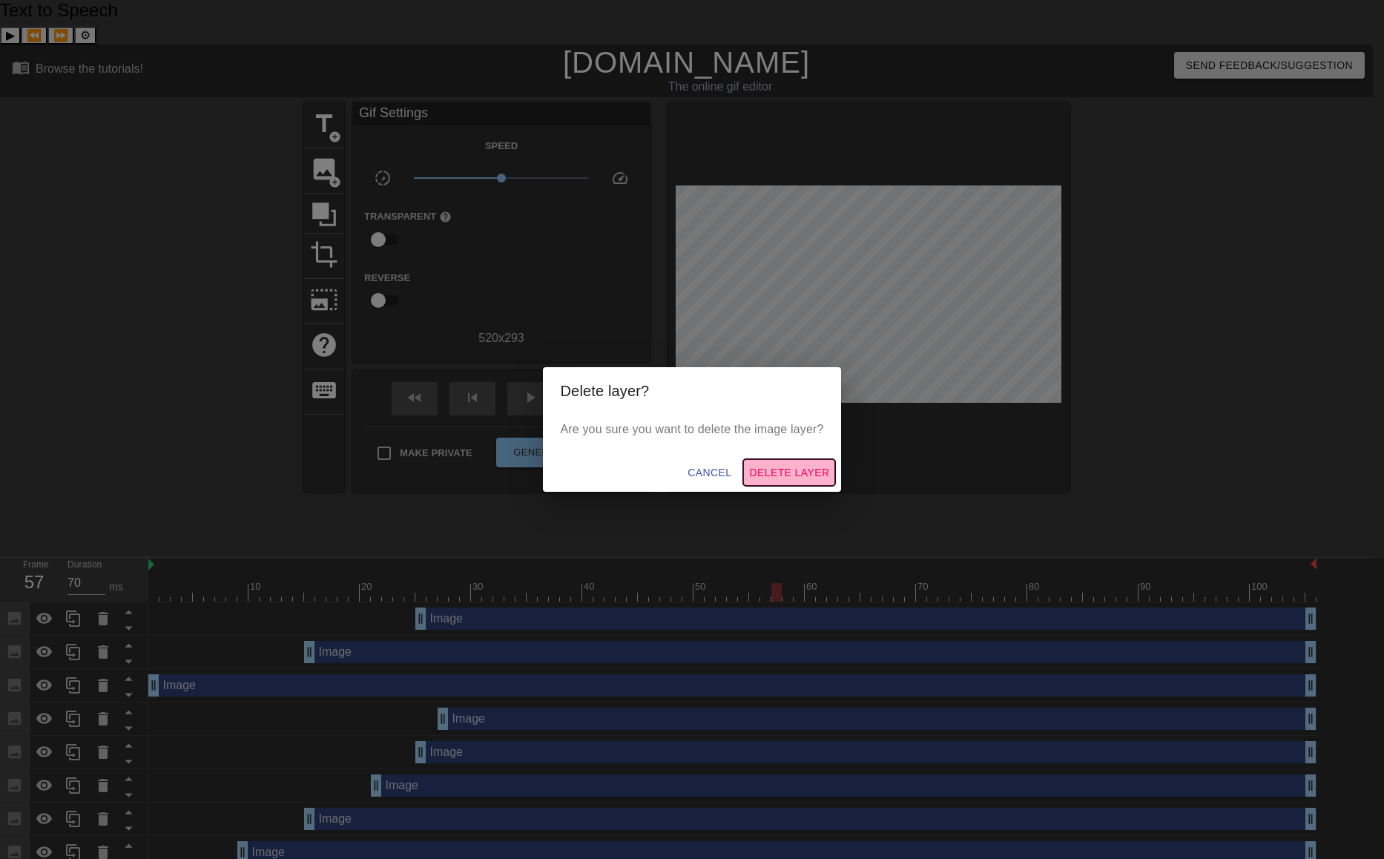
click at [773, 473] on span "Delete Layer" at bounding box center [789, 473] width 80 height 19
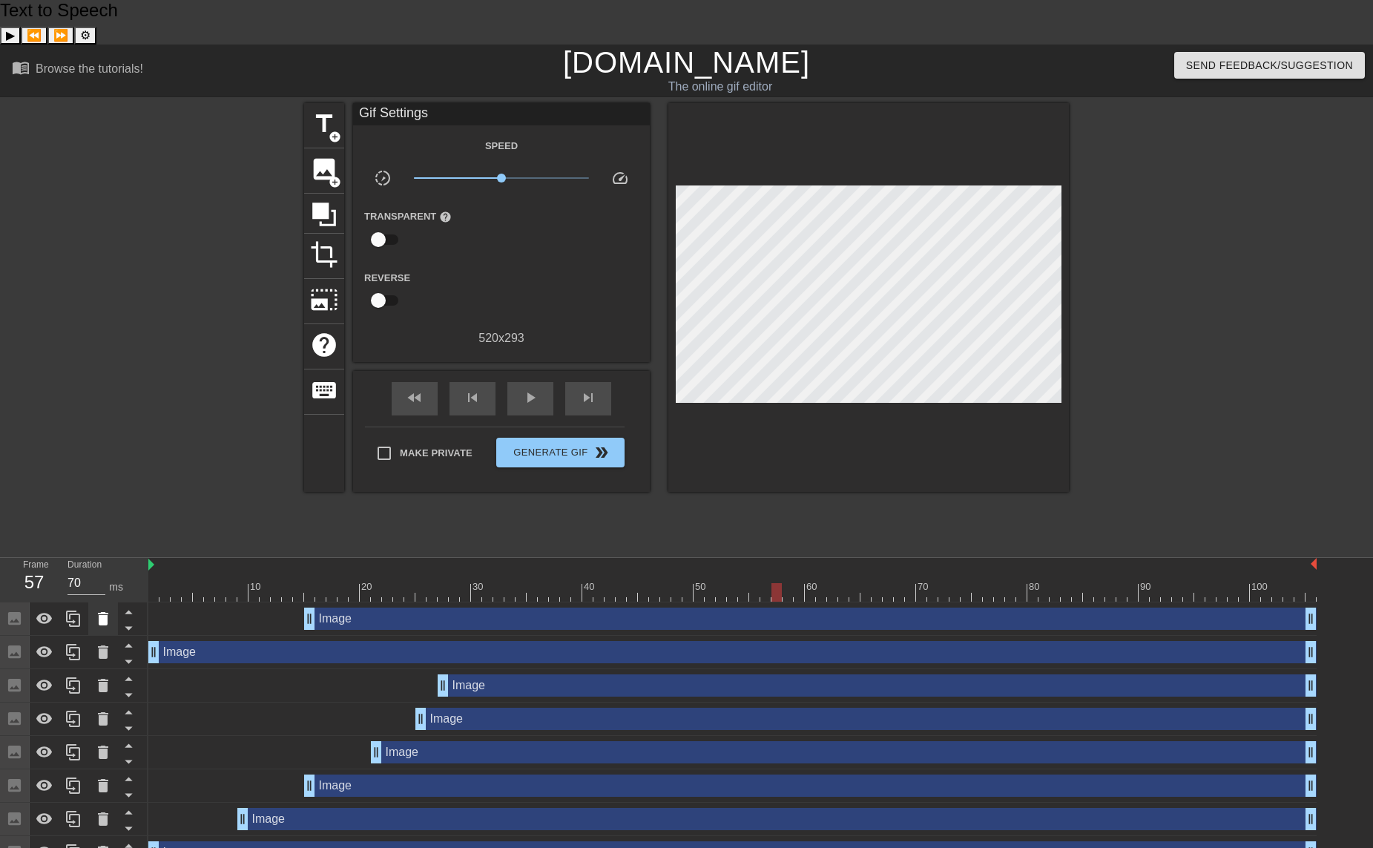
click at [110, 610] on icon at bounding box center [103, 619] width 18 height 18
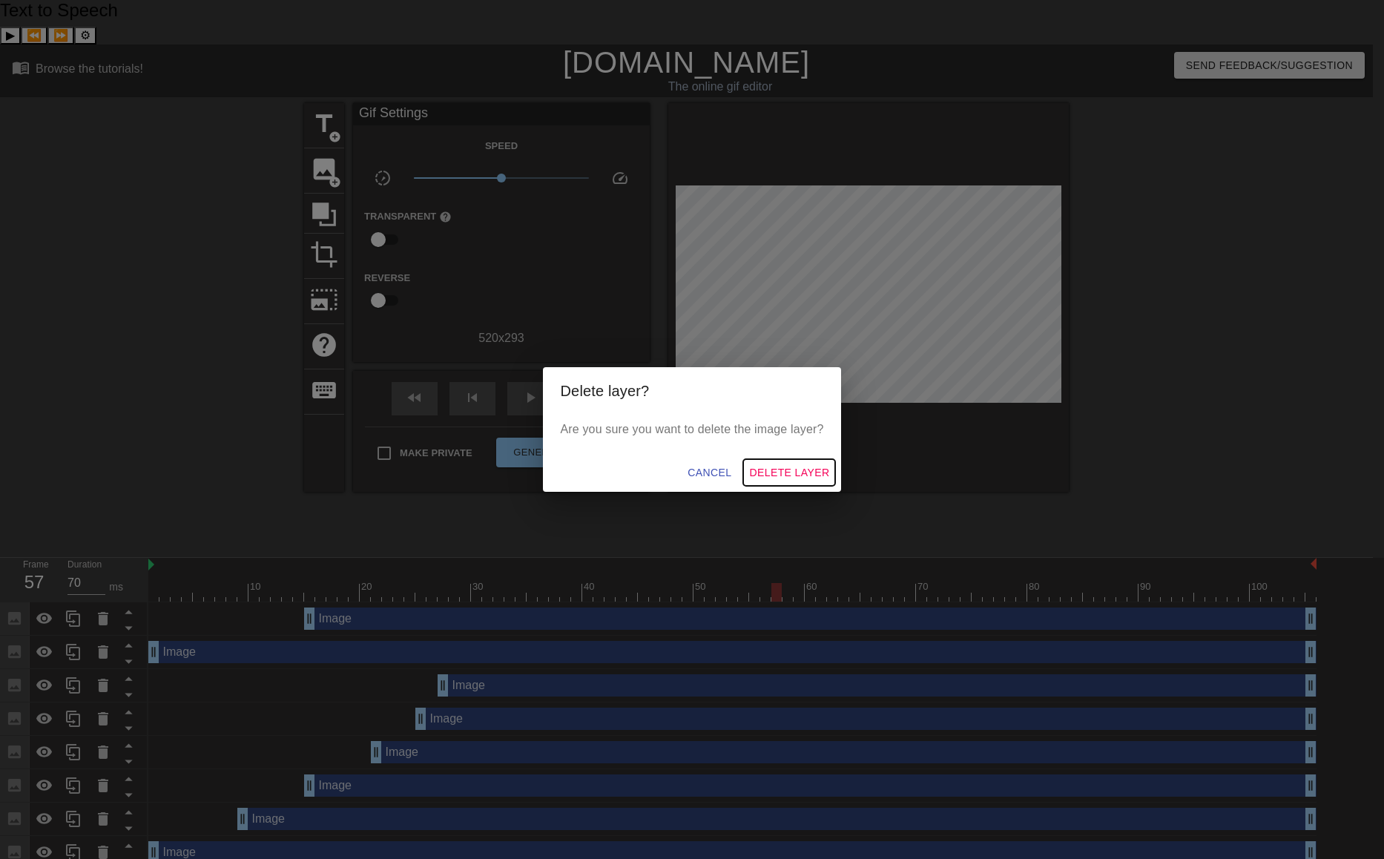
click at [771, 468] on span "Delete Layer" at bounding box center [789, 473] width 80 height 19
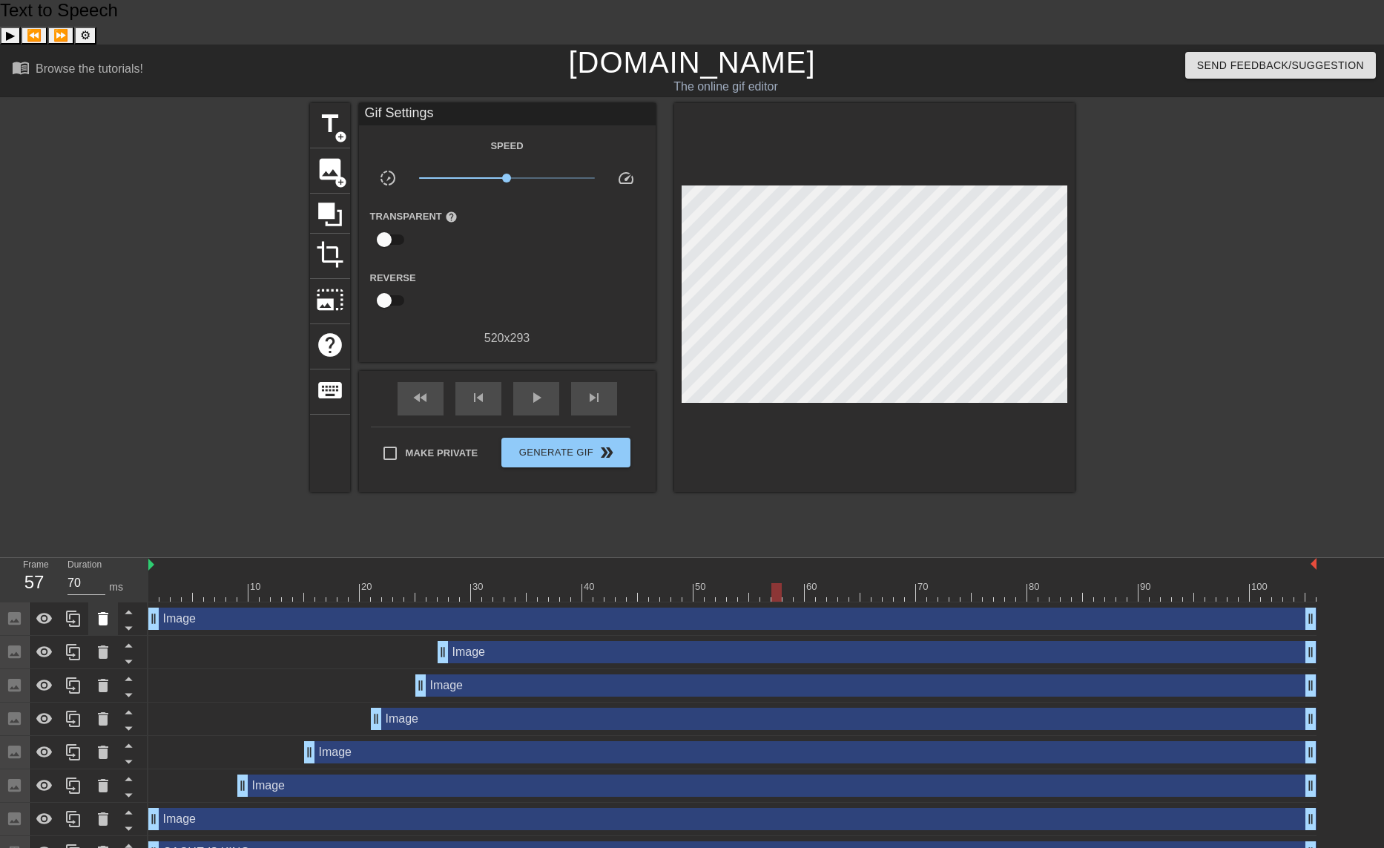
click at [106, 612] on icon at bounding box center [103, 618] width 10 height 13
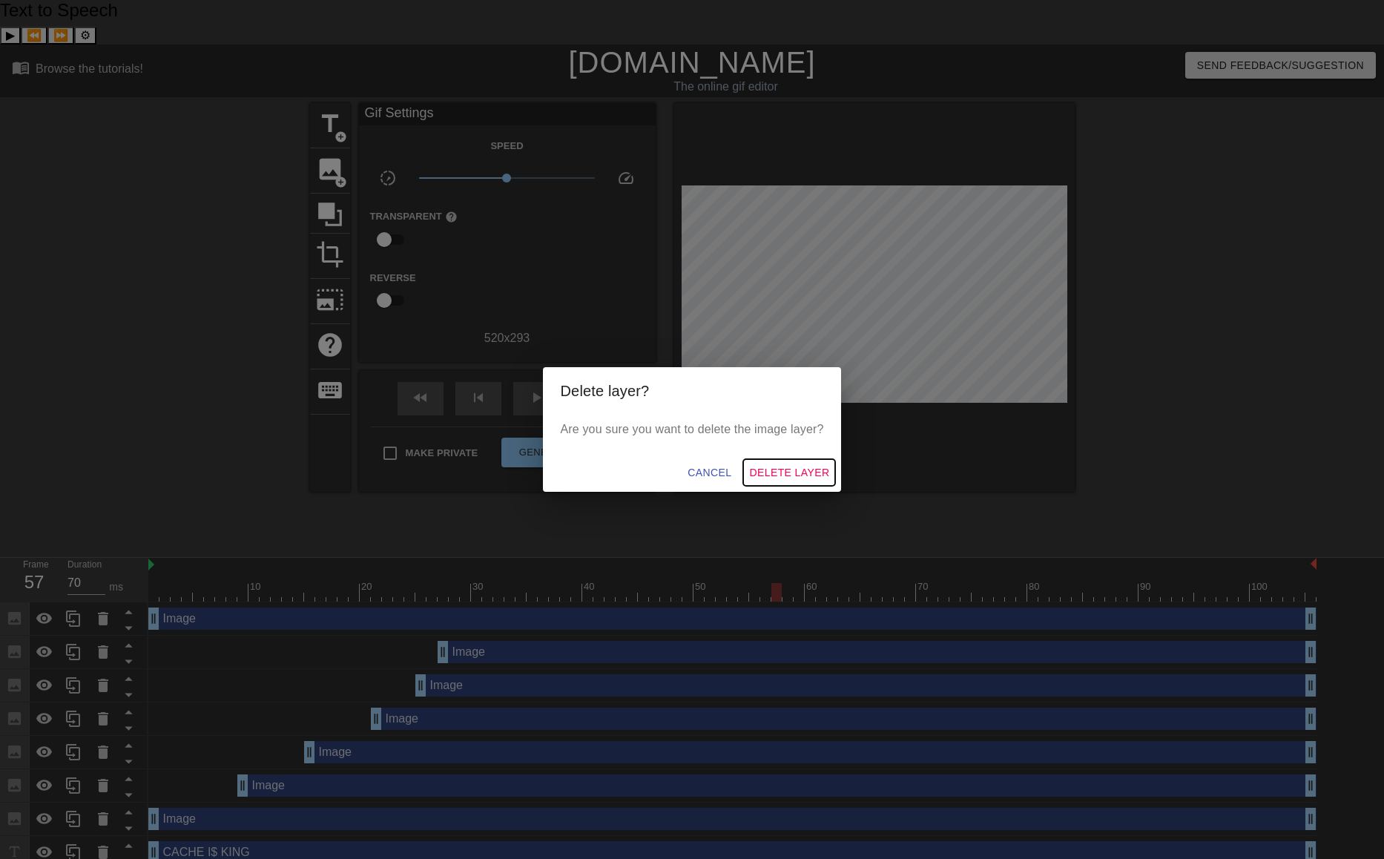
click at [804, 474] on span "Delete Layer" at bounding box center [789, 473] width 80 height 19
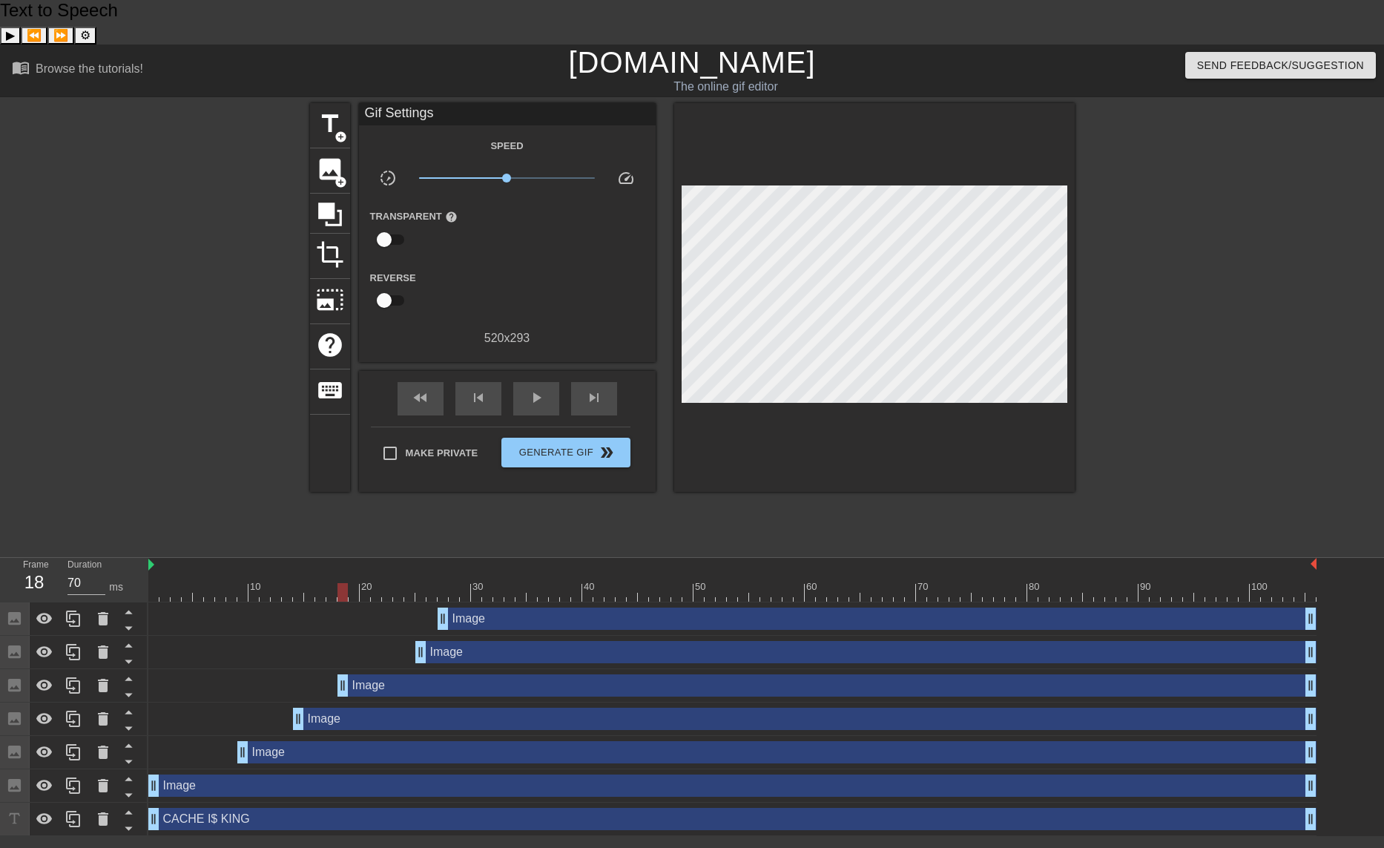
drag, startPoint x: 372, startPoint y: 639, endPoint x: 339, endPoint y: 644, distance: 33.7
drag, startPoint x: 425, startPoint y: 603, endPoint x: 394, endPoint y: 606, distance: 31.3
drag, startPoint x: 444, startPoint y: 580, endPoint x: 423, endPoint y: 579, distance: 20.8
click at [1264, 221] on div at bounding box center [1204, 325] width 223 height 445
click at [71, 777] on icon at bounding box center [74, 786] width 18 height 18
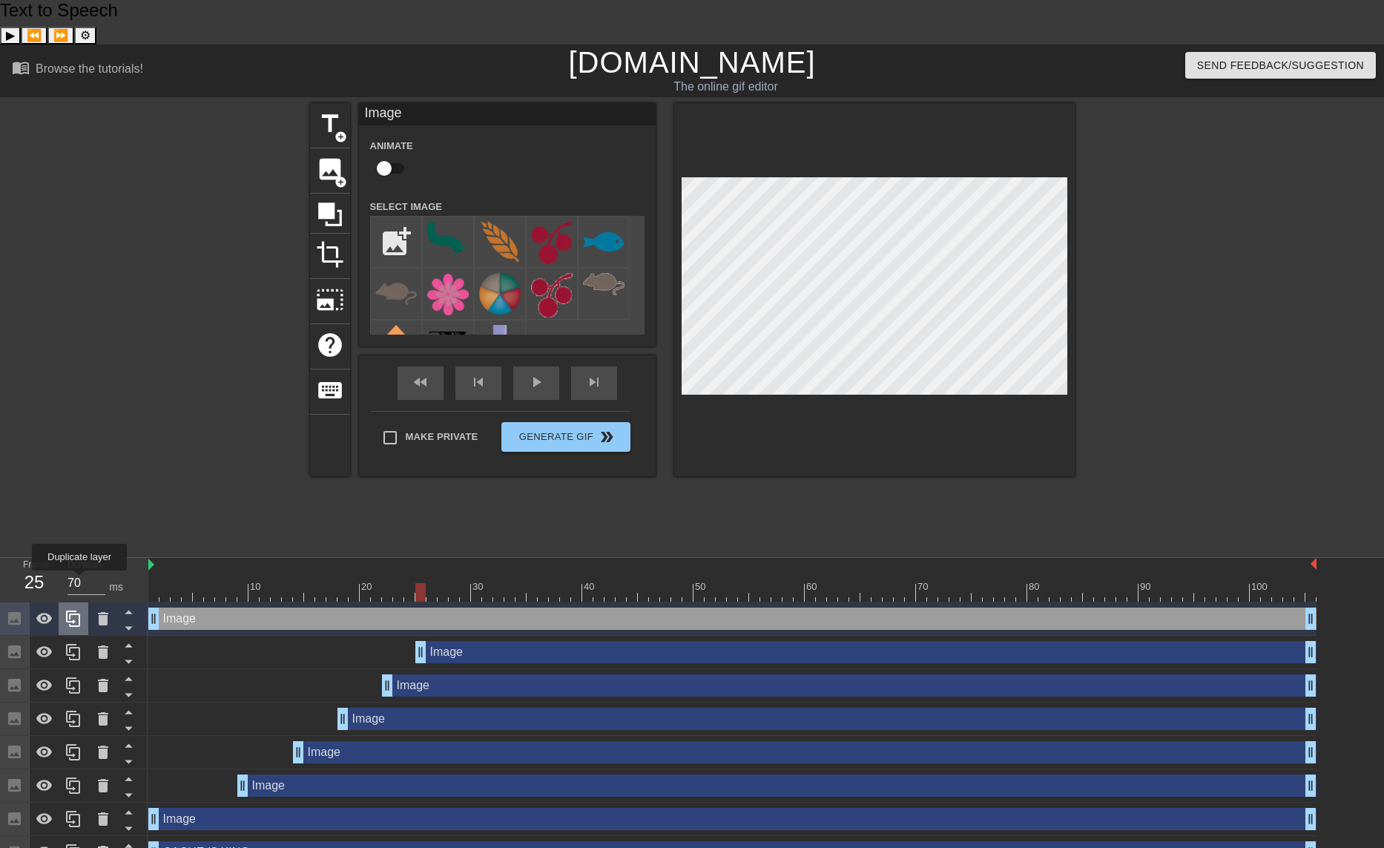
click at [79, 610] on icon at bounding box center [73, 618] width 14 height 16
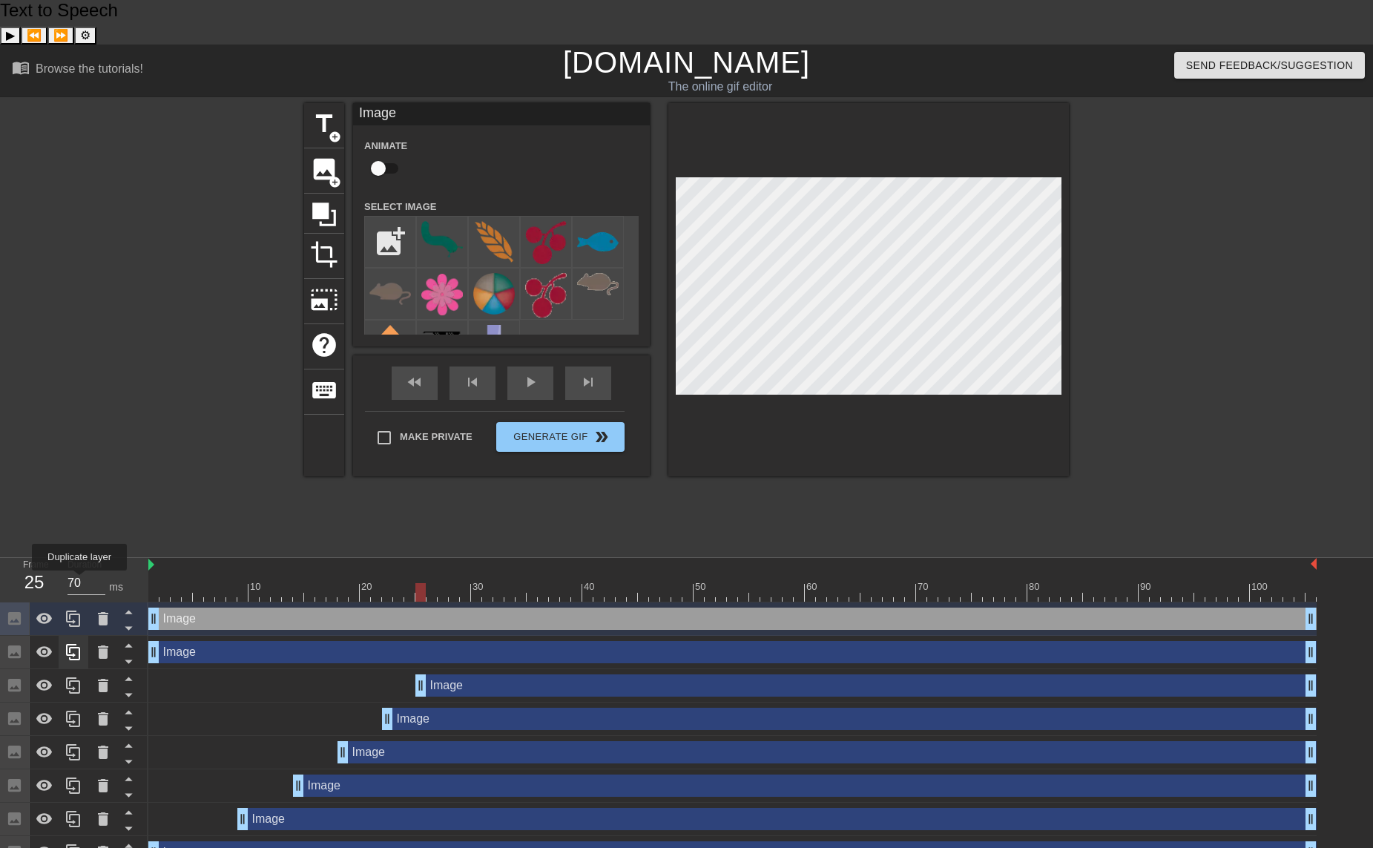
click at [79, 610] on icon at bounding box center [73, 618] width 14 height 16
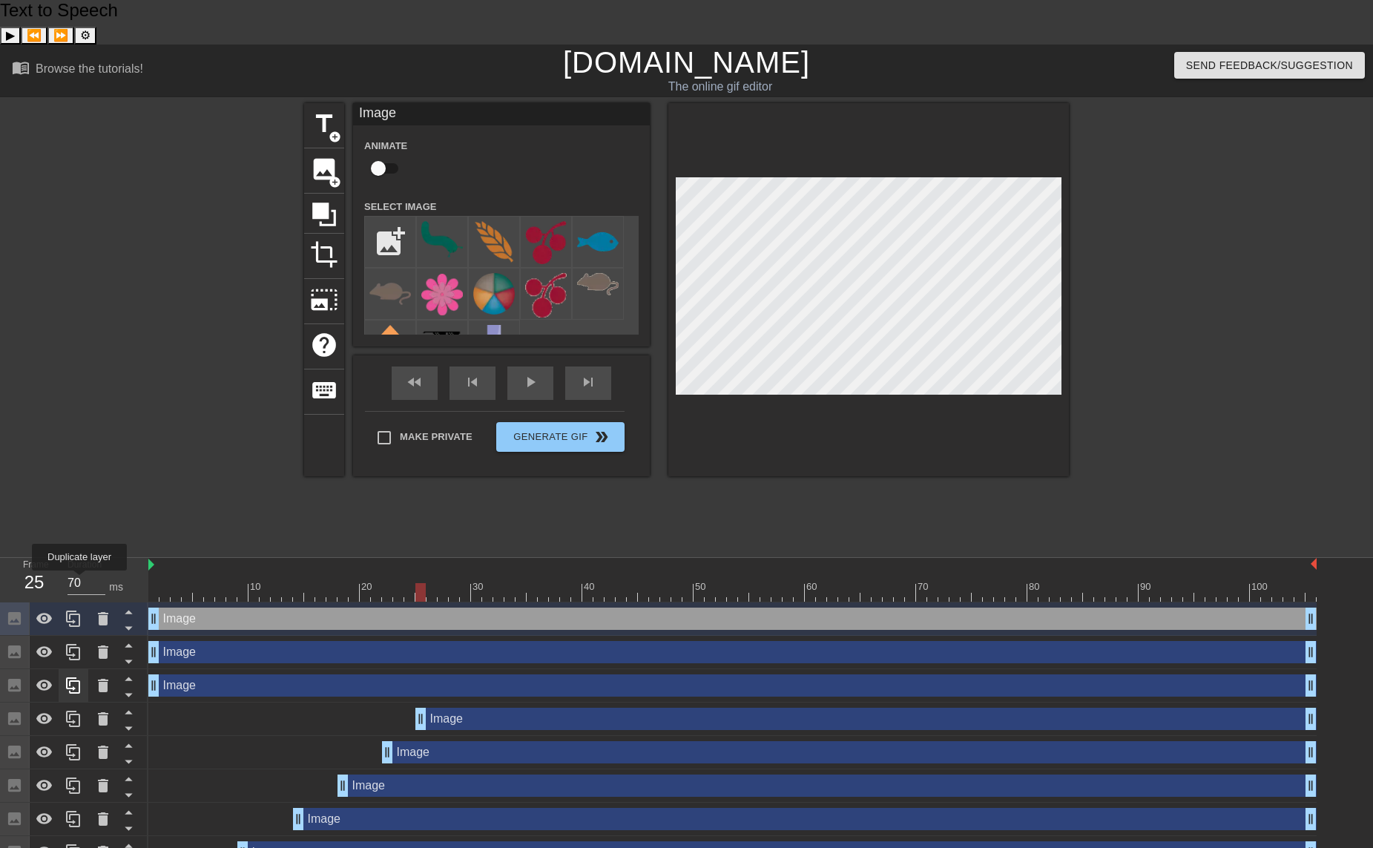
click at [79, 610] on icon at bounding box center [73, 618] width 14 height 16
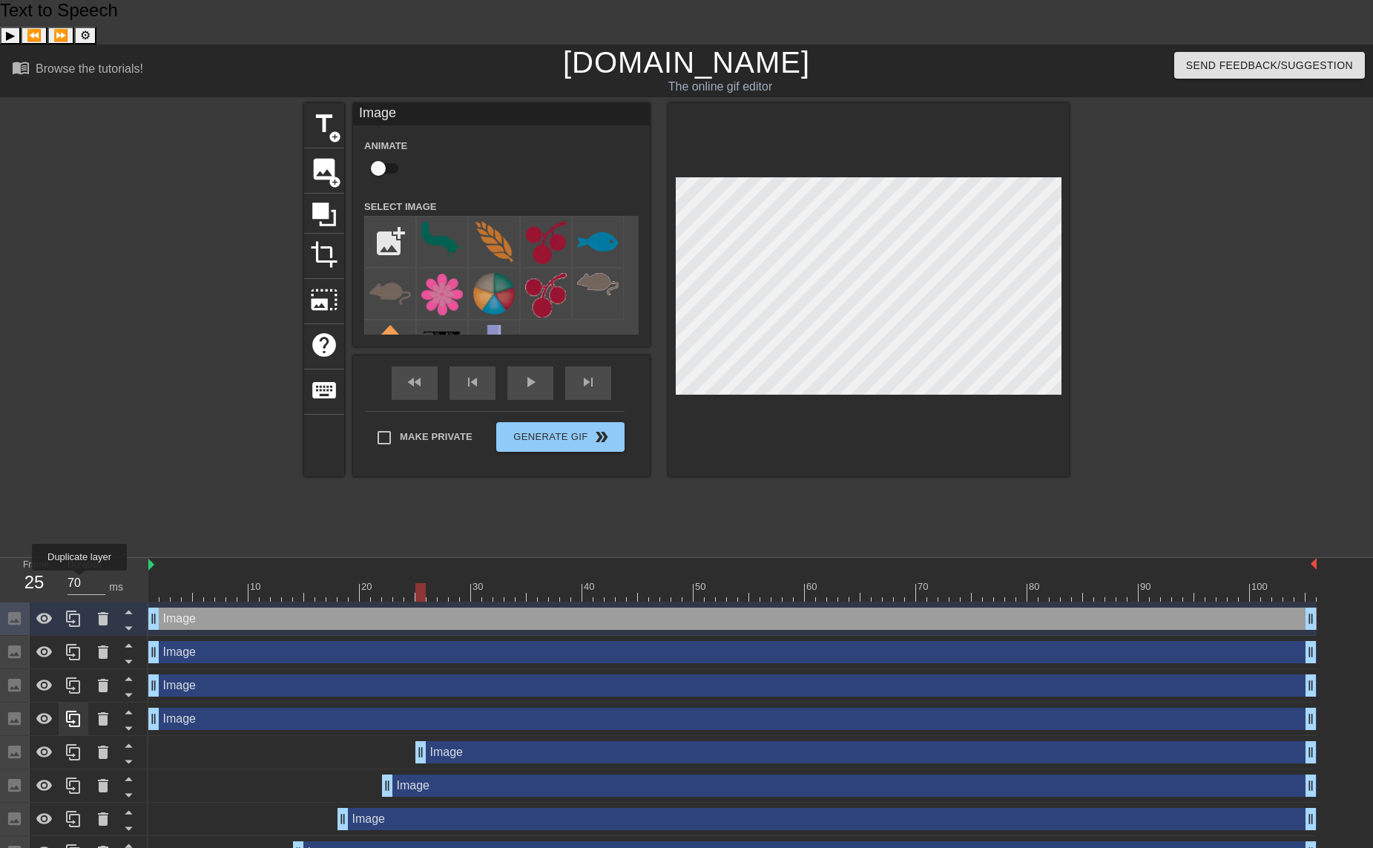
click at [79, 610] on icon at bounding box center [73, 618] width 14 height 16
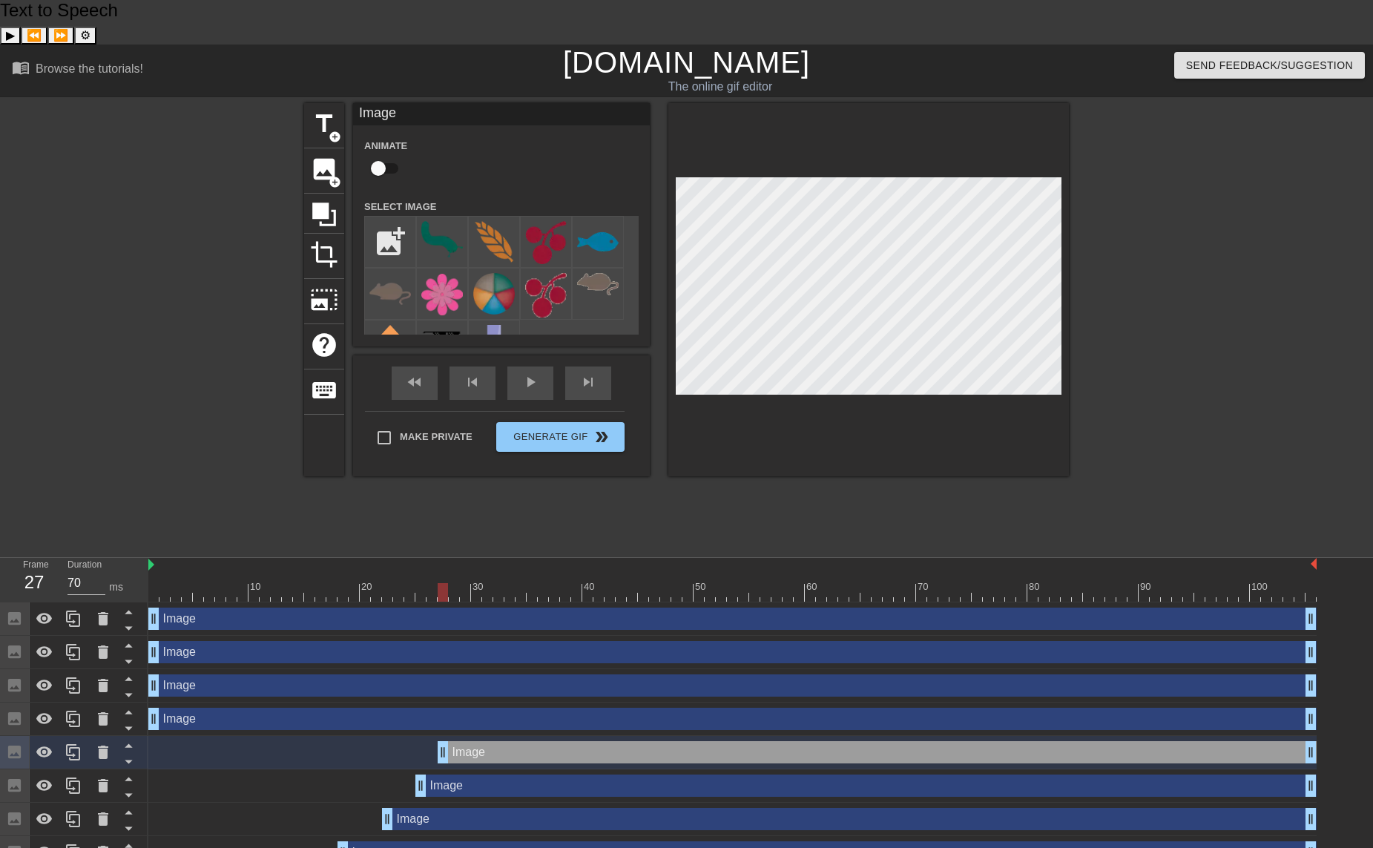
drag, startPoint x: 148, startPoint y: 706, endPoint x: 421, endPoint y: 690, distance: 272.7
click at [435, 741] on div "Image drag_handle drag_handle" at bounding box center [732, 752] width 1168 height 22
drag, startPoint x: 160, startPoint y: 674, endPoint x: 455, endPoint y: 684, distance: 294.6
drag, startPoint x: 447, startPoint y: 679, endPoint x: 458, endPoint y: 679, distance: 11.1
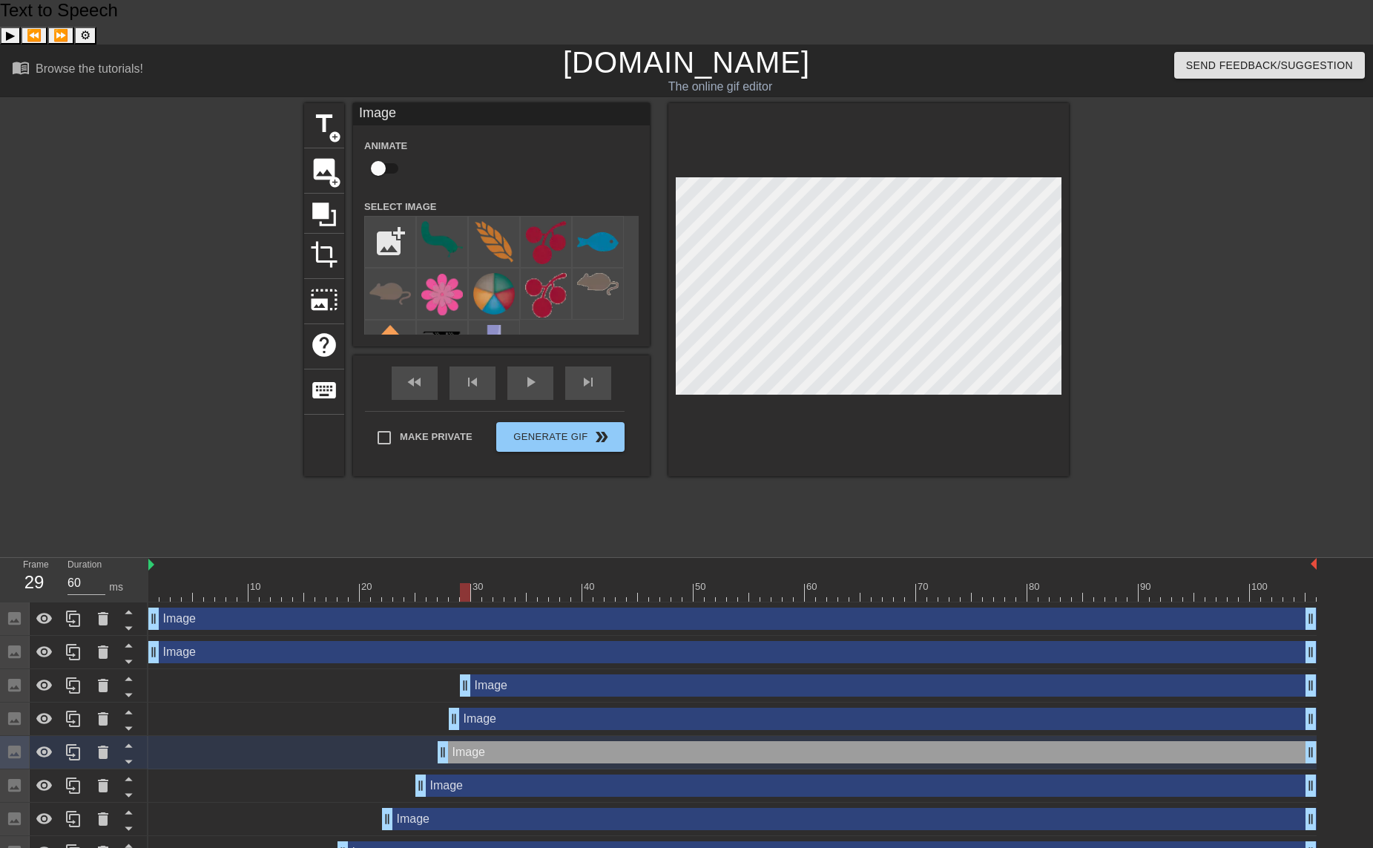
drag, startPoint x: 158, startPoint y: 648, endPoint x: 472, endPoint y: 662, distance: 314.1
click at [472, 662] on div "Image drag_handle drag_handle Image drag_handle drag_handle Image drag_handle d…" at bounding box center [760, 802] width 1225 height 401
drag, startPoint x: 154, startPoint y: 615, endPoint x: 475, endPoint y: 619, distance: 321.2
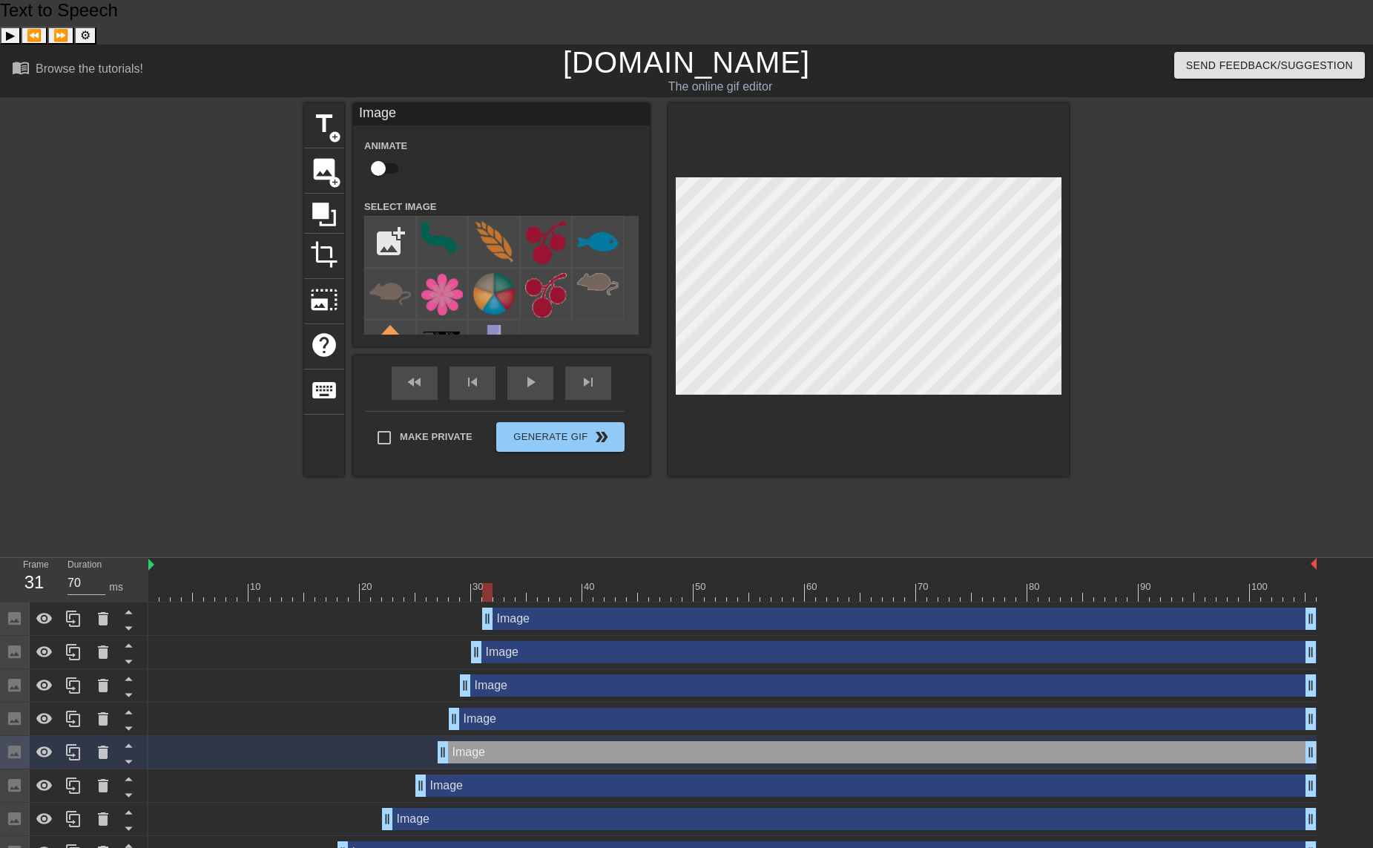
drag, startPoint x: 151, startPoint y: 574, endPoint x: 489, endPoint y: 588, distance: 337.8
click at [489, 602] on div "Image drag_handle drag_handle" at bounding box center [732, 618] width 1168 height 33
click at [542, 355] on div "fast_rewind skip_previous play_arrow skip_next" at bounding box center [502, 383] width 242 height 56
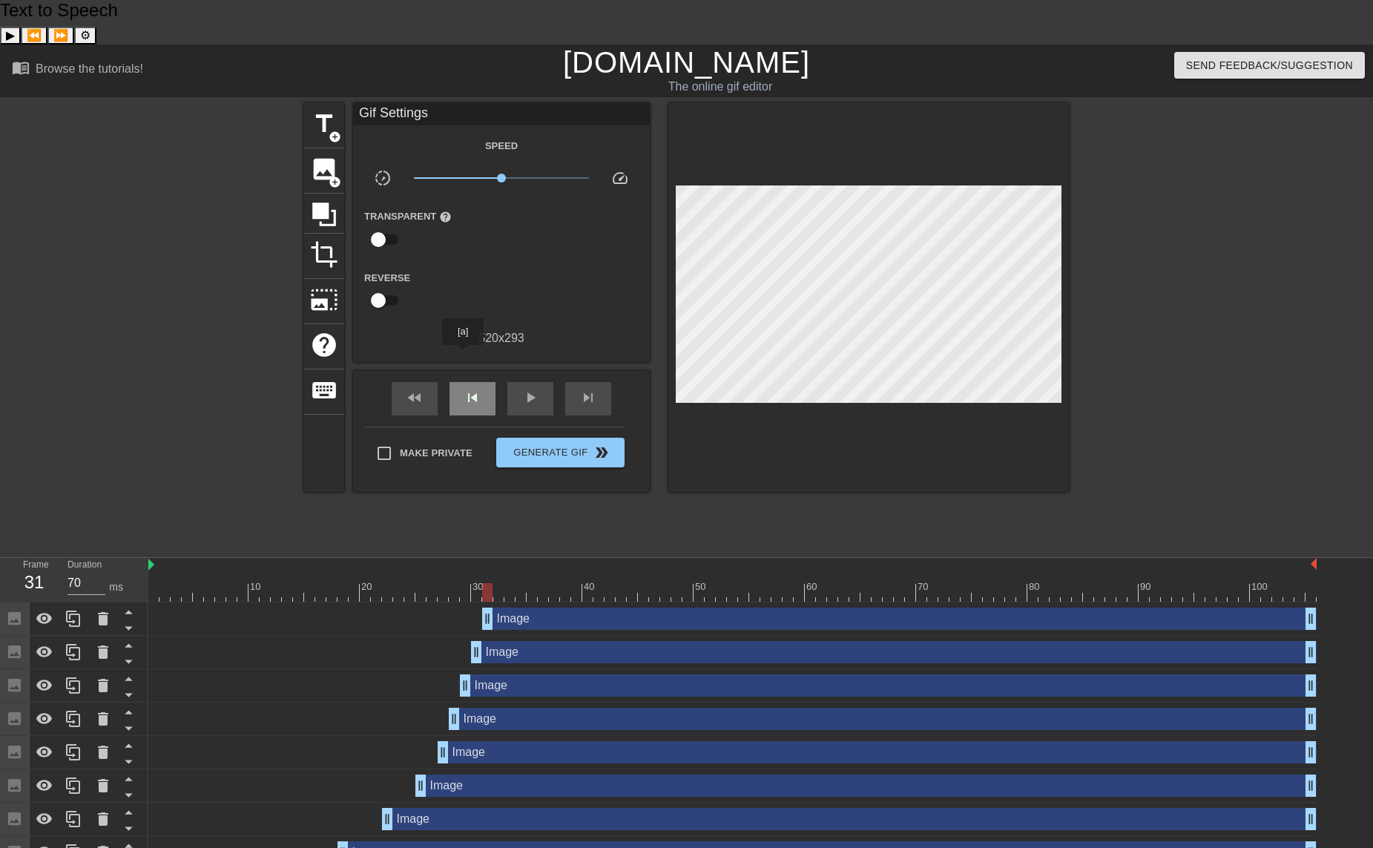
click at [463, 382] on div "skip_previous" at bounding box center [473, 398] width 46 height 33
click at [421, 389] on span "fast_rewind" at bounding box center [415, 398] width 18 height 18
click at [533, 389] on span "play_arrow" at bounding box center [530, 398] width 18 height 18
click at [533, 389] on span "pause" at bounding box center [530, 398] width 18 height 18
type input "70"
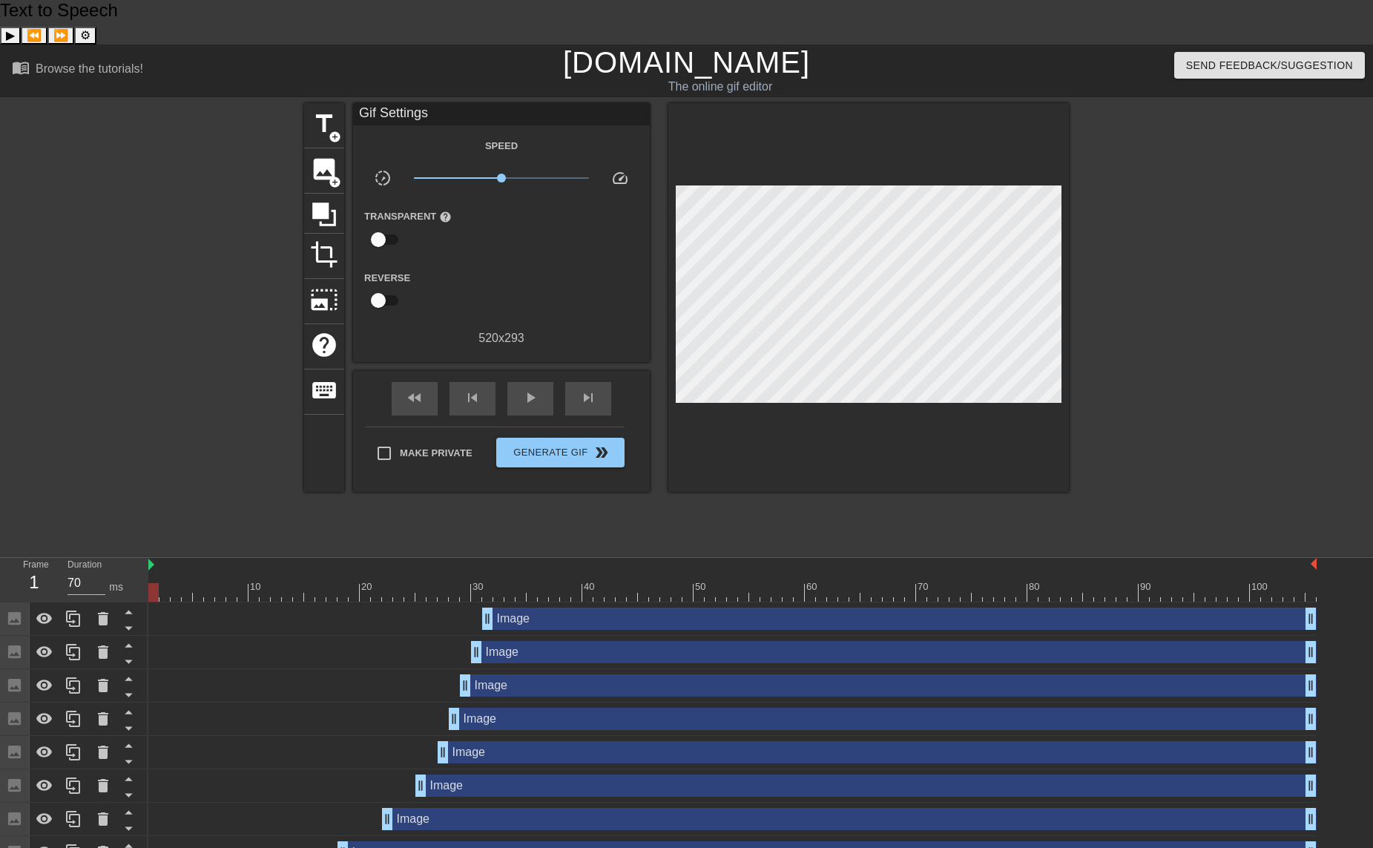
drag, startPoint x: 806, startPoint y: 544, endPoint x: 102, endPoint y: 556, distance: 703.3
click at [102, 558] on div "Frame 1 Duration 70 ms 10 20 30 40 50 60 70 80 90 100 Image drag_handle drag_ha…" at bounding box center [686, 780] width 1373 height 445
